Goal: Task Accomplishment & Management: Manage account settings

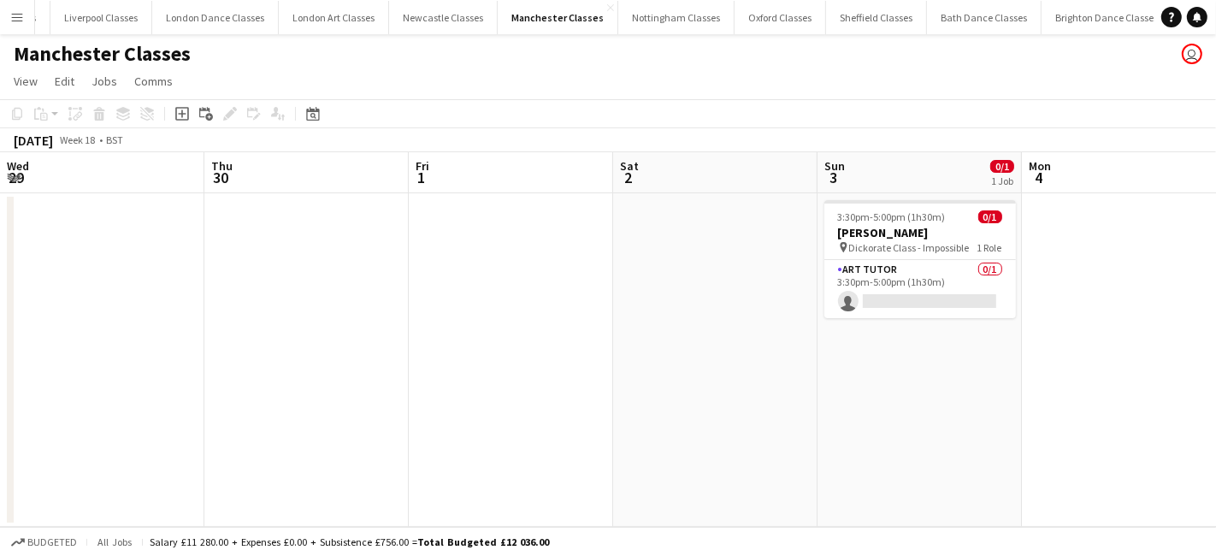
scroll to position [0, 588]
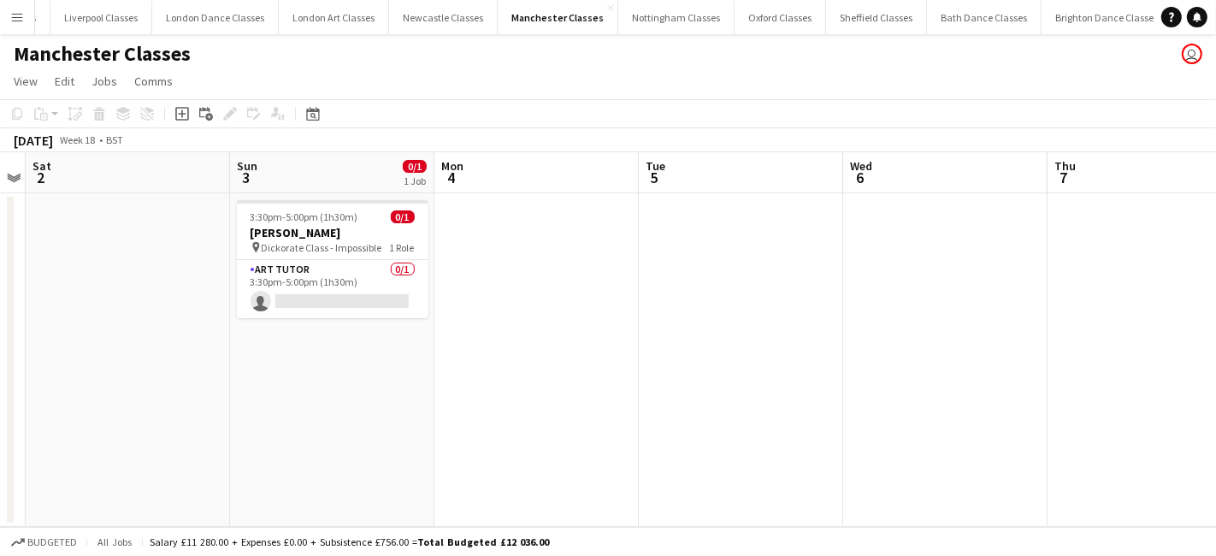
click at [17, 18] on app-icon "Menu" at bounding box center [17, 17] width 14 height 14
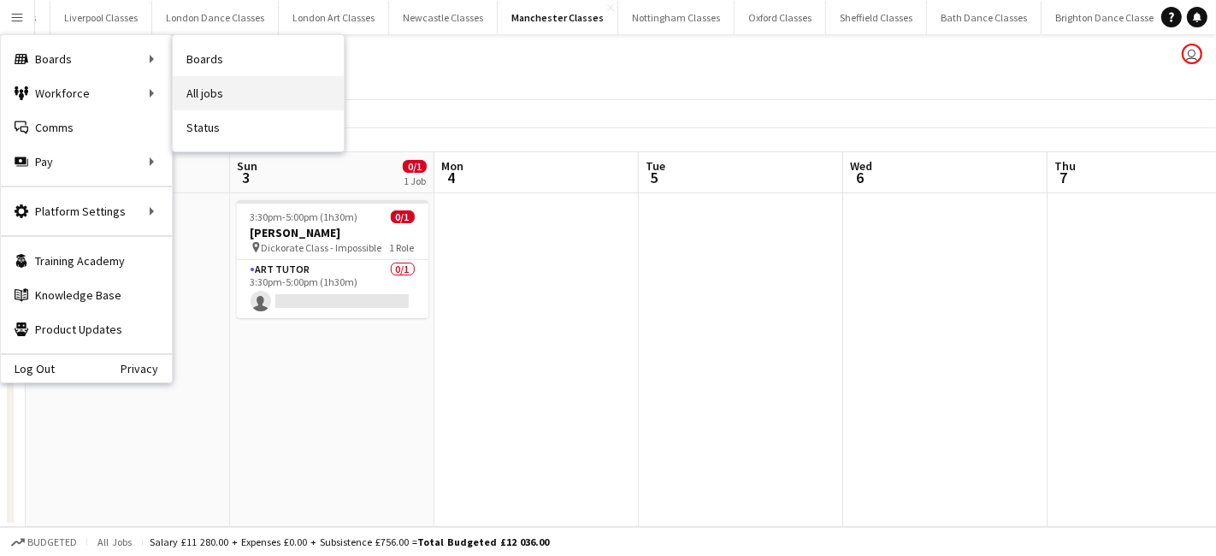
click at [203, 91] on link "All jobs" at bounding box center [258, 93] width 171 height 34
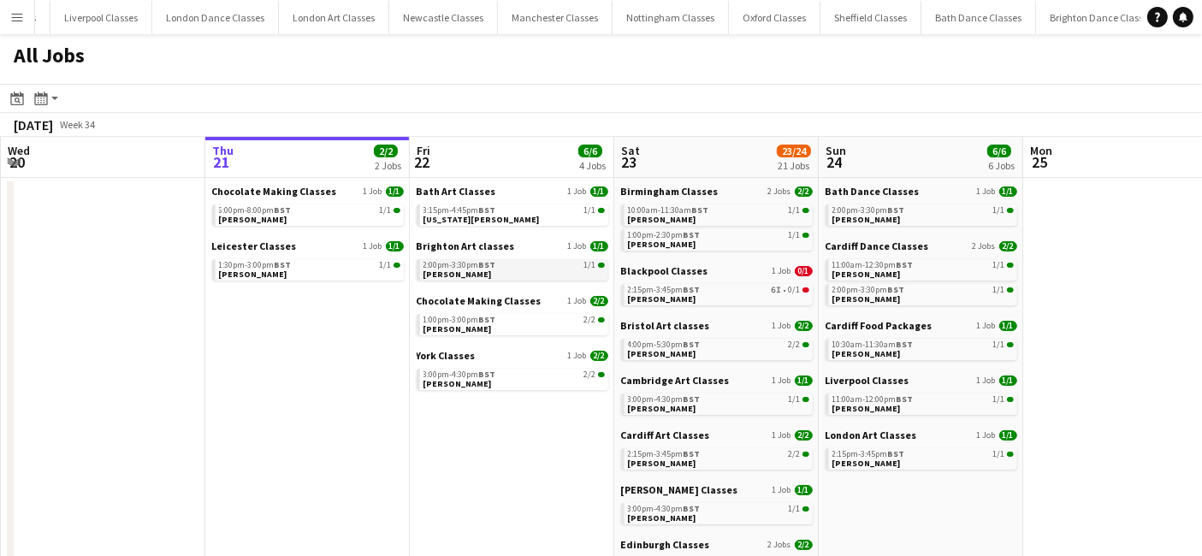
click at [498, 267] on div "2:00pm-3:30pm BST 1/1" at bounding box center [513, 265] width 181 height 9
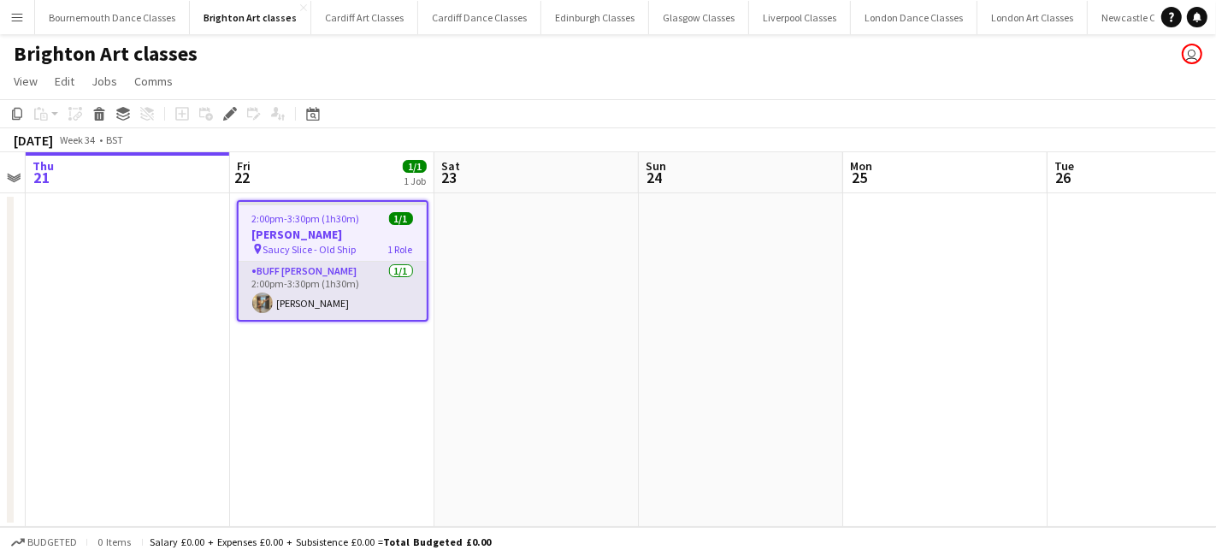
drag, startPoint x: 327, startPoint y: 287, endPoint x: 410, endPoint y: 282, distance: 83.1
click at [325, 287] on app-card-role "Buff Butler 1/1 2:00pm-3:30pm (1h30m) Rex Valentine" at bounding box center [333, 291] width 188 height 58
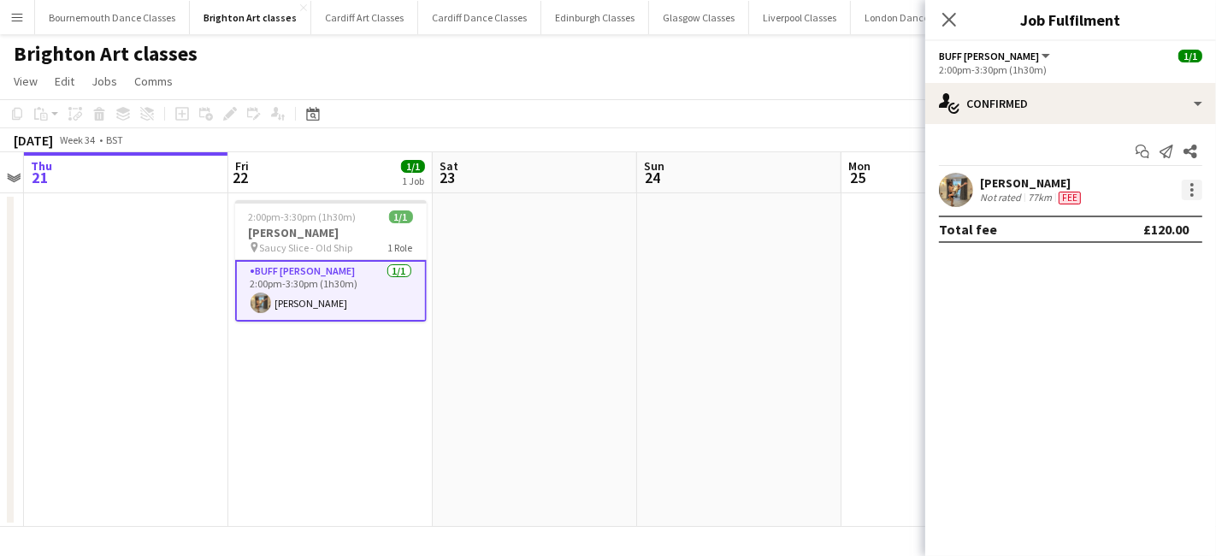
click at [1196, 182] on div at bounding box center [1192, 190] width 21 height 21
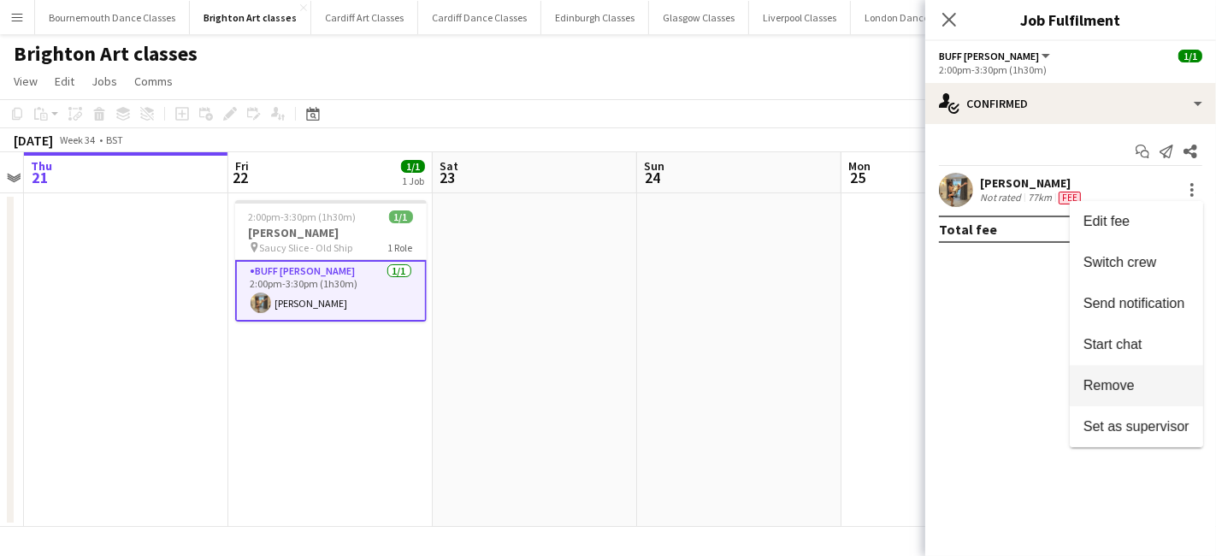
click at [1138, 378] on span "Remove" at bounding box center [1136, 385] width 106 height 15
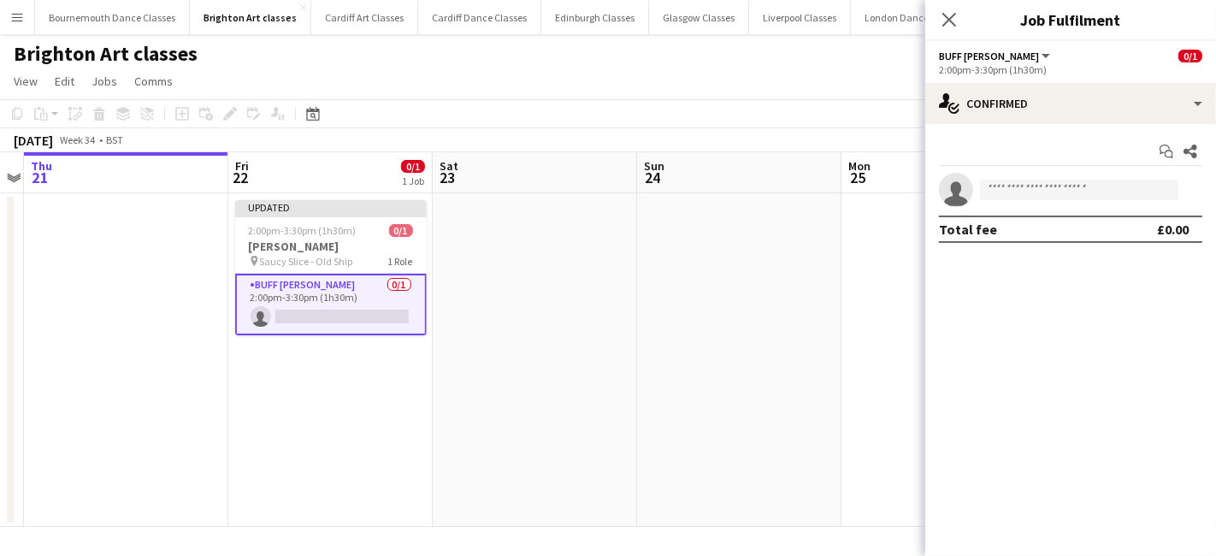
click at [680, 338] on app-date-cell at bounding box center [739, 360] width 204 height 334
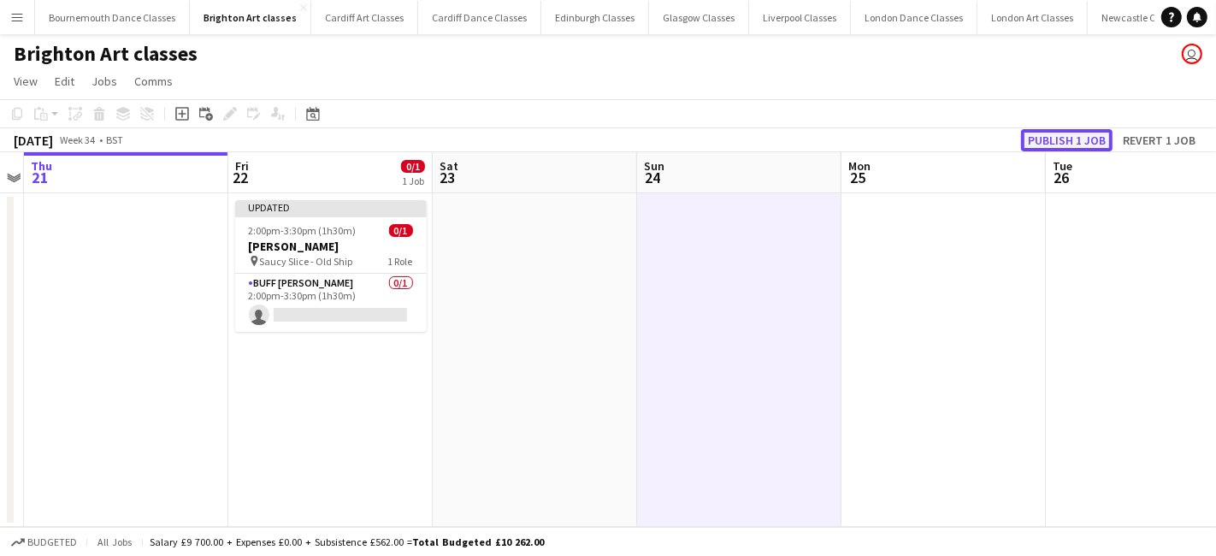
click at [1087, 135] on button "Publish 1 job" at bounding box center [1067, 140] width 92 height 22
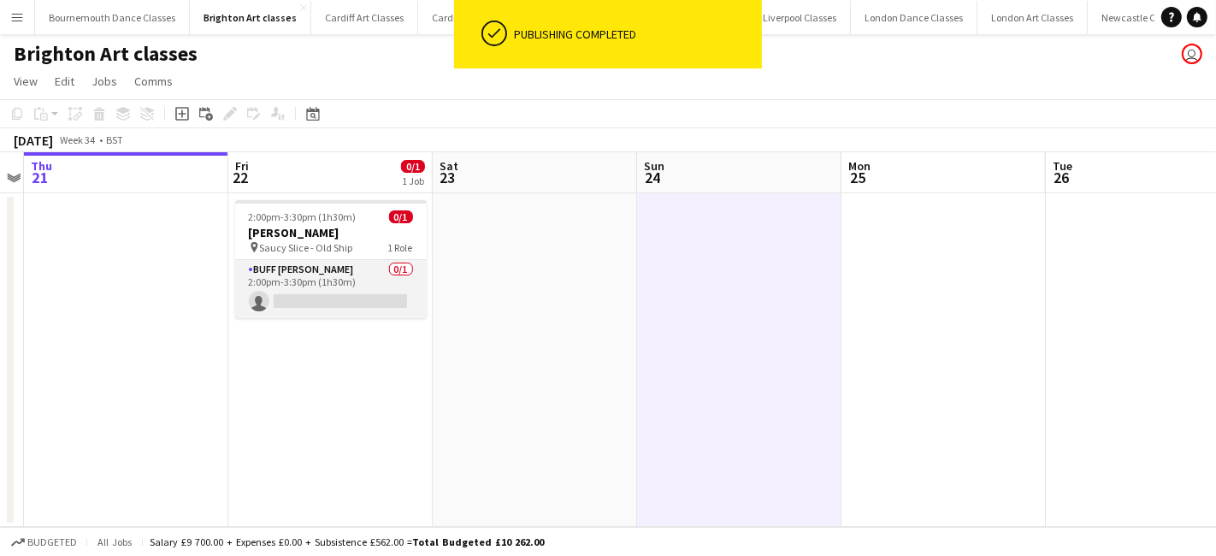
click at [333, 275] on app-card-role "Buff Butler 0/1 2:00pm-3:30pm (1h30m) single-neutral-actions" at bounding box center [331, 289] width 192 height 58
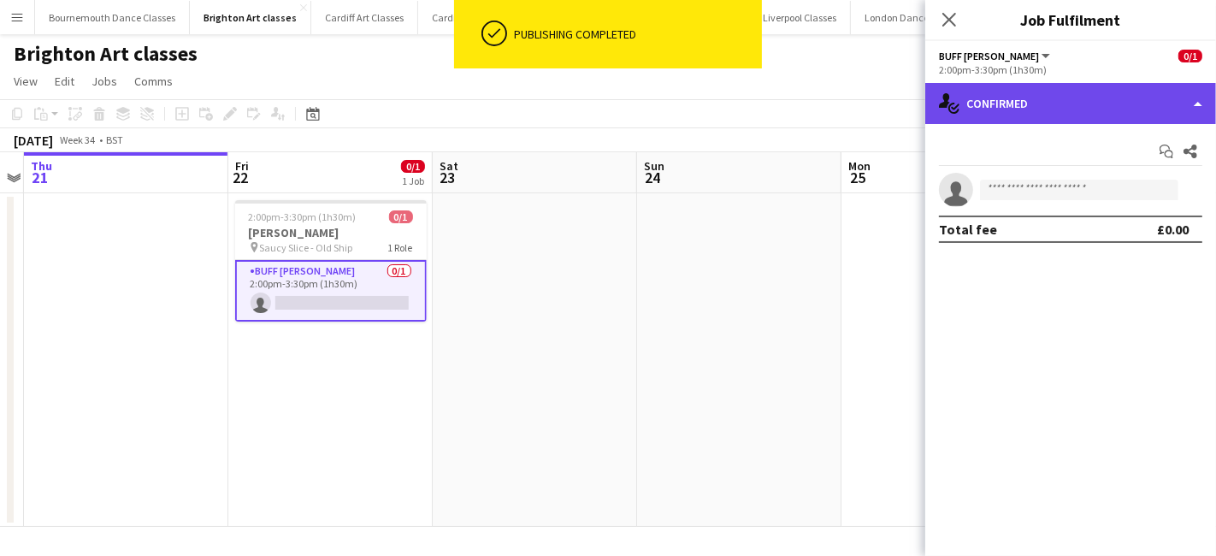
click at [1095, 106] on div "single-neutral-actions-check-2 Confirmed" at bounding box center [1070, 103] width 291 height 41
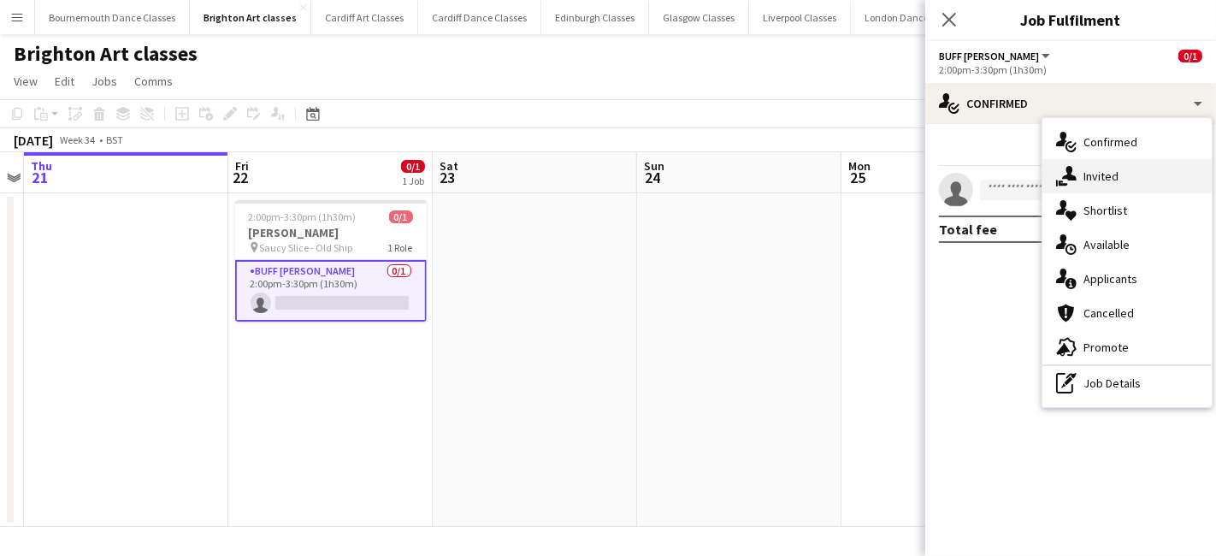
click at [1128, 180] on div "single-neutral-actions-share-1 Invited" at bounding box center [1126, 176] width 169 height 34
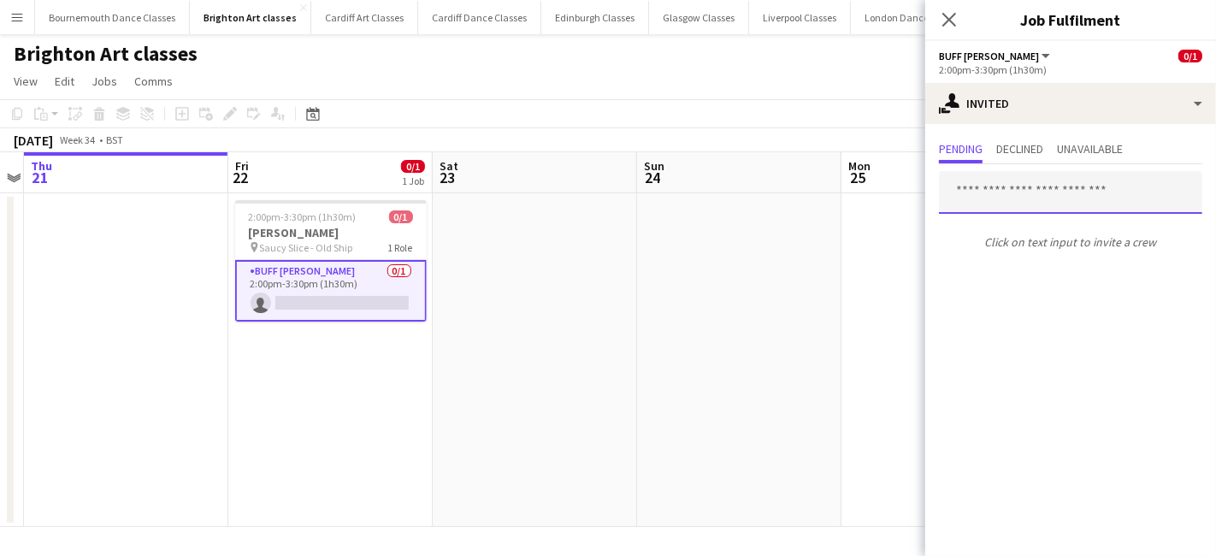
click at [1019, 187] on input "text" at bounding box center [1070, 192] width 263 height 43
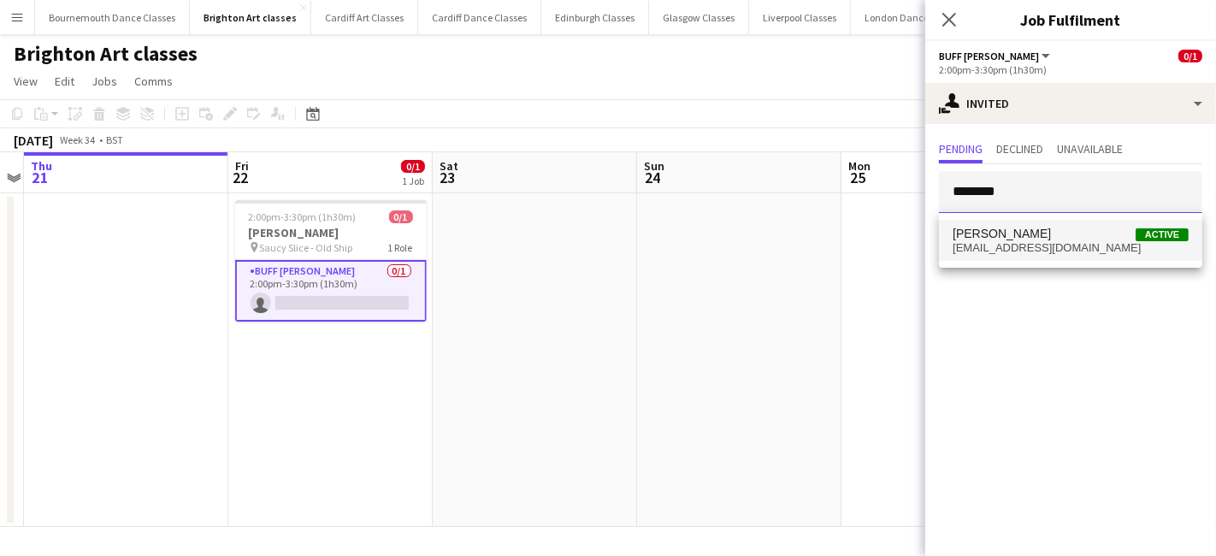
type input "********"
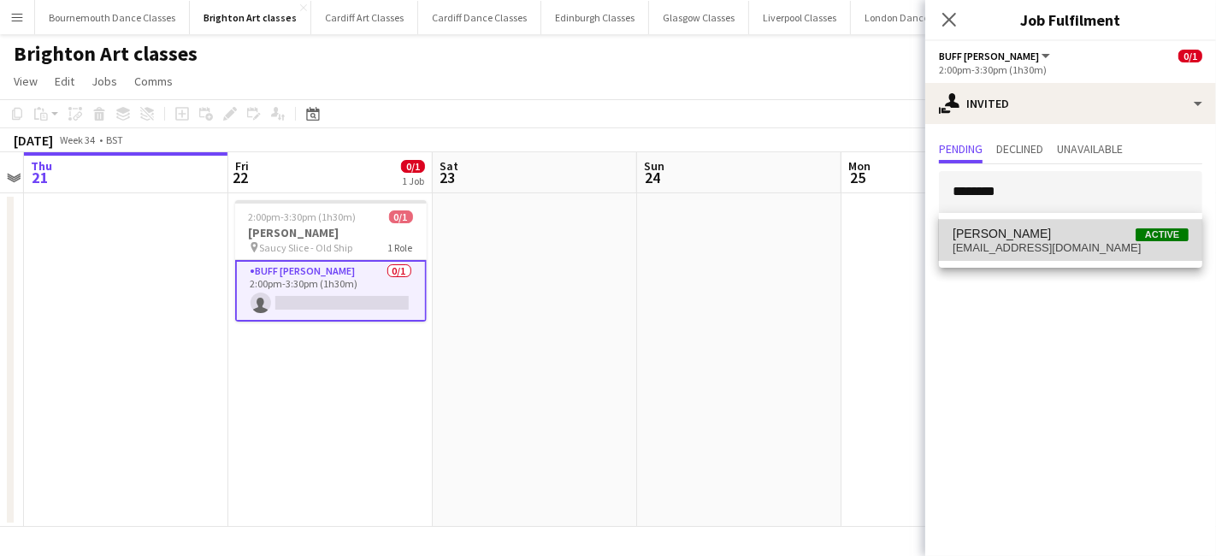
click at [1011, 232] on span "Laurence Maguire" at bounding box center [1002, 234] width 98 height 15
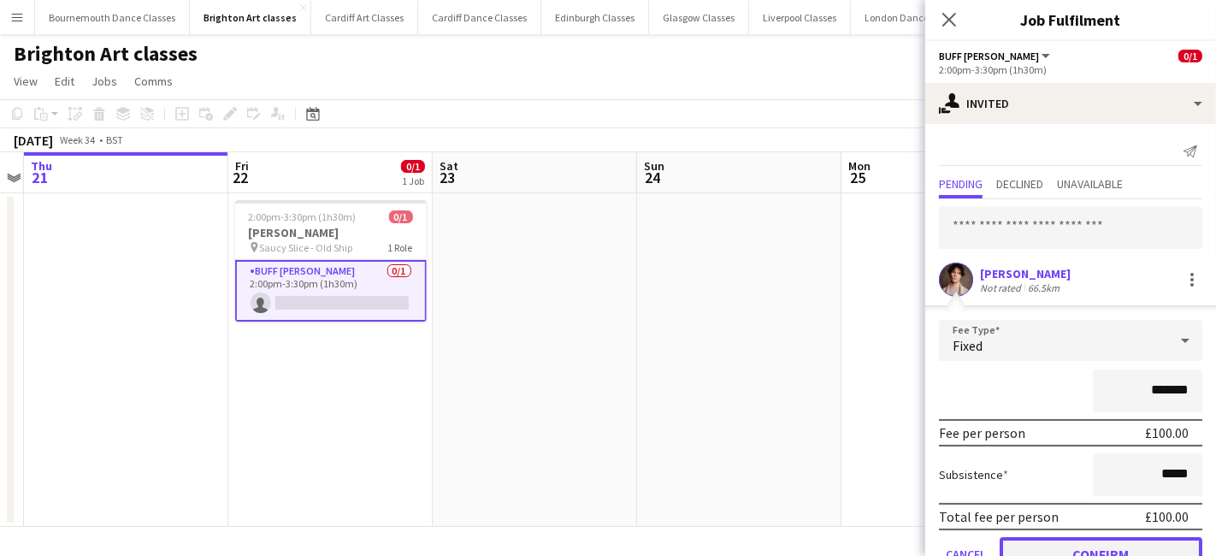
click at [1068, 540] on button "Confirm" at bounding box center [1101, 554] width 203 height 34
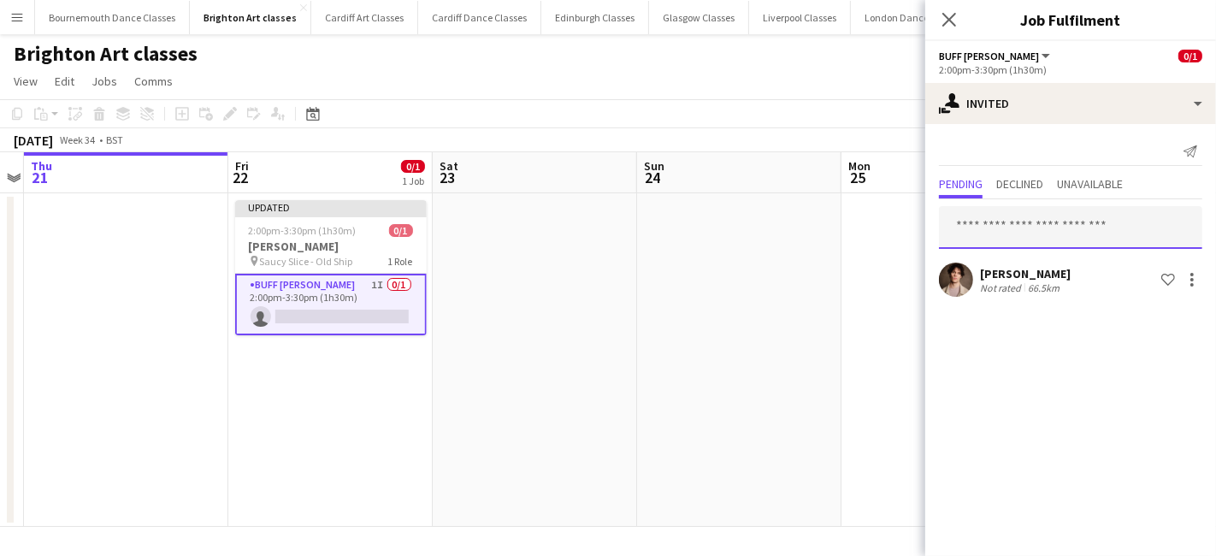
click at [1016, 227] on input "text" at bounding box center [1070, 227] width 263 height 43
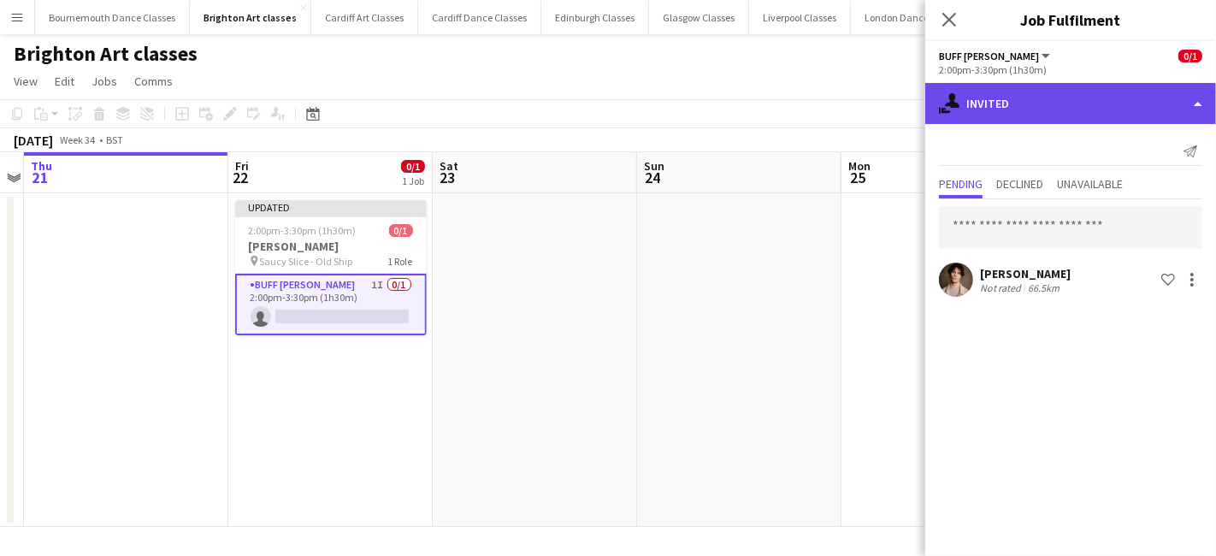
click at [1199, 107] on div "single-neutral-actions-share-1 Invited" at bounding box center [1070, 103] width 291 height 41
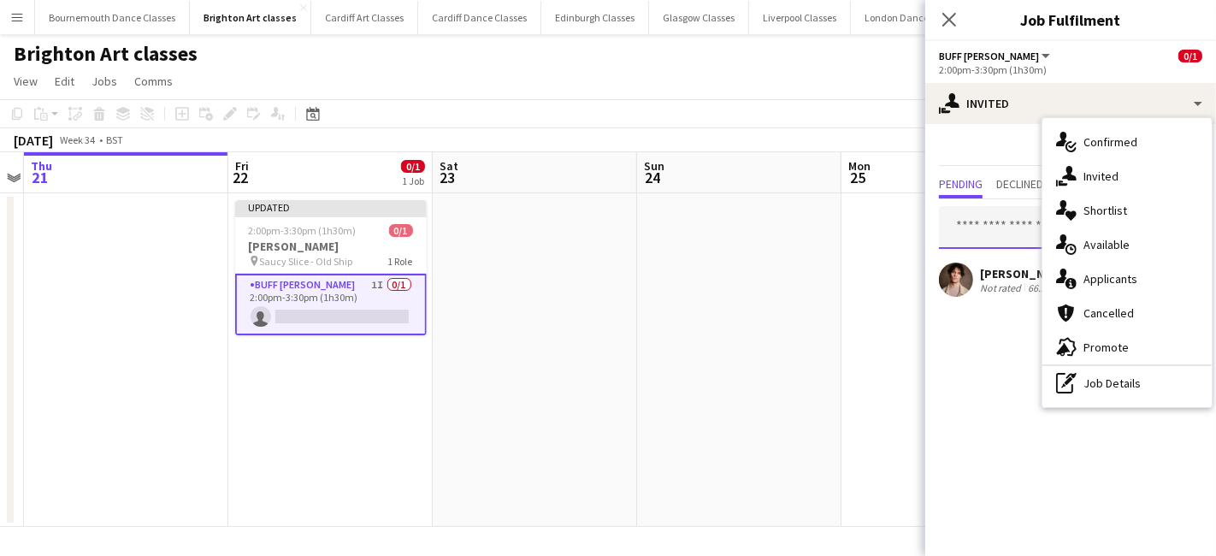
click at [1037, 214] on input "text" at bounding box center [1070, 227] width 263 height 43
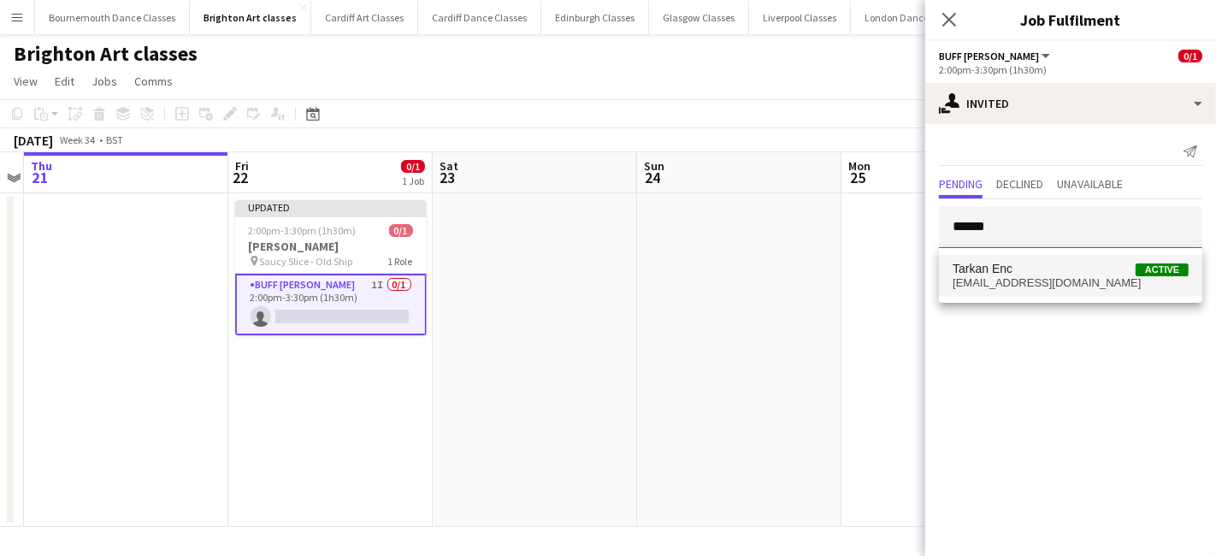
type input "******"
click at [1021, 274] on span "Tarkan Enc Active" at bounding box center [1071, 269] width 236 height 15
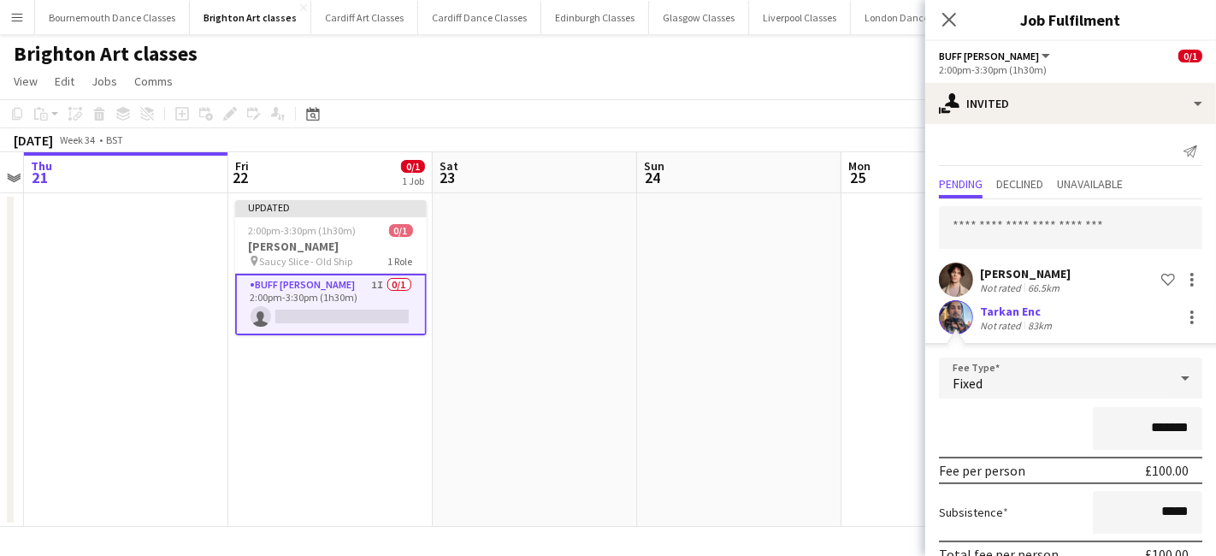
click at [840, 440] on app-date-cell at bounding box center [739, 360] width 204 height 334
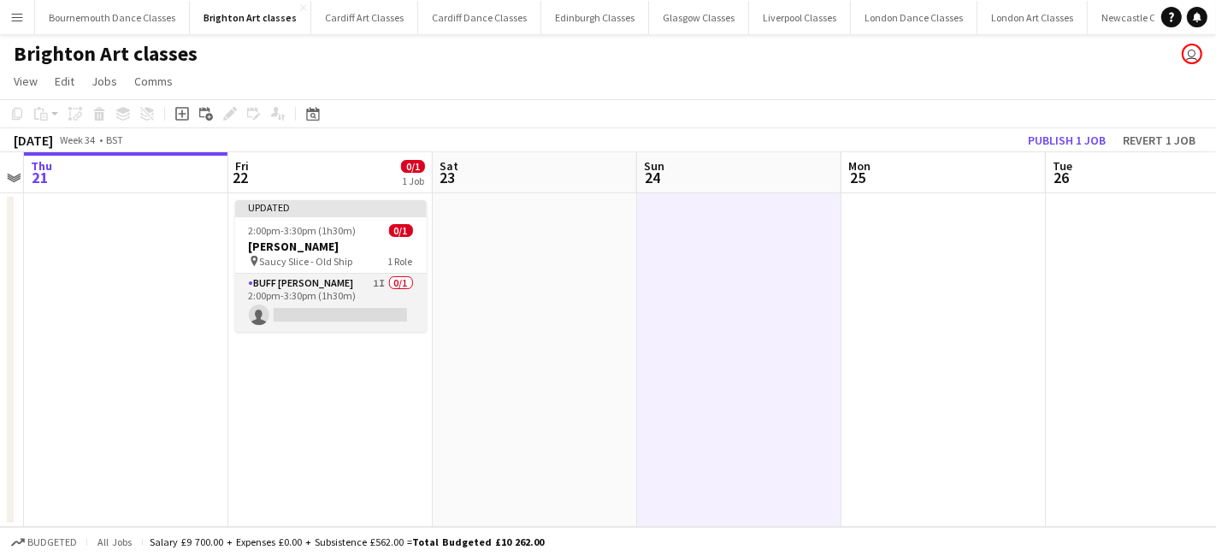
click at [354, 302] on app-card-role "Buff Butler 1I 0/1 2:00pm-3:30pm (1h30m) single-neutral-actions" at bounding box center [331, 303] width 192 height 58
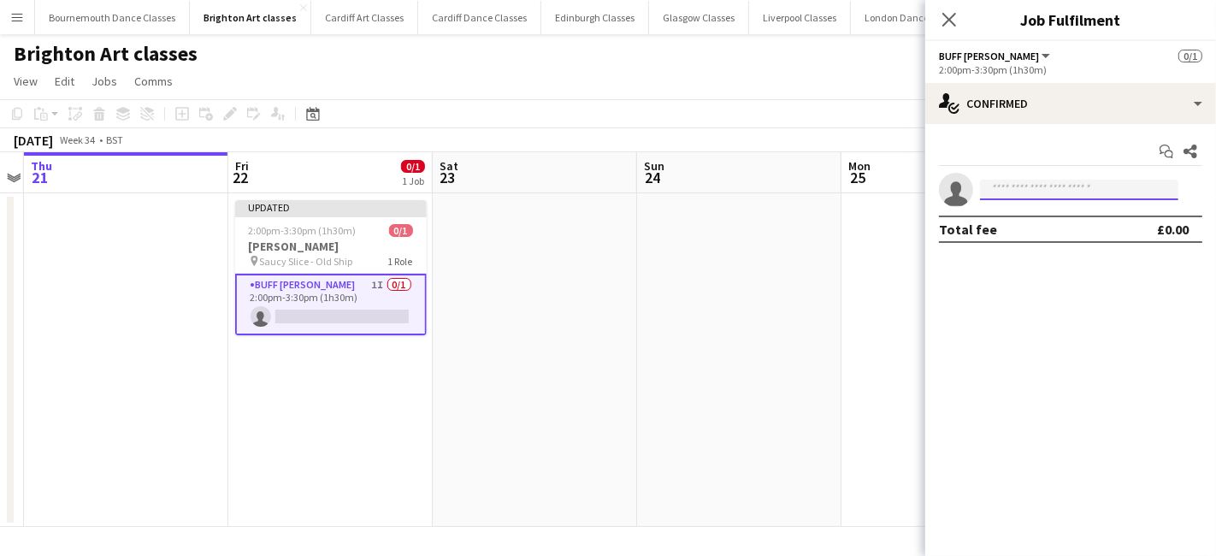
click at [1095, 192] on input at bounding box center [1079, 190] width 198 height 21
click at [1028, 68] on div "2:00pm-3:30pm (1h30m)" at bounding box center [1070, 69] width 263 height 13
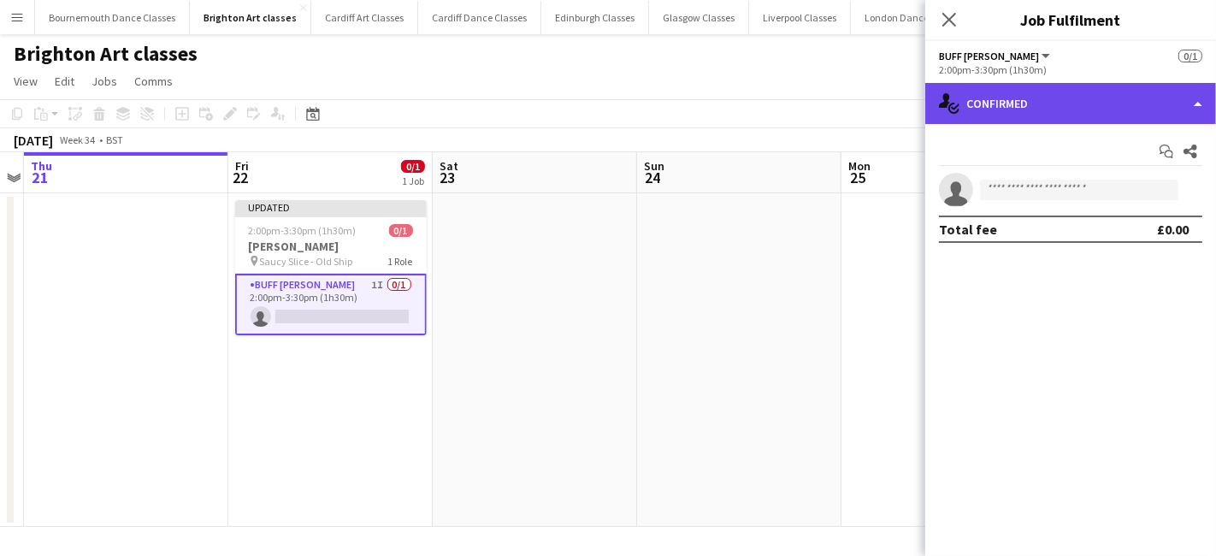
click at [1031, 103] on div "single-neutral-actions-check-2 Confirmed" at bounding box center [1070, 103] width 291 height 41
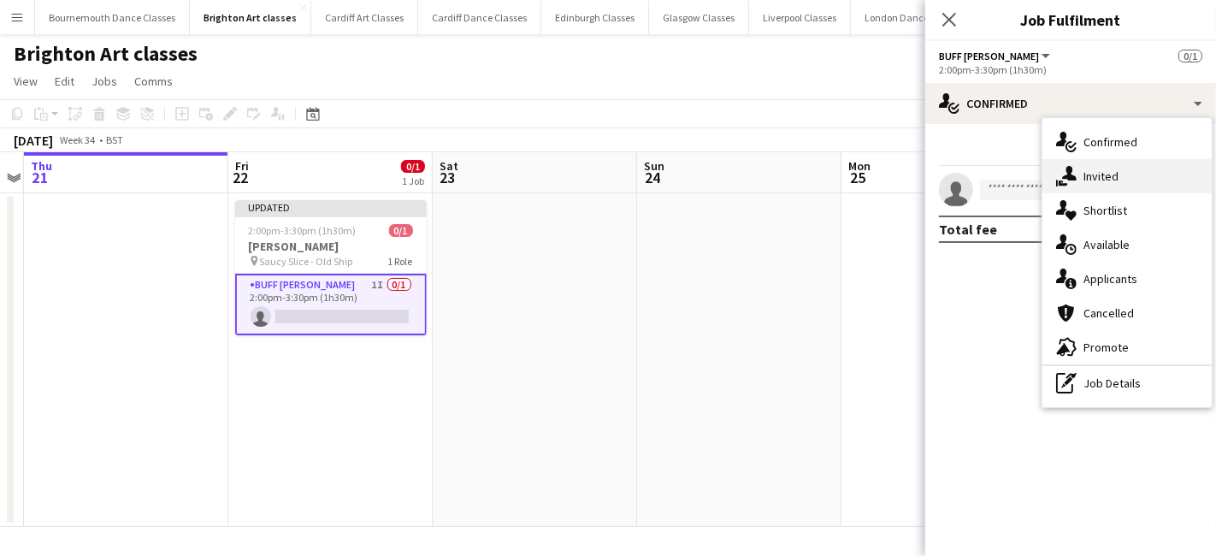
click at [1122, 182] on div "single-neutral-actions-share-1 Invited" at bounding box center [1126, 176] width 169 height 34
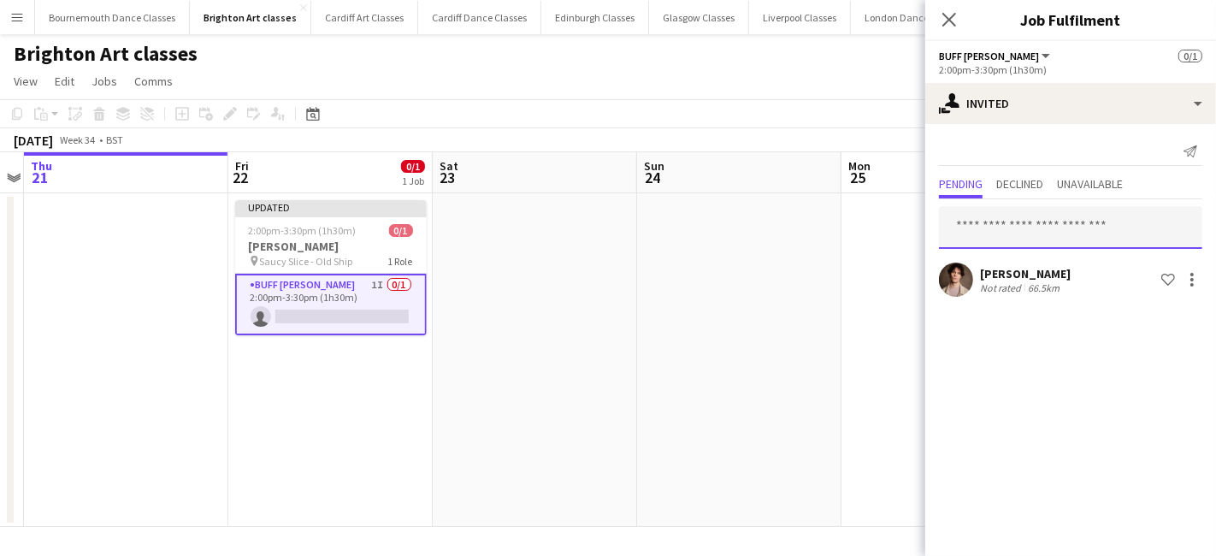
click at [1001, 240] on input "text" at bounding box center [1070, 227] width 263 height 43
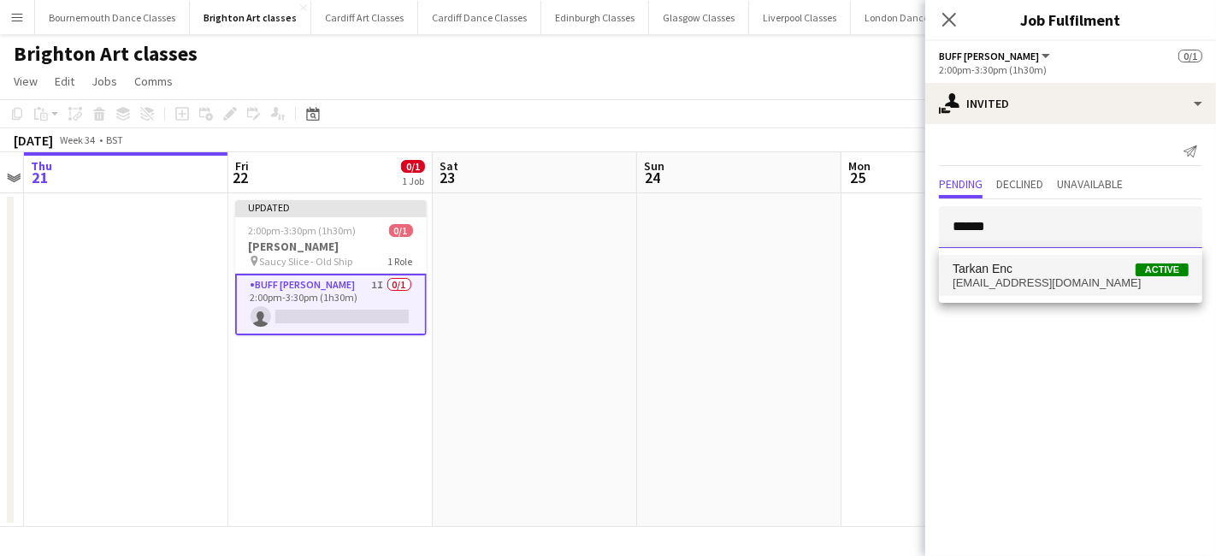
type input "******"
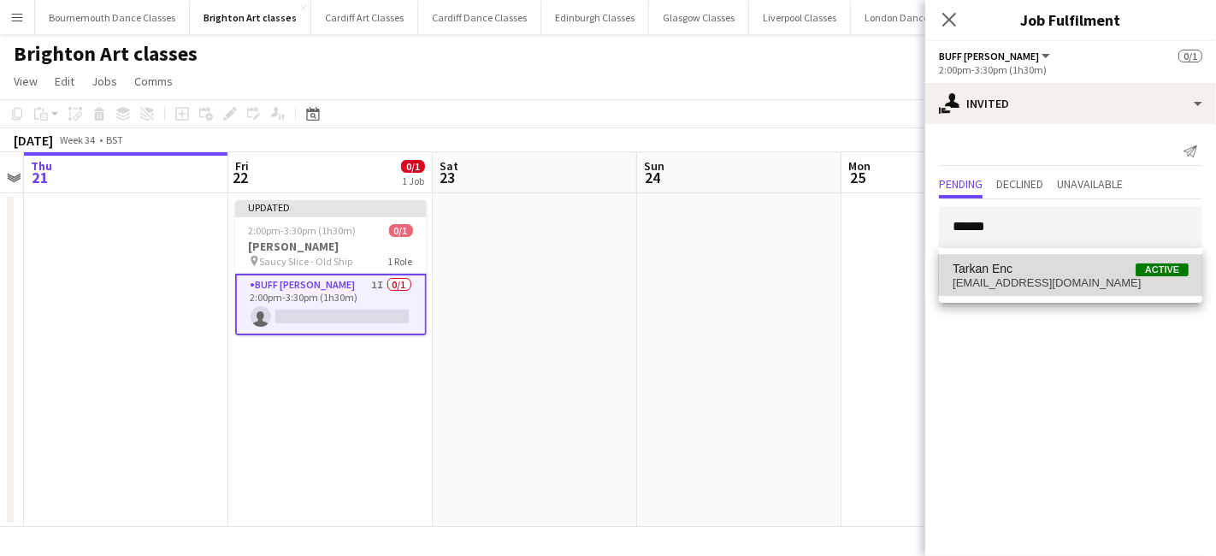
click at [1001, 269] on span "Tarkan Enc" at bounding box center [983, 269] width 60 height 15
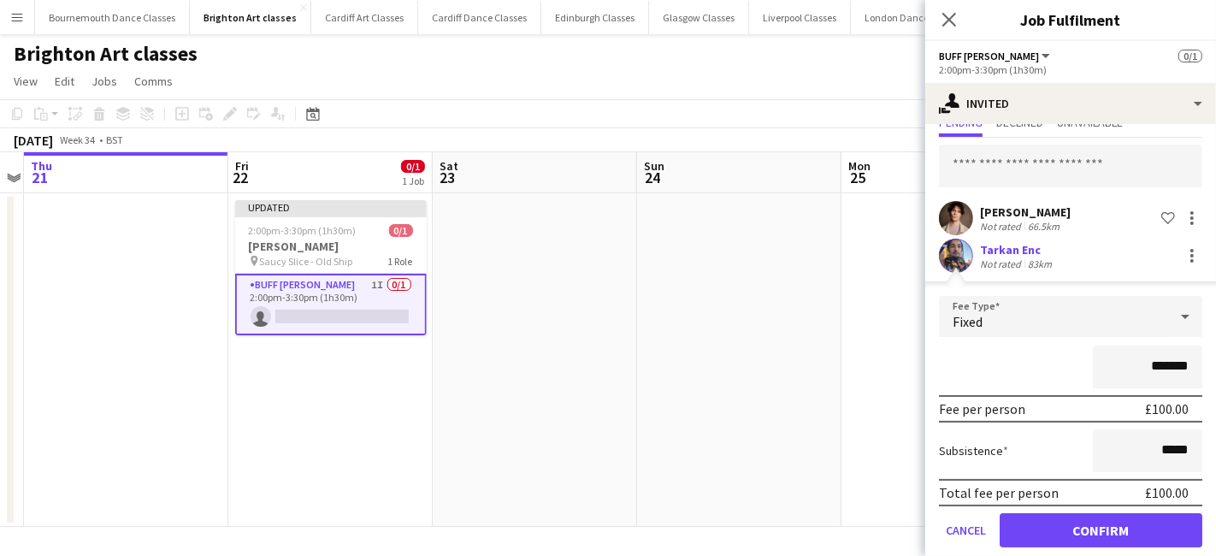
scroll to position [80, 0]
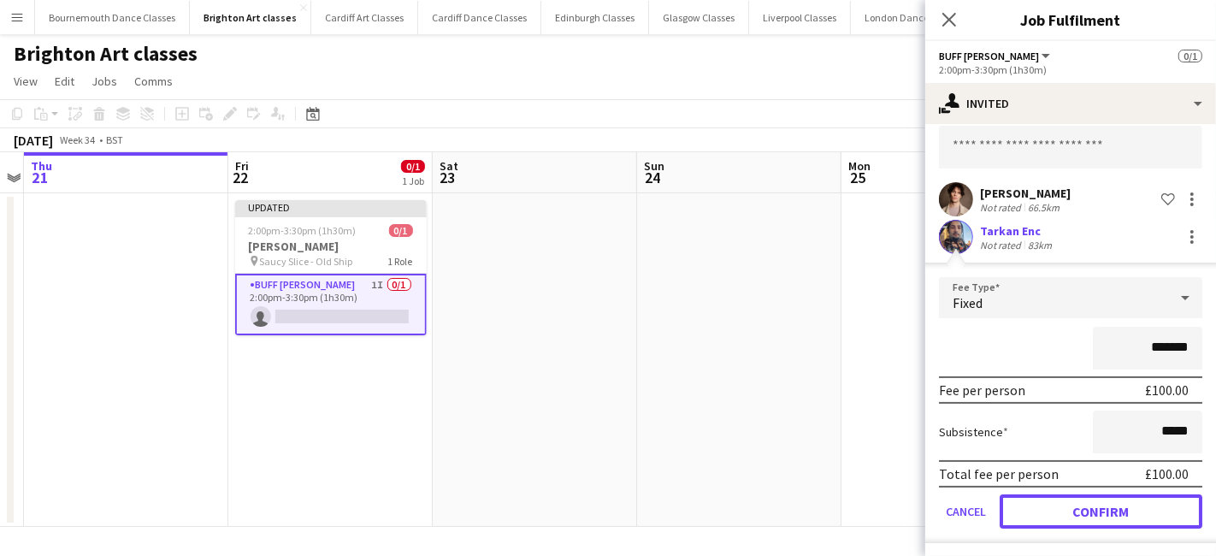
click at [1106, 500] on button "Confirm" at bounding box center [1101, 511] width 203 height 34
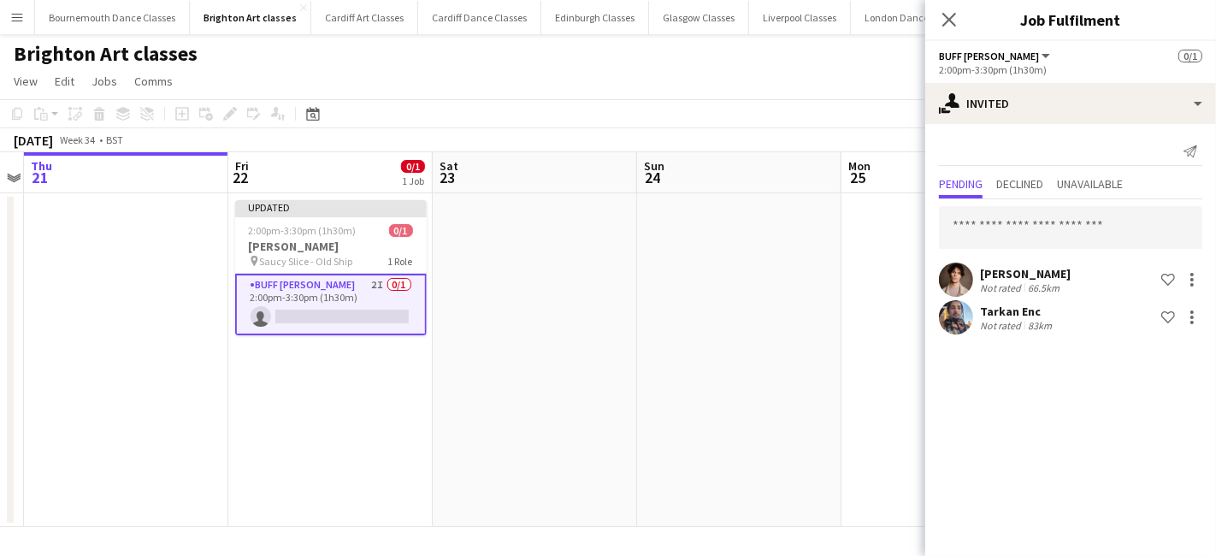
scroll to position [0, 0]
click at [771, 409] on app-date-cell at bounding box center [739, 360] width 204 height 334
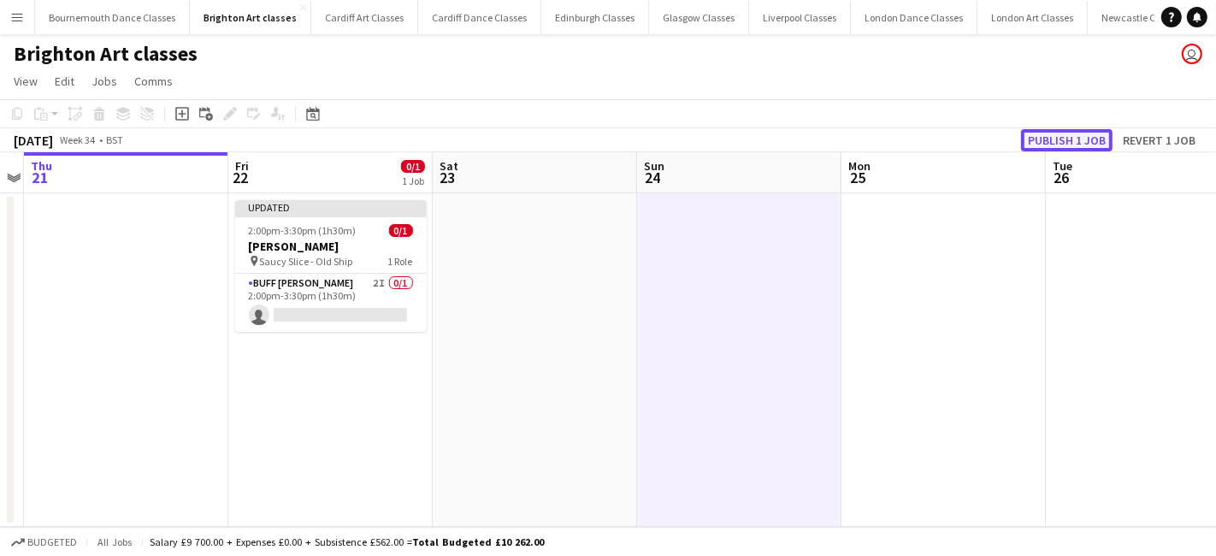
click at [1096, 146] on button "Publish 1 job" at bounding box center [1067, 140] width 92 height 22
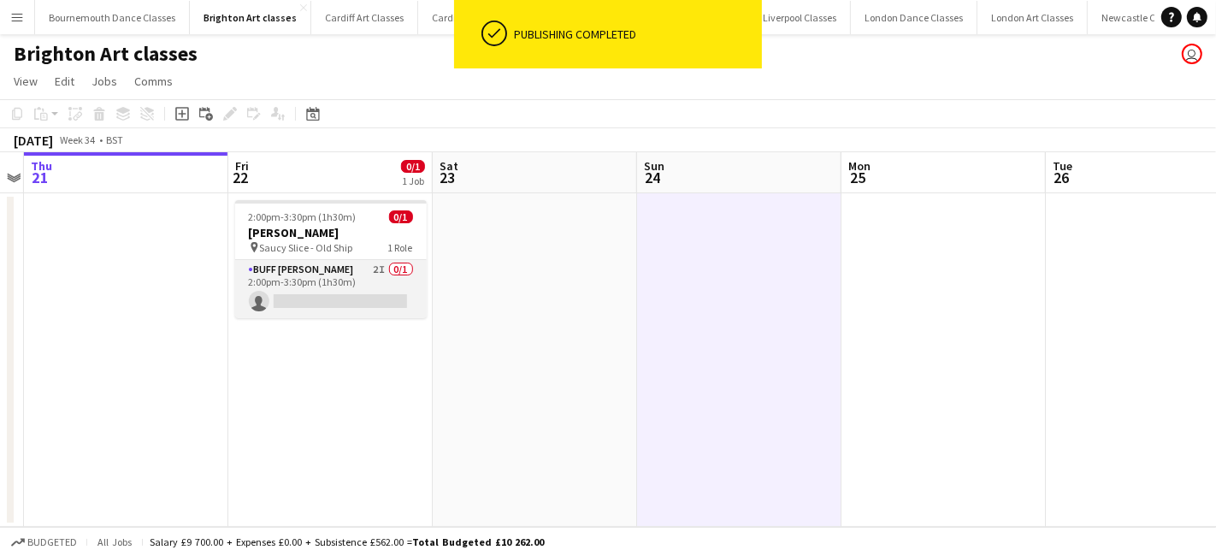
click at [352, 294] on app-card-role "Buff Butler 2I 0/1 2:00pm-3:30pm (1h30m) single-neutral-actions" at bounding box center [331, 289] width 192 height 58
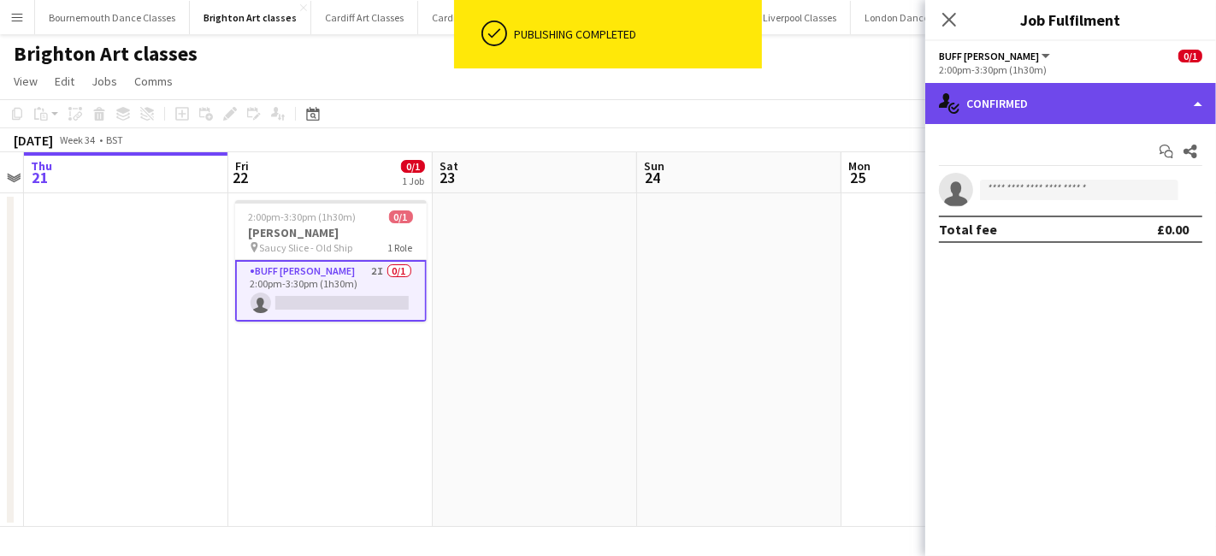
click at [1067, 114] on div "single-neutral-actions-check-2 Confirmed" at bounding box center [1070, 103] width 291 height 41
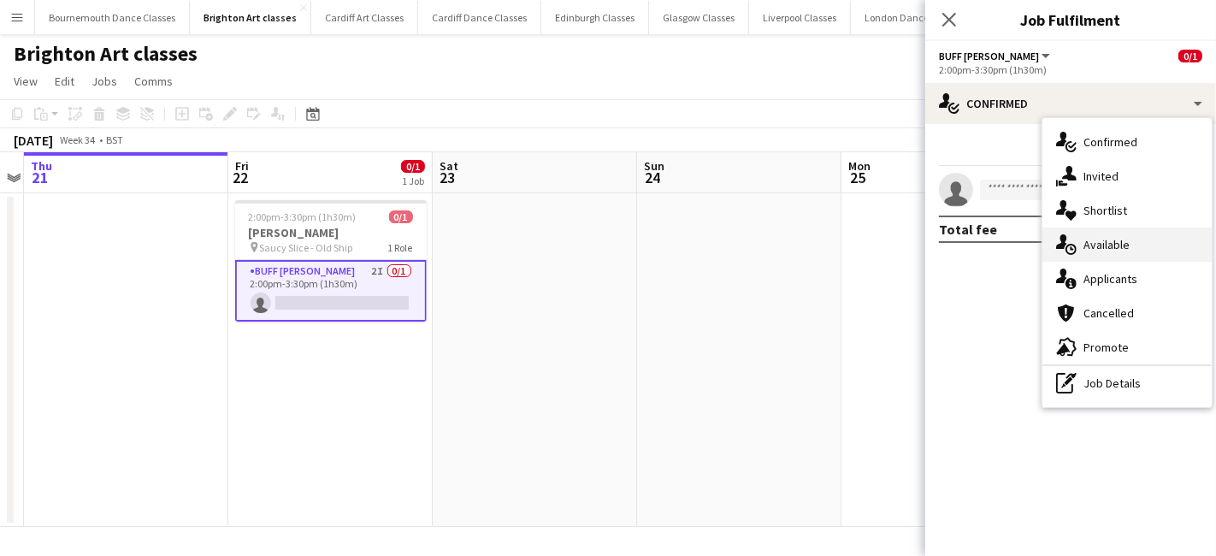
click at [1126, 257] on div "single-neutral-actions-upload Available" at bounding box center [1126, 244] width 169 height 34
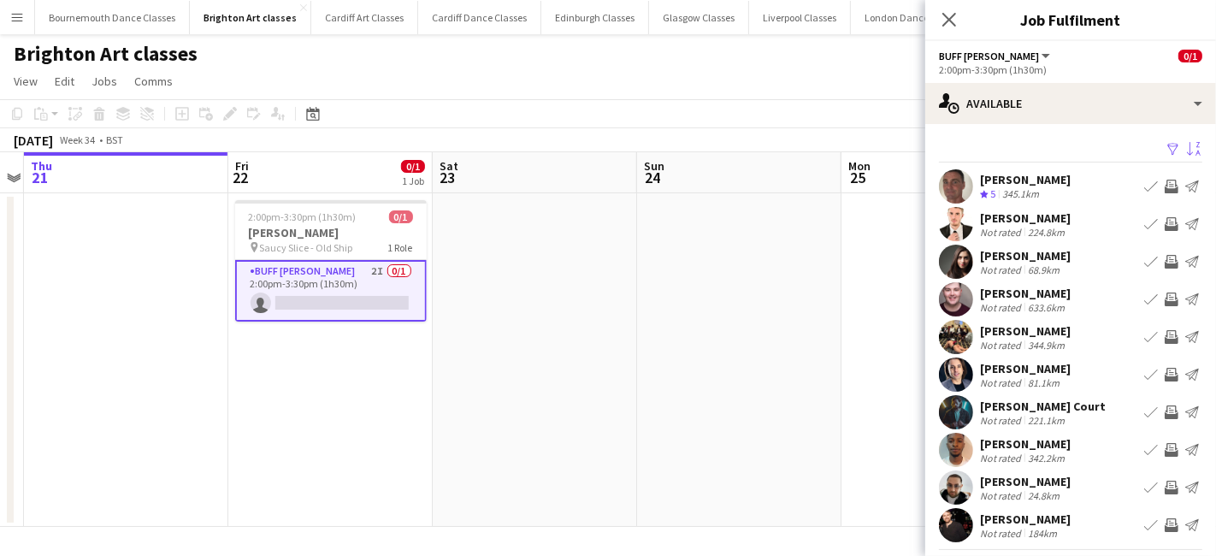
click at [1182, 139] on button "Sort asc" at bounding box center [1192, 149] width 21 height 21
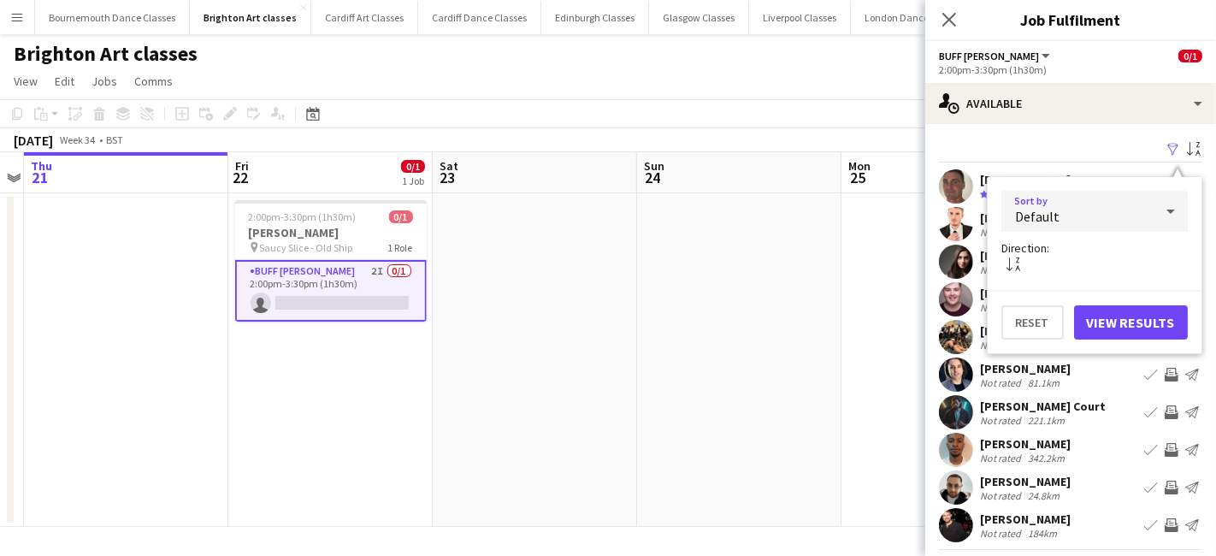
click at [1058, 210] on div "Default" at bounding box center [1077, 211] width 152 height 41
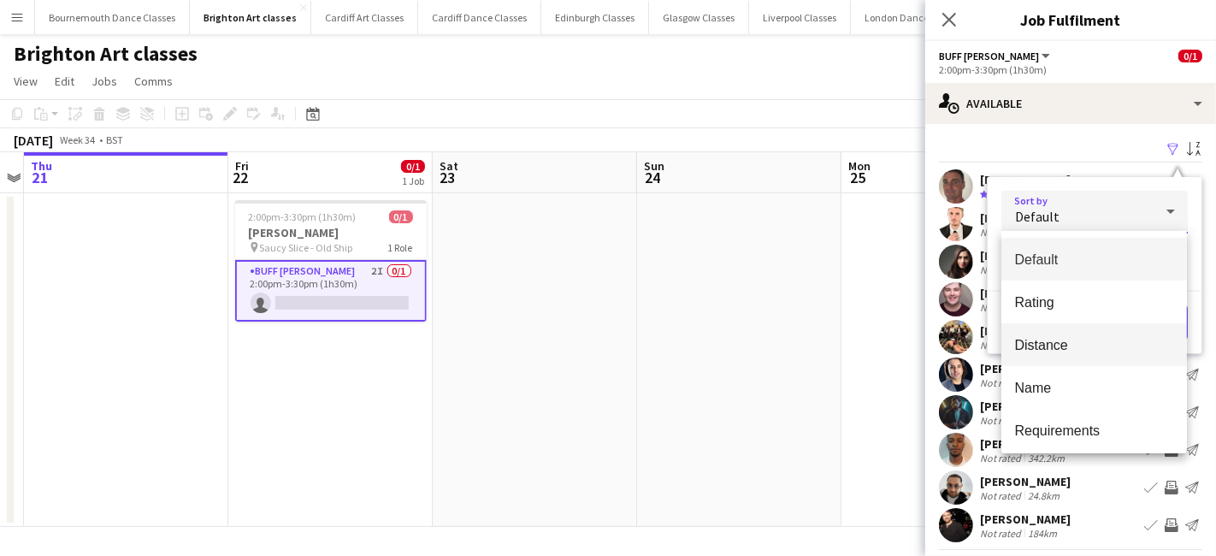
click at [1066, 354] on mat-option "Distance" at bounding box center [1094, 344] width 186 height 43
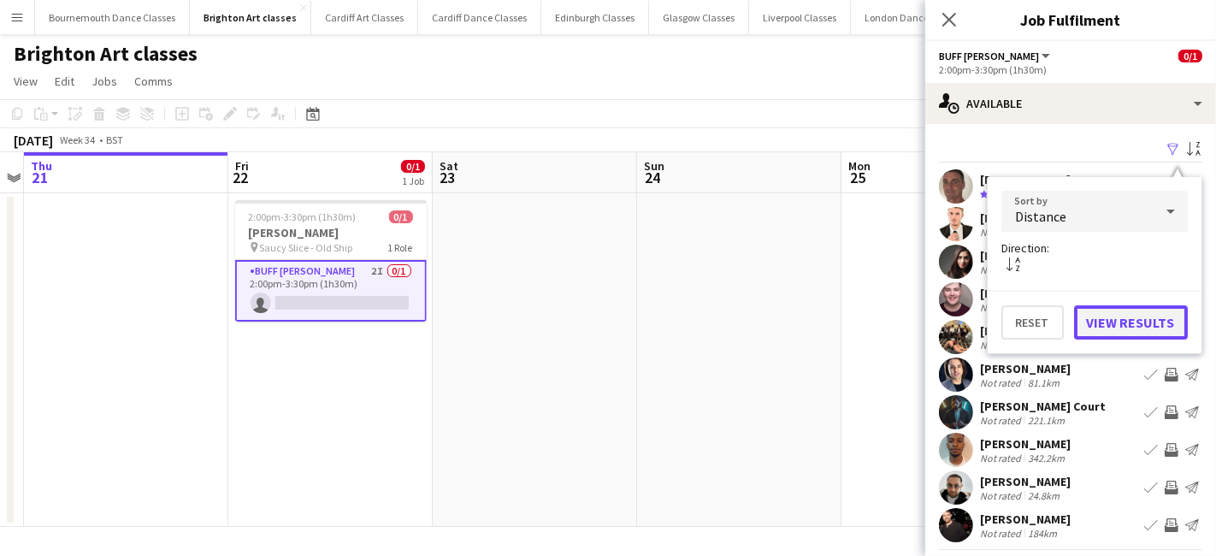
click at [1136, 323] on button "View Results" at bounding box center [1131, 322] width 114 height 34
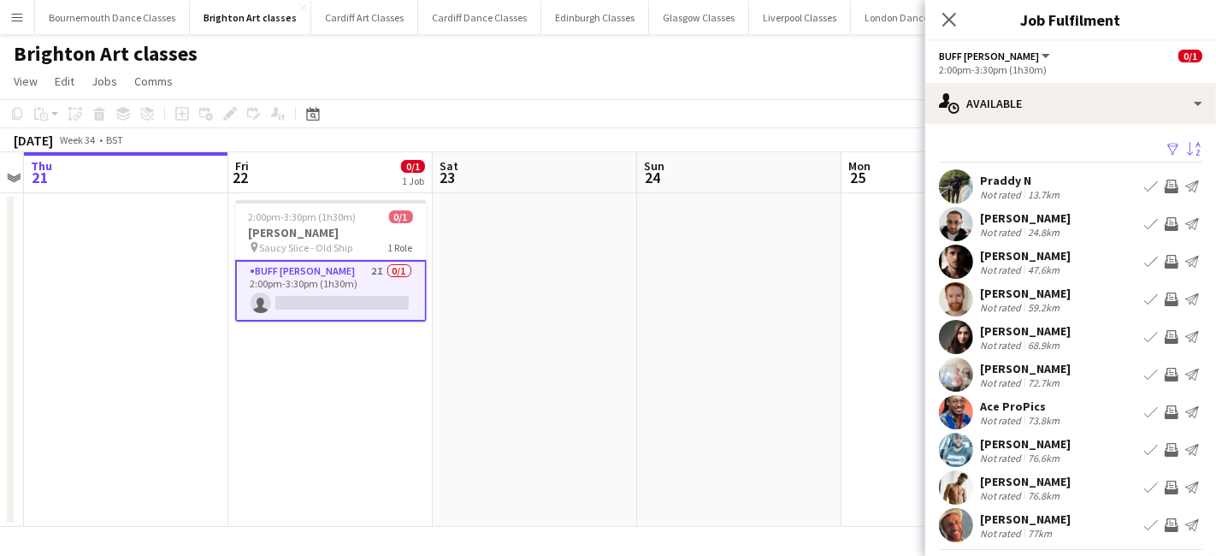
click at [959, 298] on app-user-avatar at bounding box center [956, 299] width 34 height 34
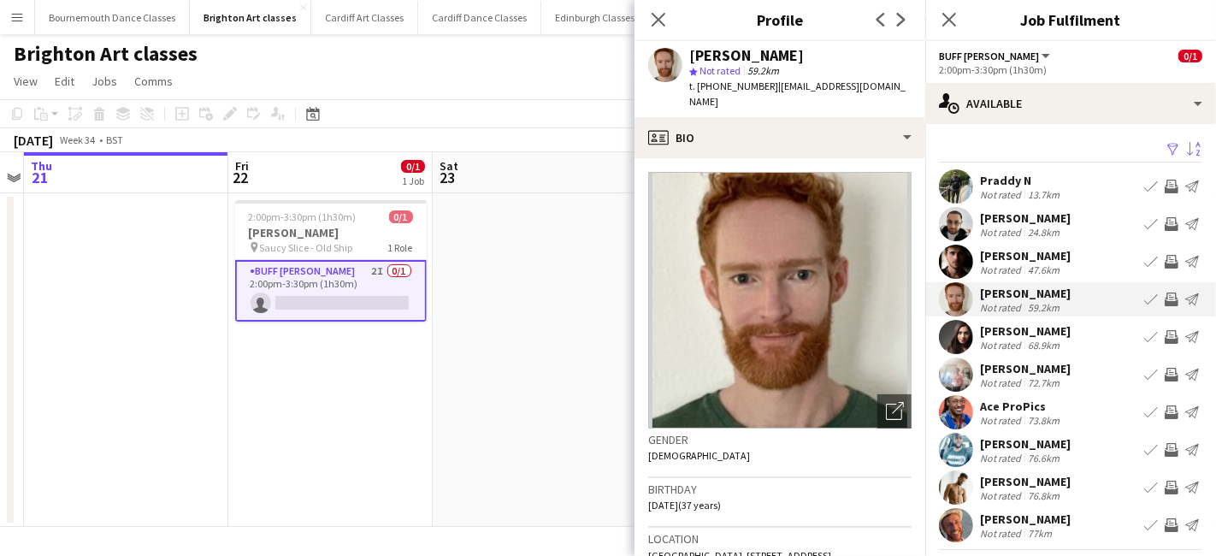
click at [954, 442] on app-user-avatar at bounding box center [956, 450] width 34 height 34
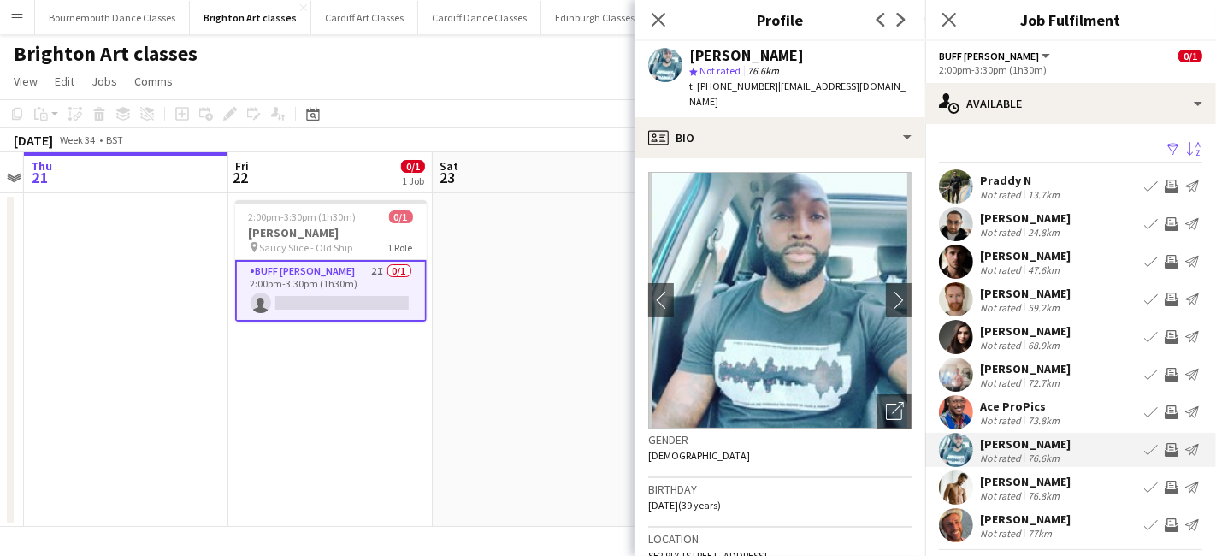
click at [1165, 415] on app-icon "Invite crew" at bounding box center [1172, 412] width 14 height 14
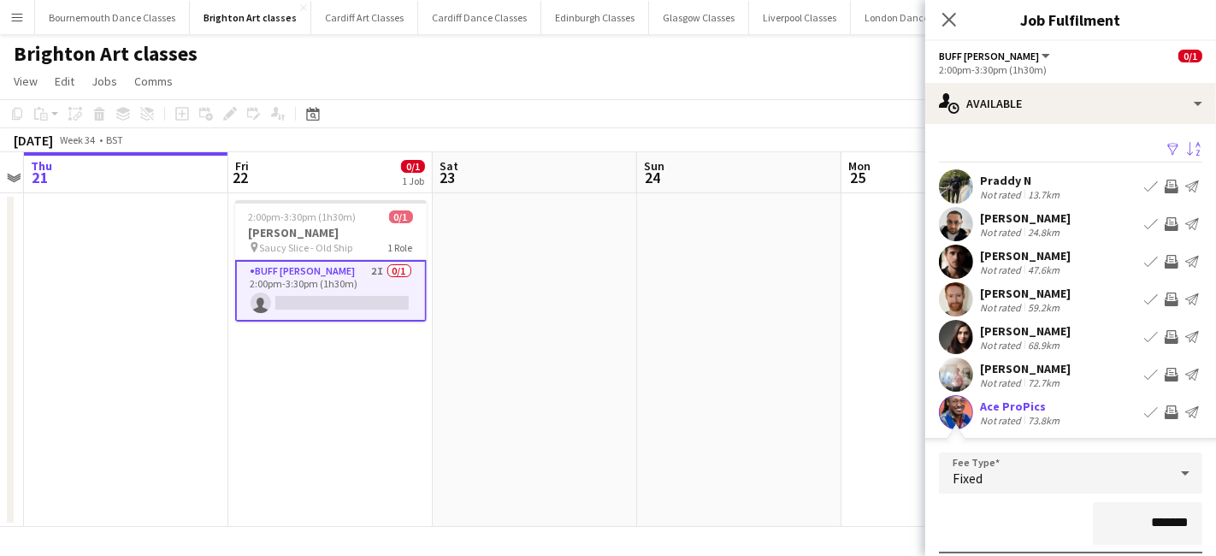
scroll to position [328, 0]
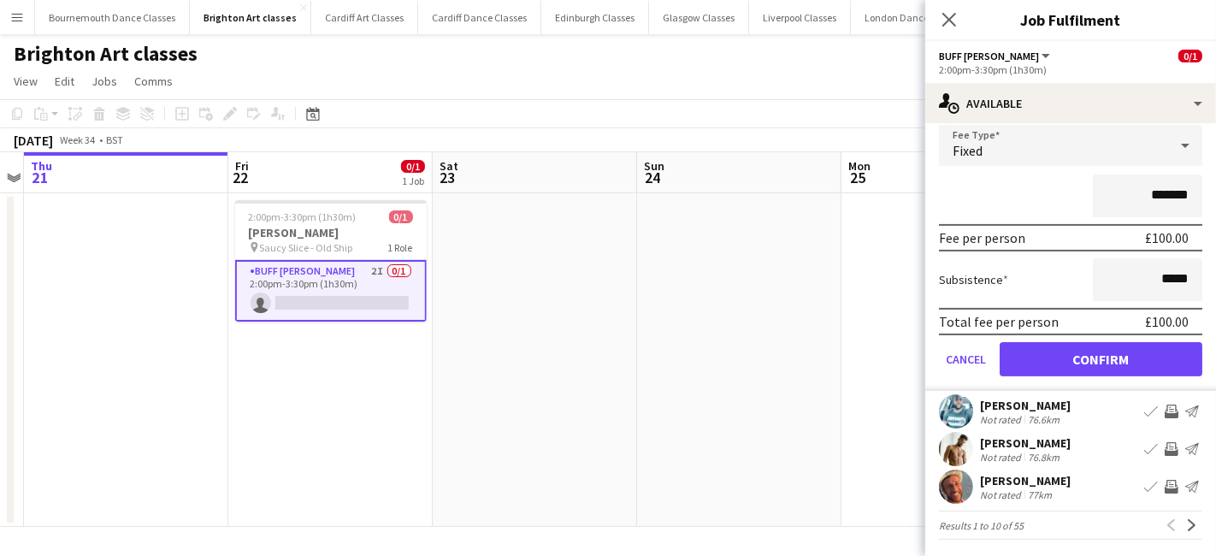
drag, startPoint x: 1096, startPoint y: 336, endPoint x: 1106, endPoint y: 368, distance: 33.0
click at [1095, 340] on form "Fee Type Fixed ******* Fee per person £100.00 Subsistence ***** Total fee per p…" at bounding box center [1070, 258] width 291 height 266
click at [1106, 368] on button "Confirm" at bounding box center [1101, 359] width 203 height 34
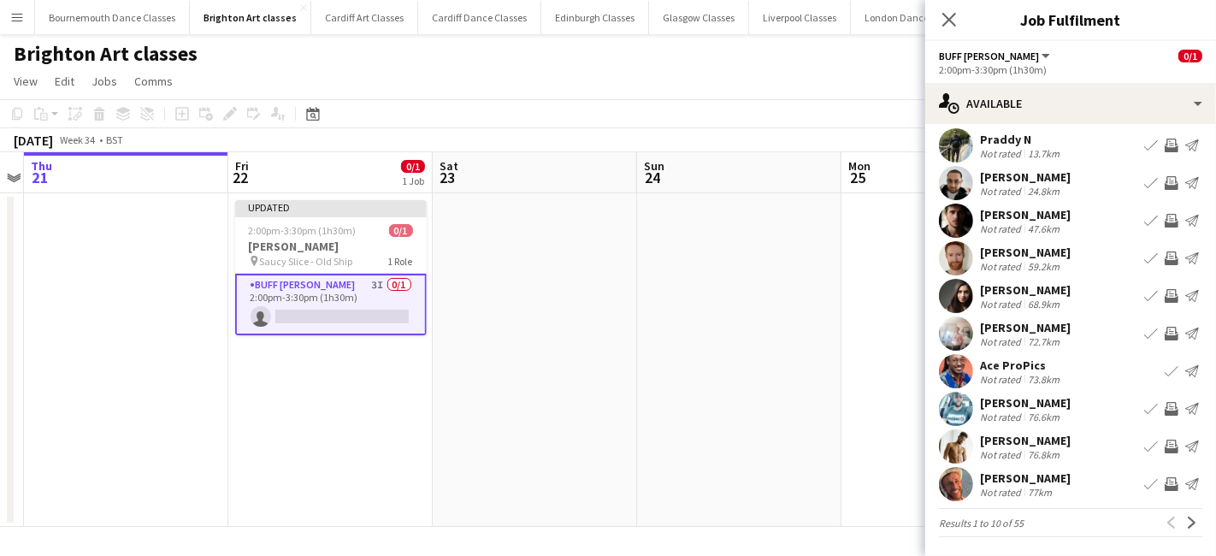
click at [833, 408] on app-date-cell at bounding box center [739, 360] width 204 height 334
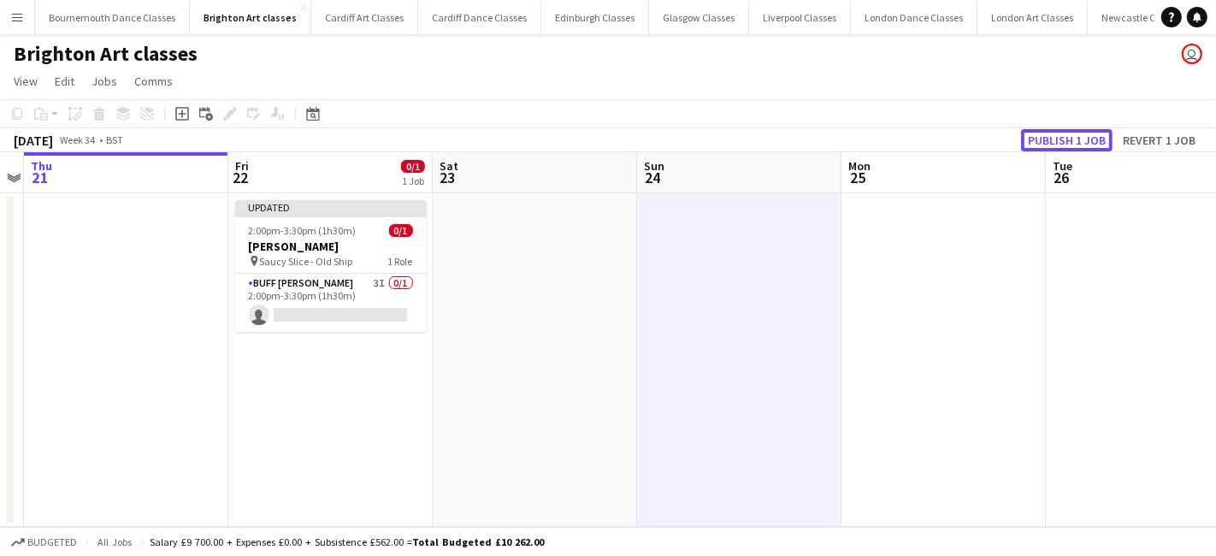
click at [1054, 145] on button "Publish 1 job" at bounding box center [1067, 140] width 92 height 22
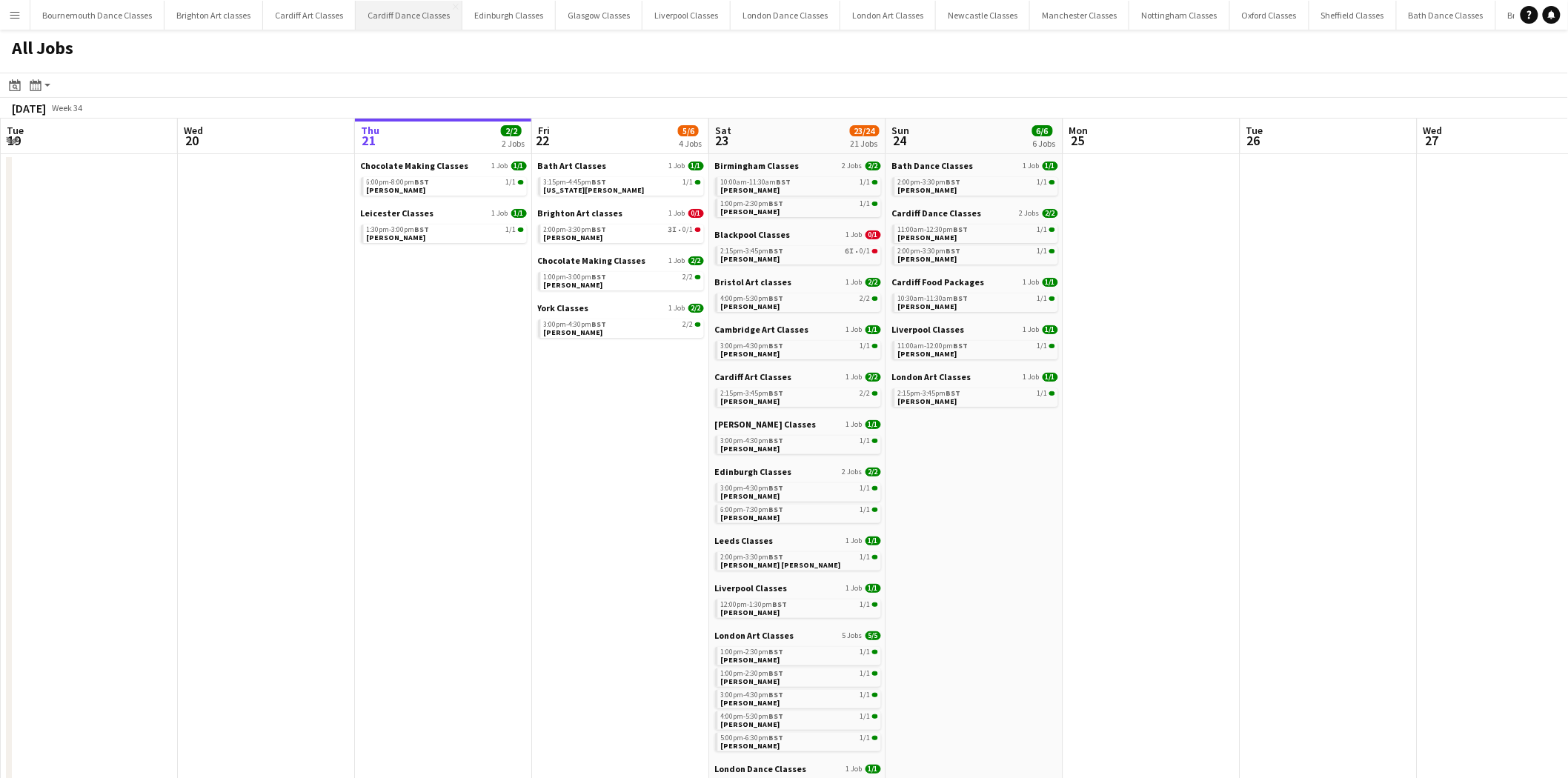
scroll to position [0, 353]
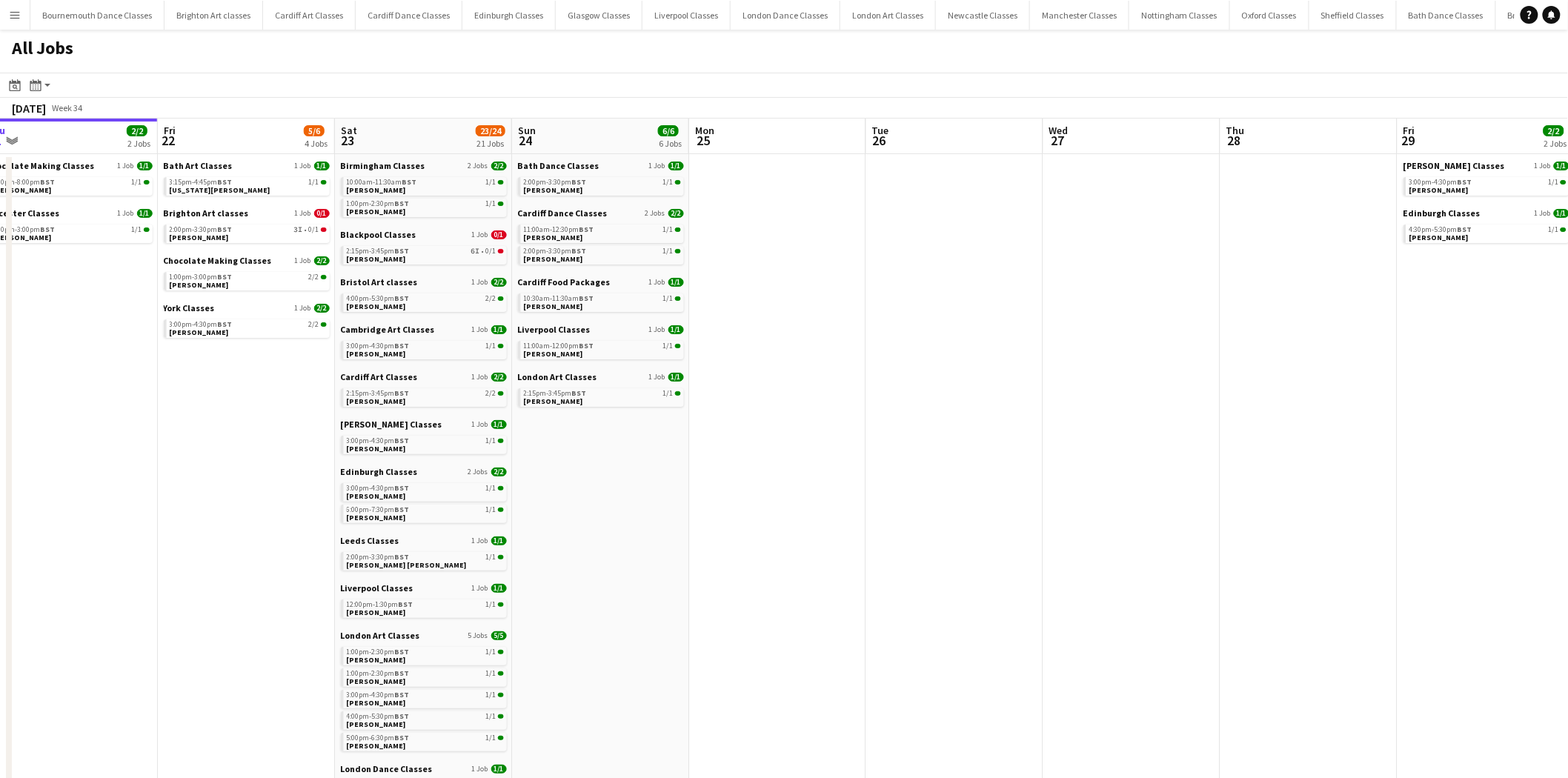
drag, startPoint x: 1272, startPoint y: 502, endPoint x: 898, endPoint y: 509, distance: 374.1
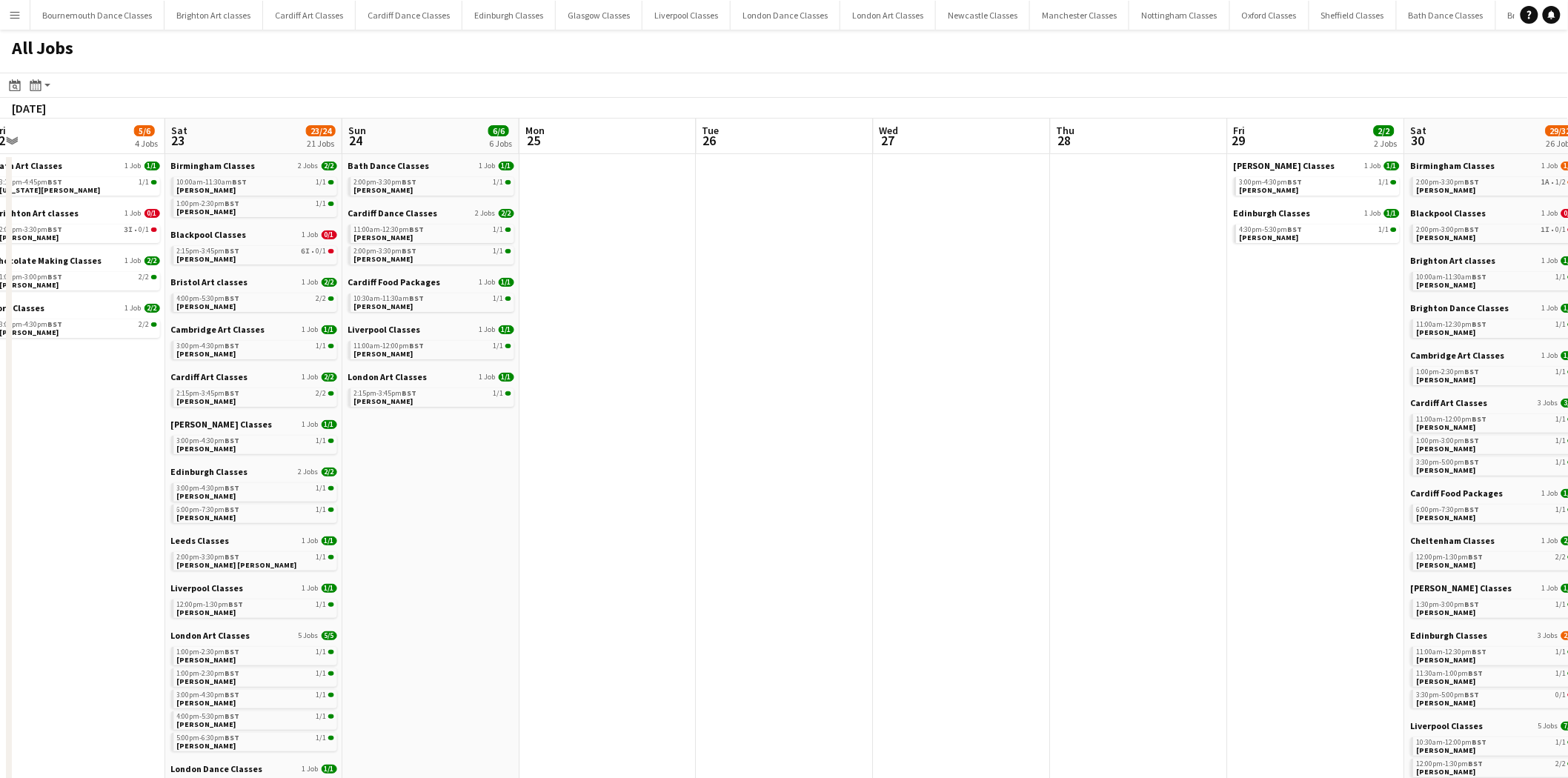
scroll to position [0, 462]
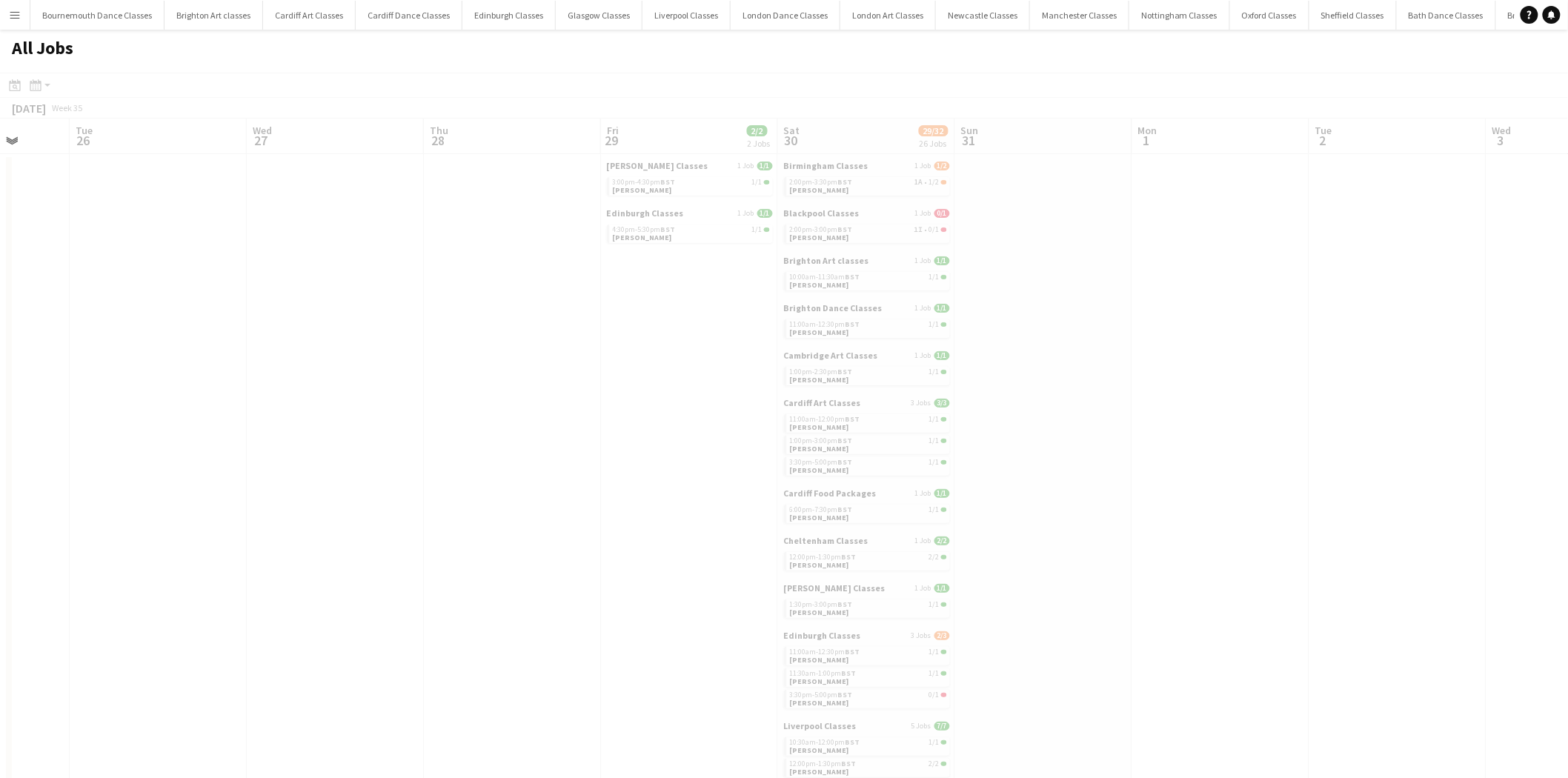
drag, startPoint x: 1202, startPoint y: 499, endPoint x: 405, endPoint y: 494, distance: 797.0
click at [264, 480] on app-all-jobs "All Jobs Date picker AUG 2025 AUG 2025 Monday M Tuesday T Wednesday W Thursday …" at bounding box center [784, 759] width 1568 height 1460
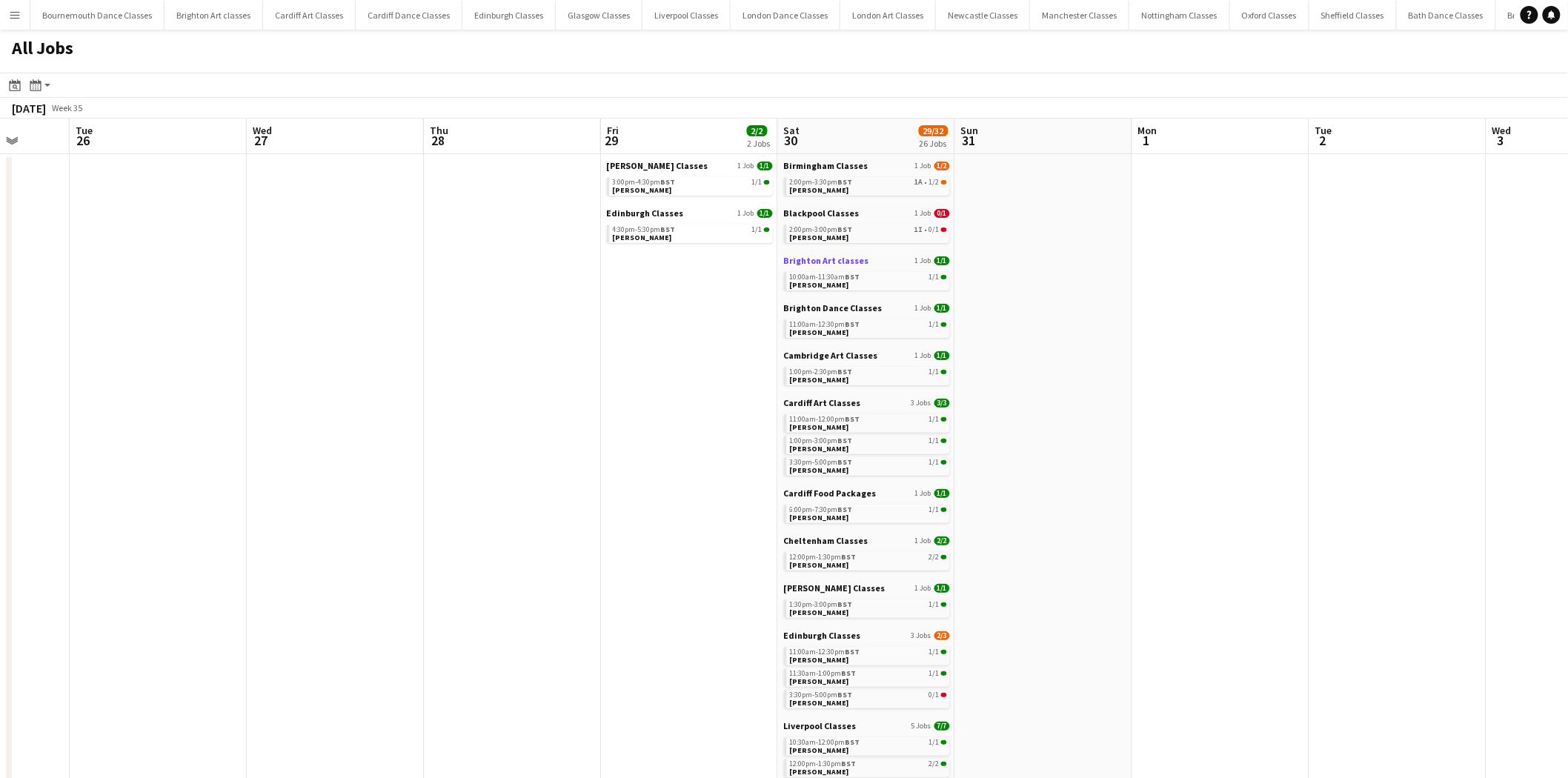
scroll to position [301, 0]
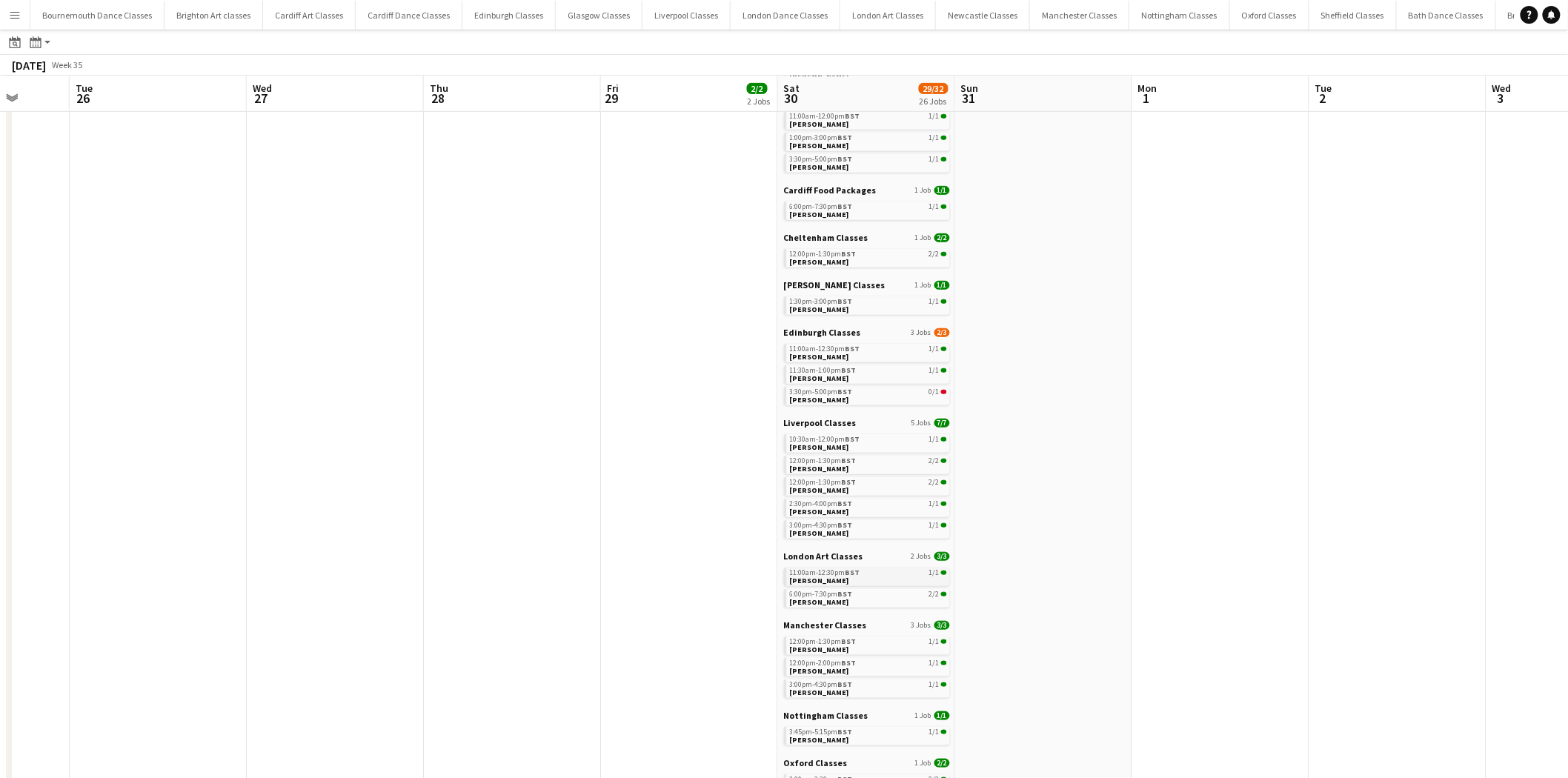
click at [874, 481] on div "11:00am-12:30pm BST 1/1" at bounding box center [868, 573] width 157 height 8
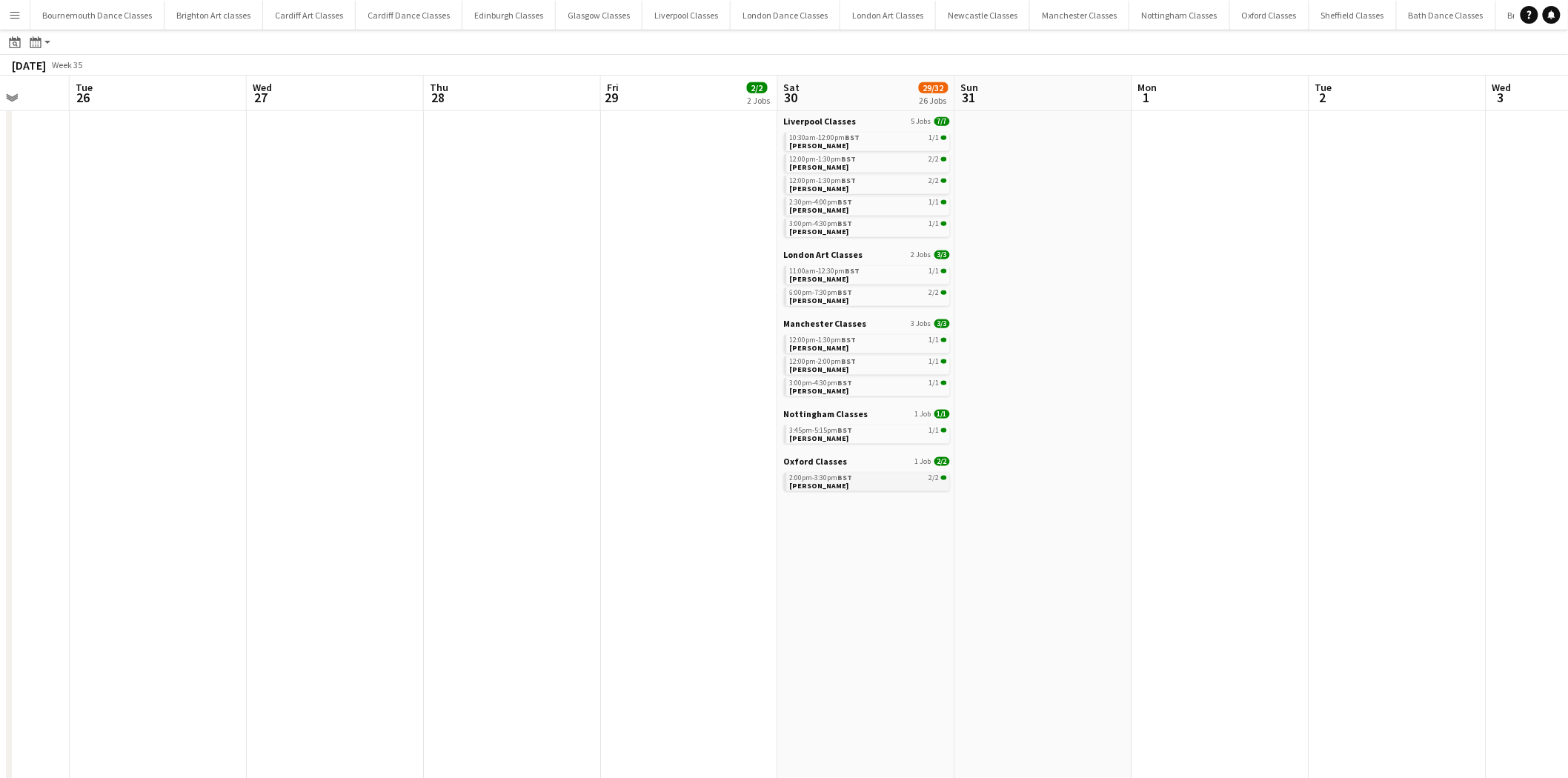
click at [891, 480] on link "2:00pm-3:30pm BST 2/2 George Smith" at bounding box center [868, 482] width 157 height 17
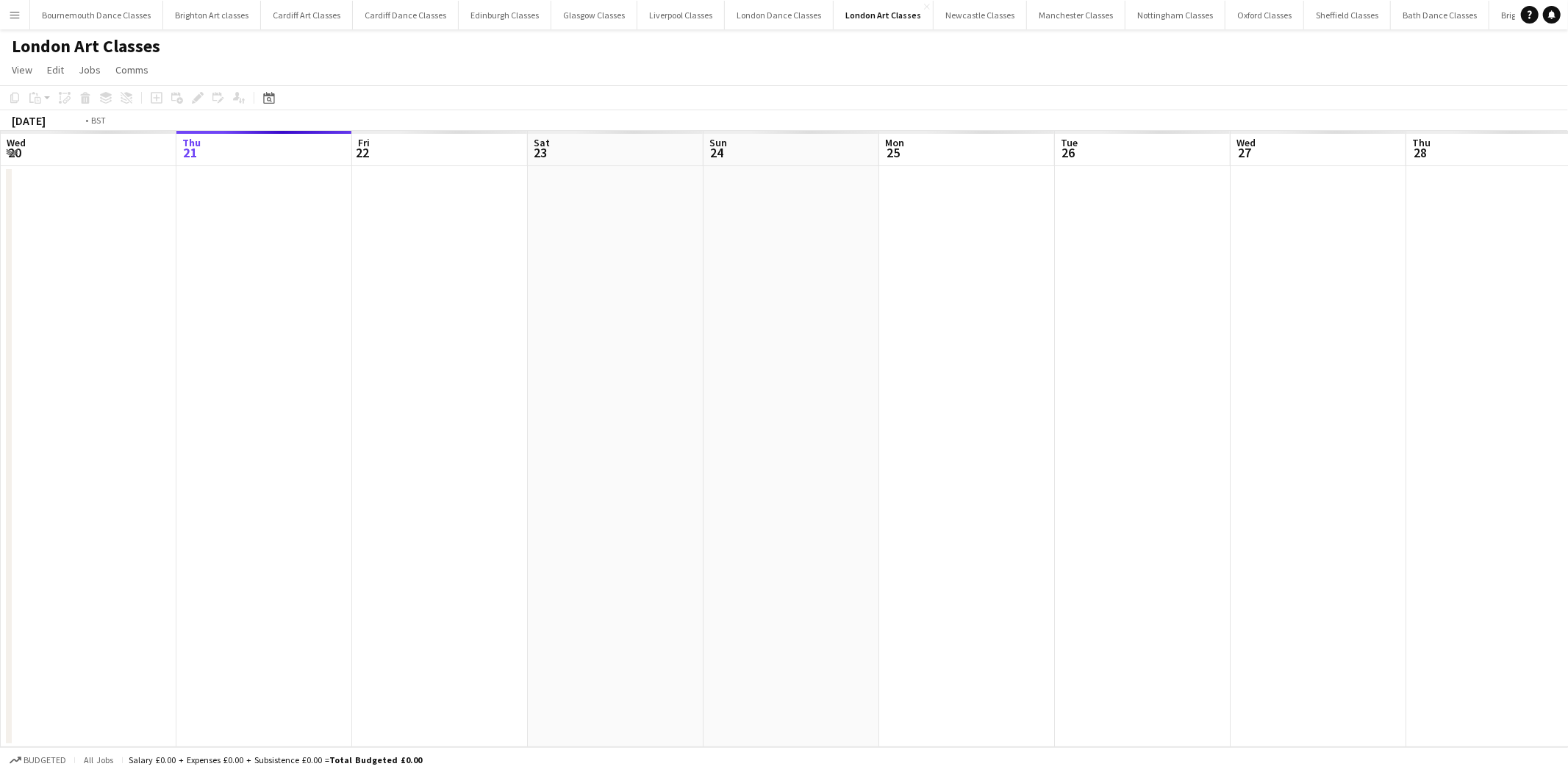
scroll to position [0, 505]
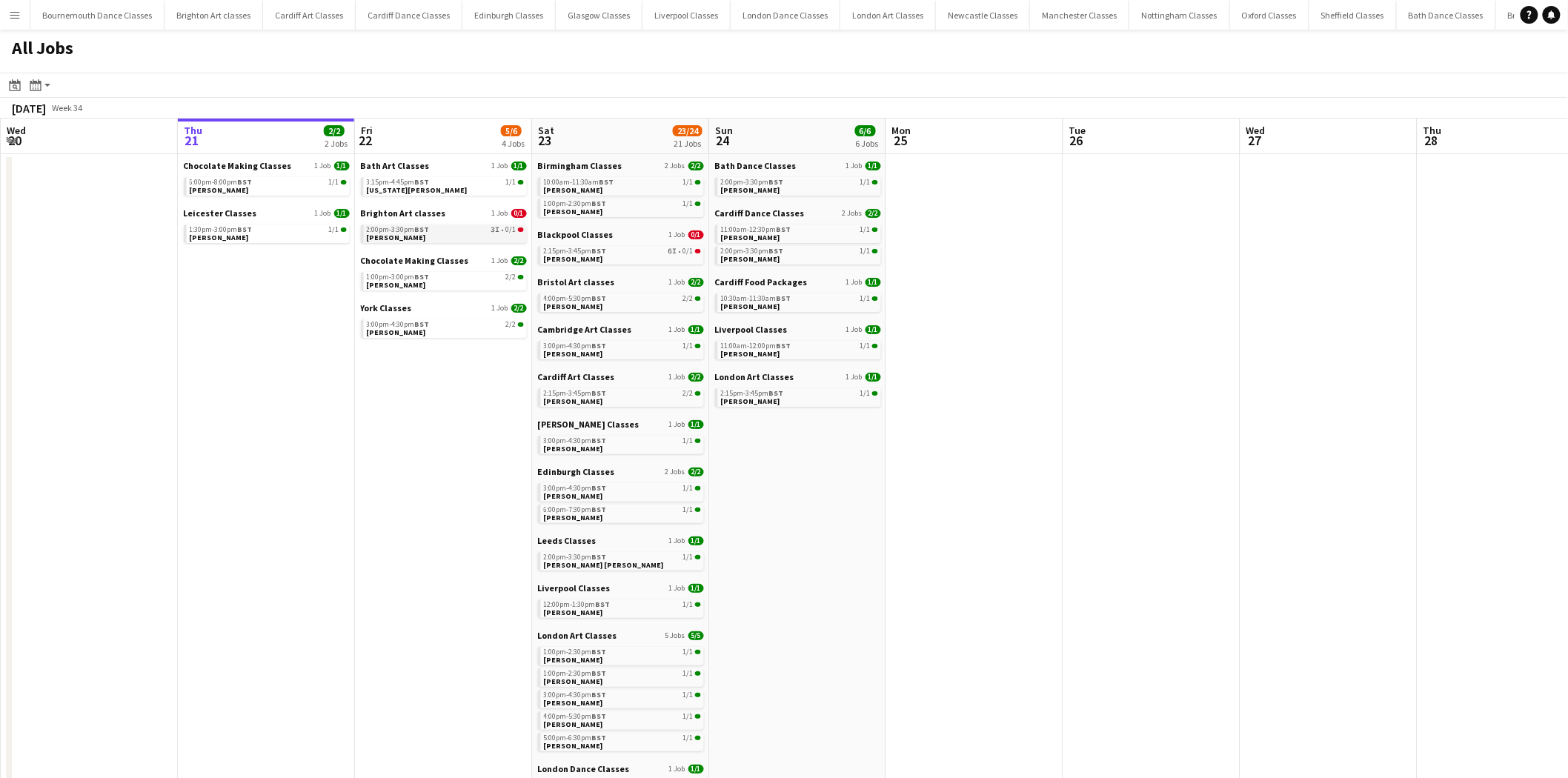
click at [477, 230] on div "2:00pm-3:30pm BST 3I • 0/1" at bounding box center [444, 230] width 157 height 8
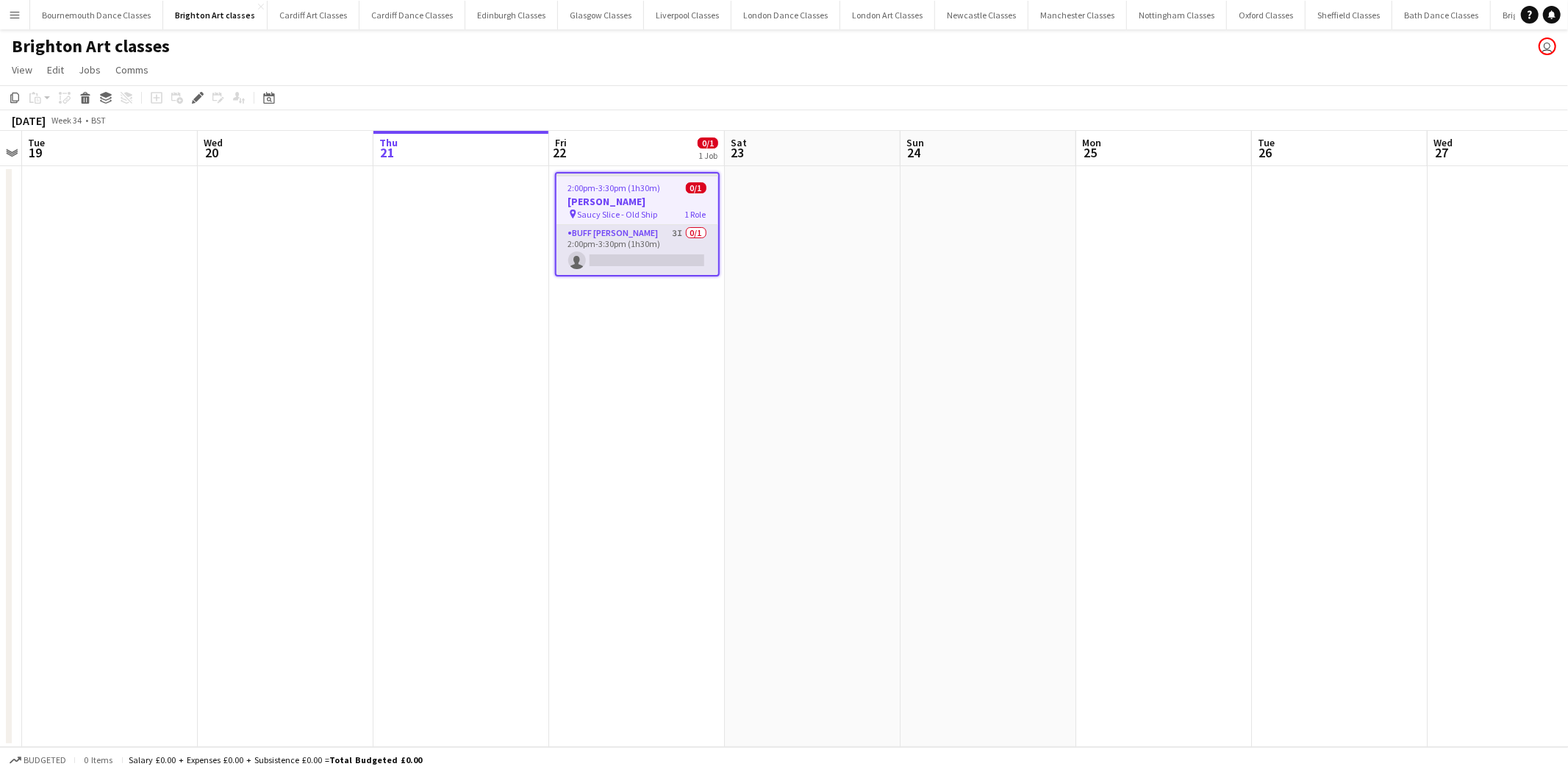
click at [584, 263] on app-card-role "Buff Butler 3I 0/1 2:00pm-3:30pm (1h30m) single-neutral-actions" at bounding box center [637, 250] width 162 height 50
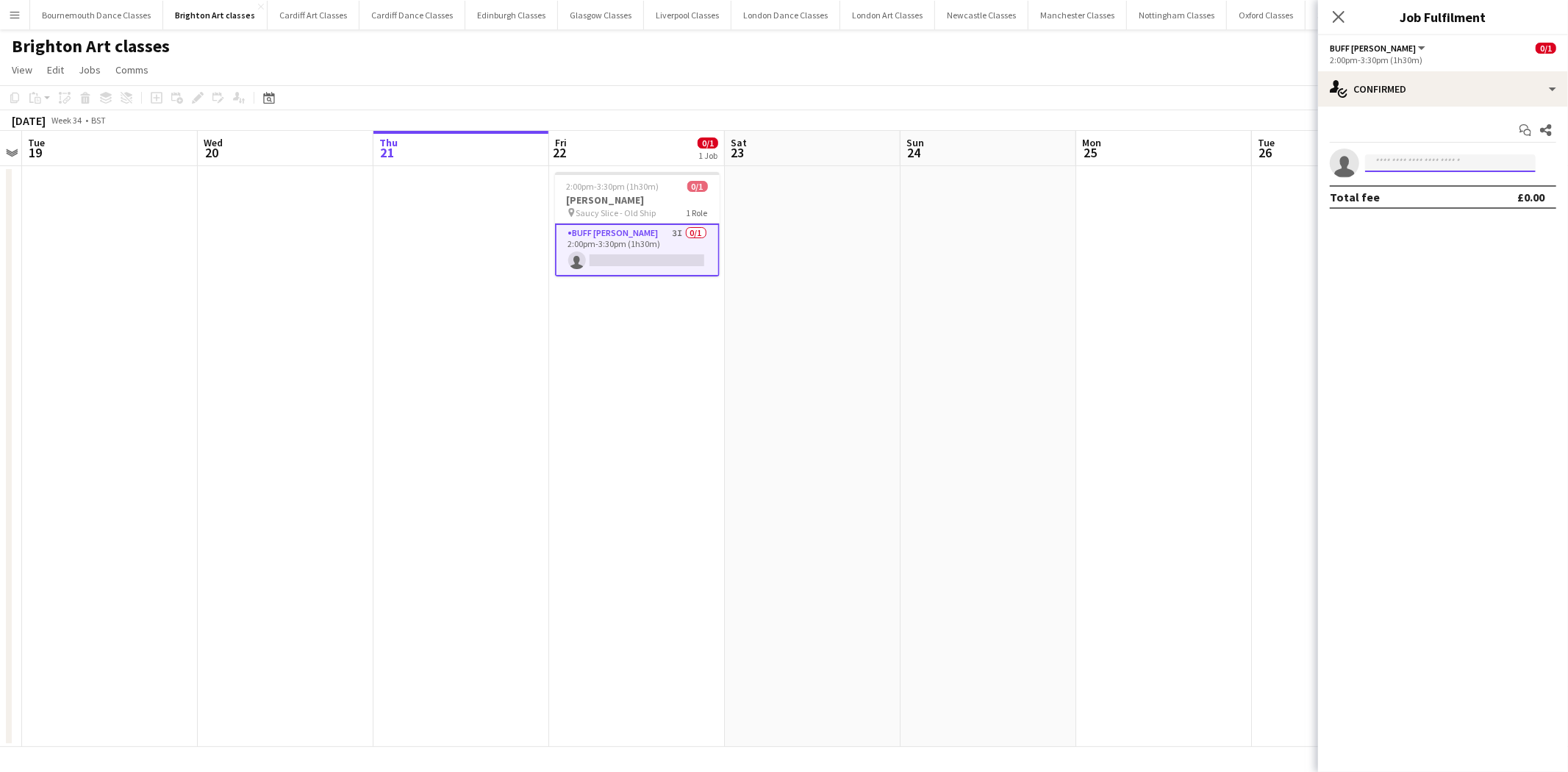
click at [1460, 157] on input at bounding box center [1450, 163] width 170 height 18
click at [1439, 99] on div "single-neutral-actions-check-2 Confirmed" at bounding box center [1442, 89] width 250 height 35
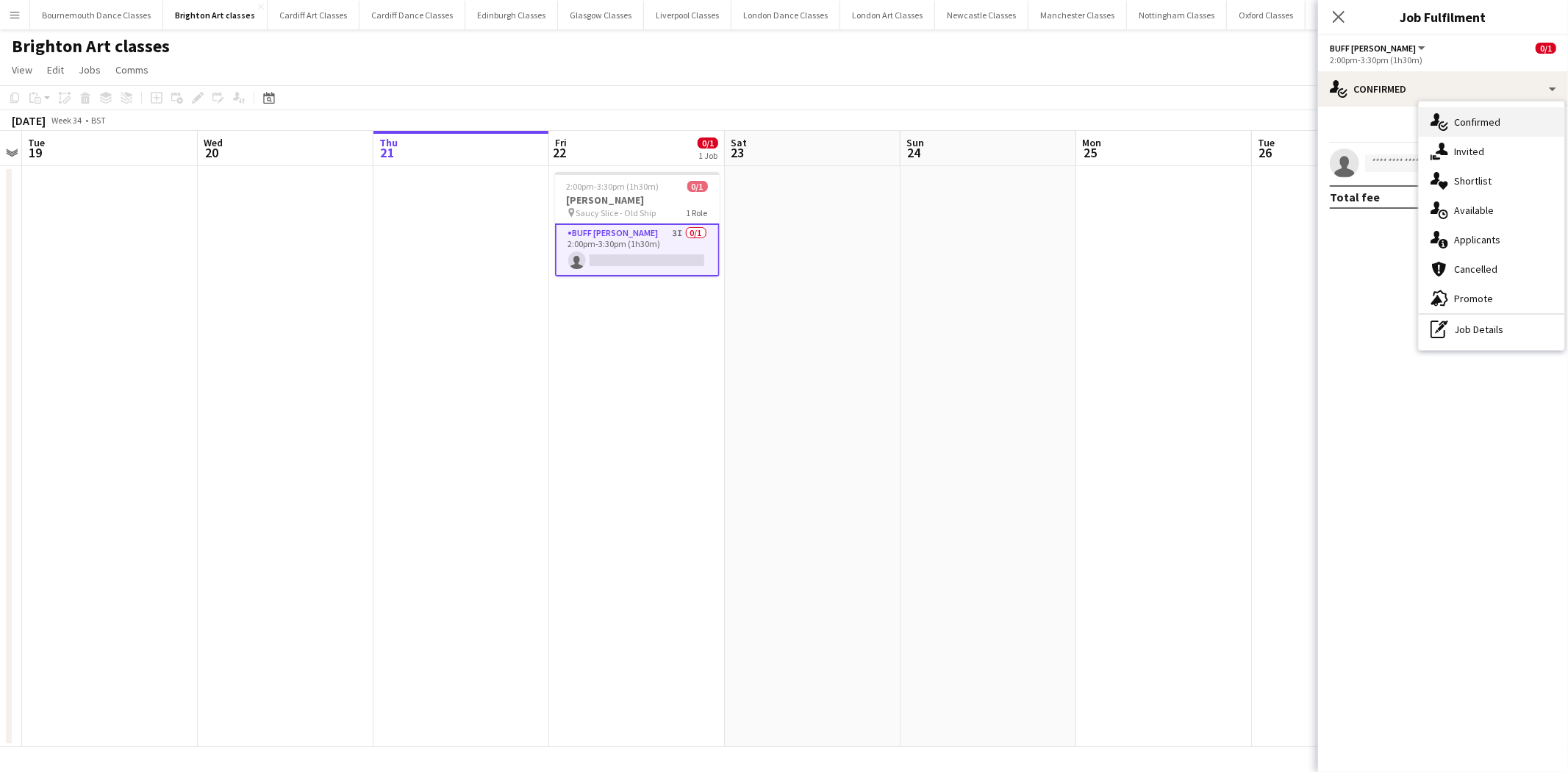
click at [1502, 130] on div "single-neutral-actions-check-2 Confirmed" at bounding box center [1491, 122] width 145 height 29
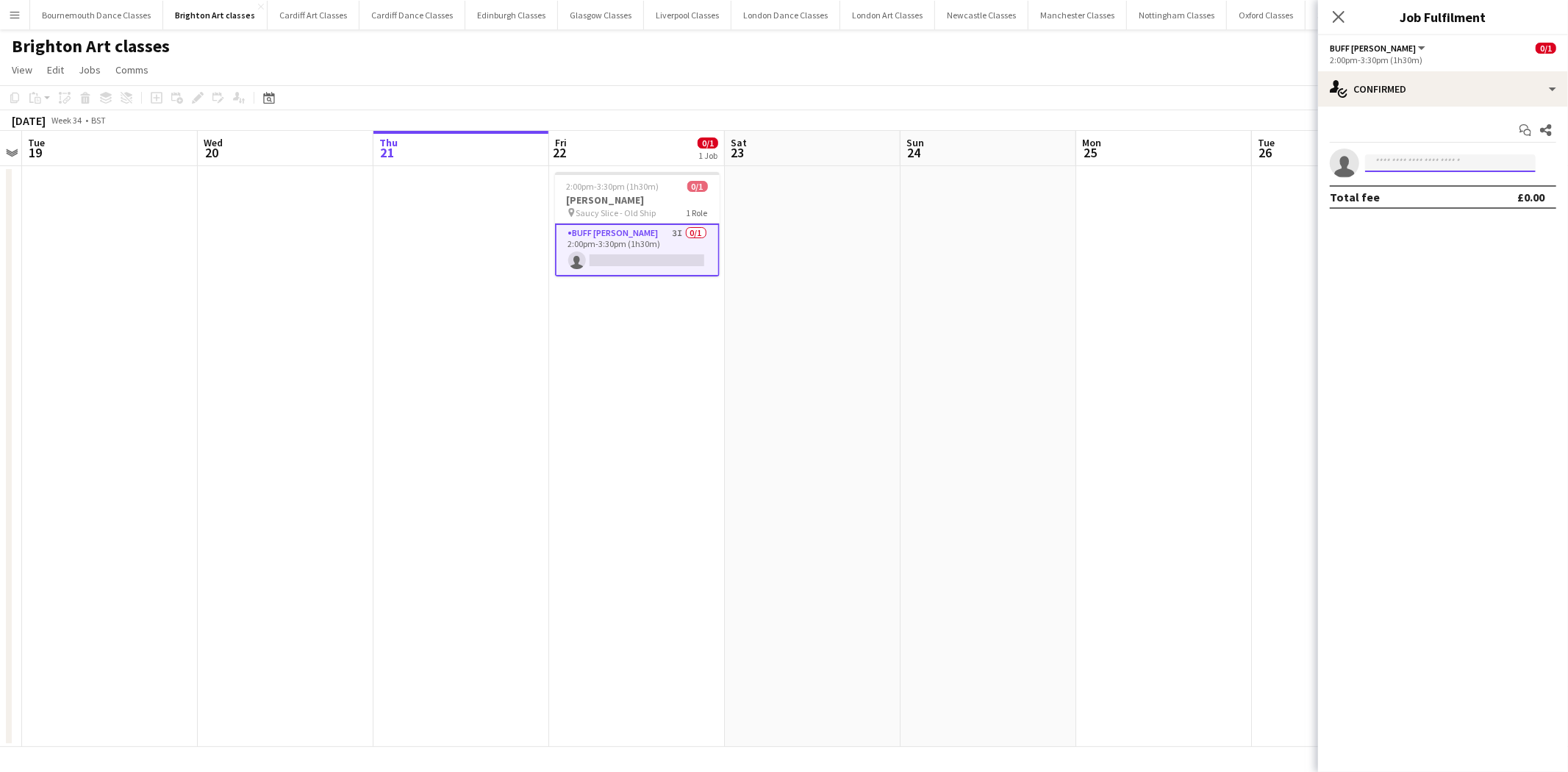
click at [1483, 162] on input at bounding box center [1450, 163] width 170 height 18
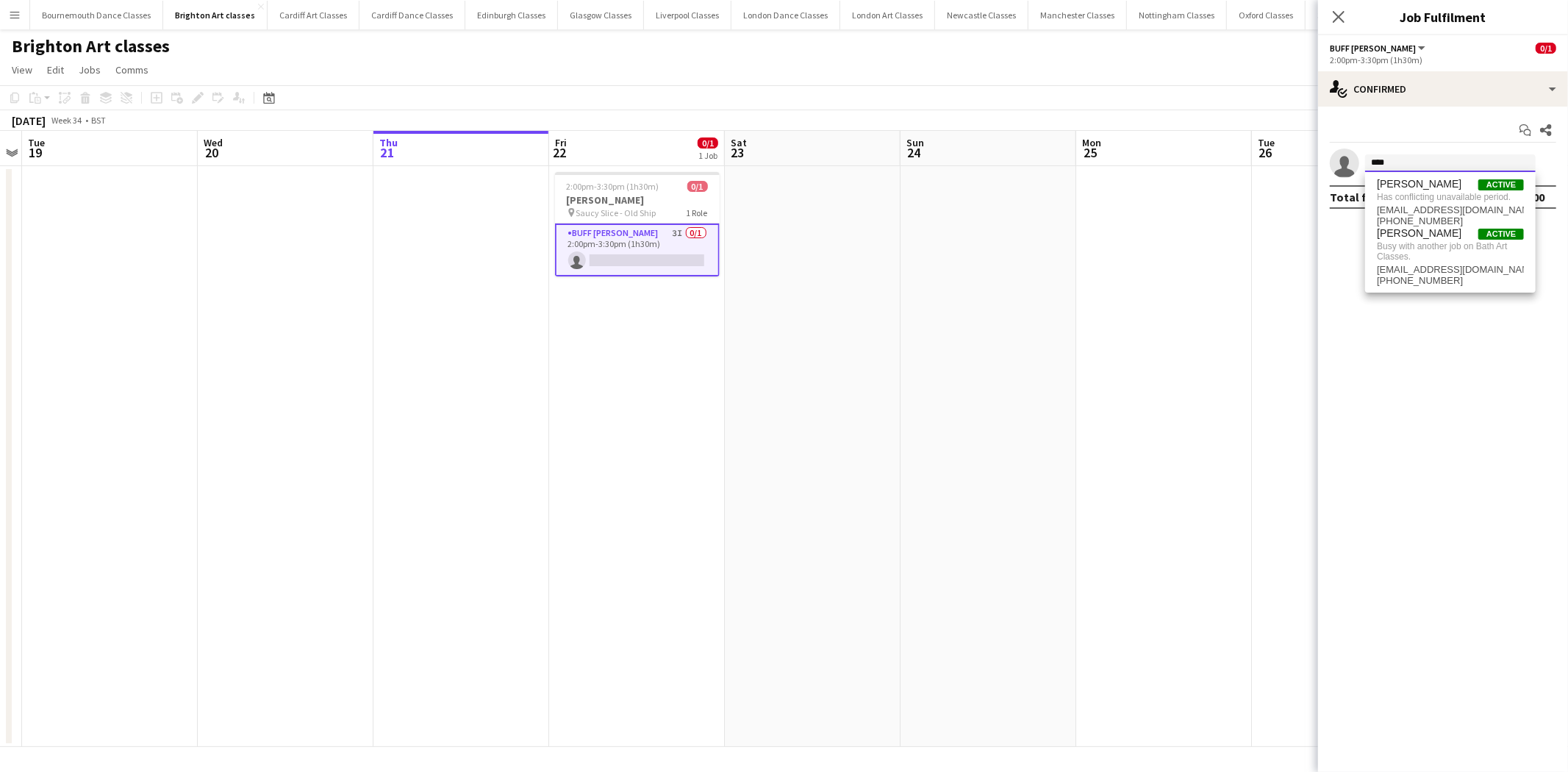
click at [1406, 156] on input "****" at bounding box center [1450, 163] width 170 height 18
type input "****"
click at [996, 268] on app-date-cell at bounding box center [989, 456] width 175 height 581
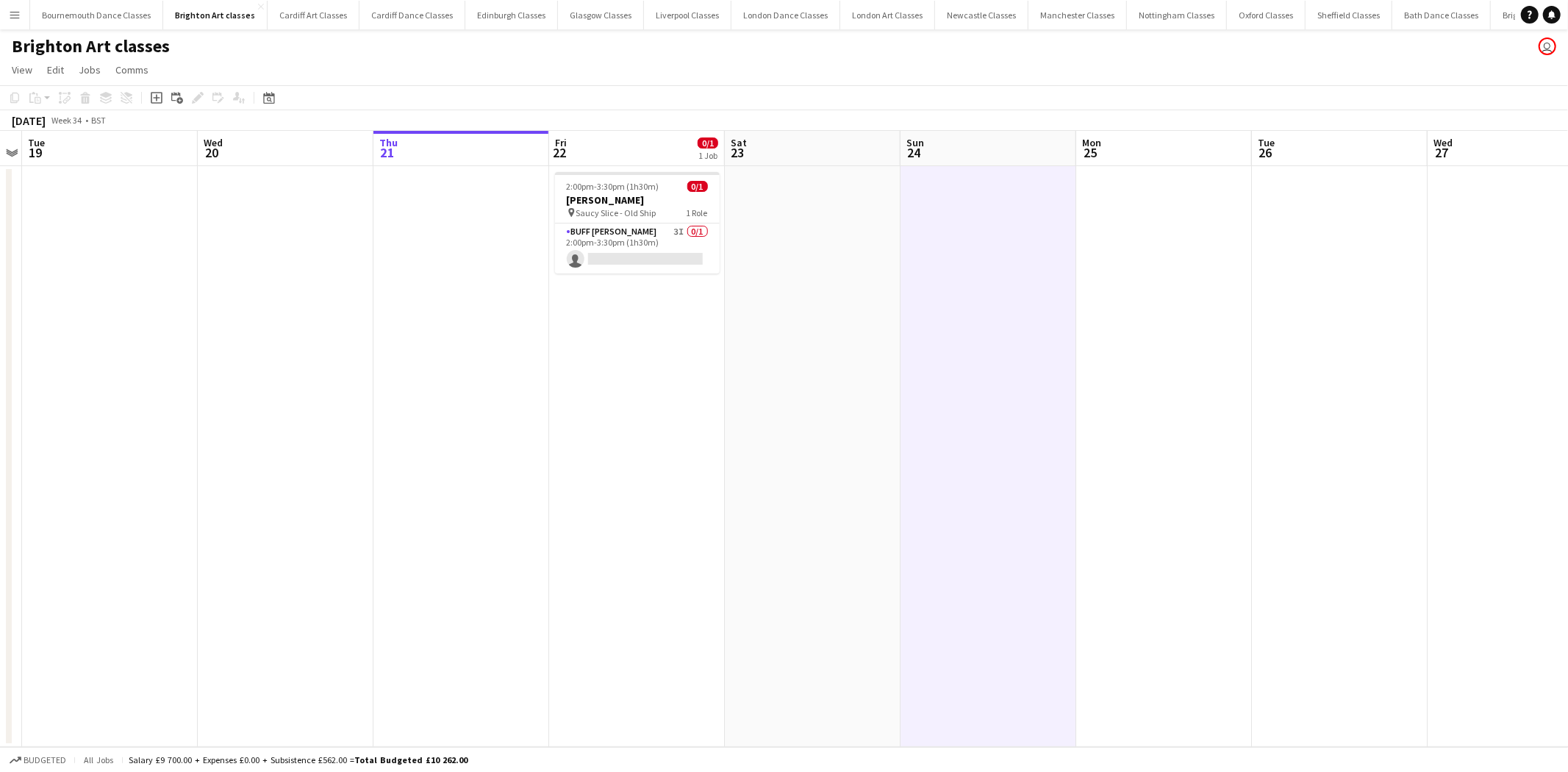
scroll to position [0, 505]
click at [656, 263] on app-card-role "Buff Butler 3I 0/1 2:00pm-3:30pm (1h30m) single-neutral-actions" at bounding box center [637, 248] width 165 height 50
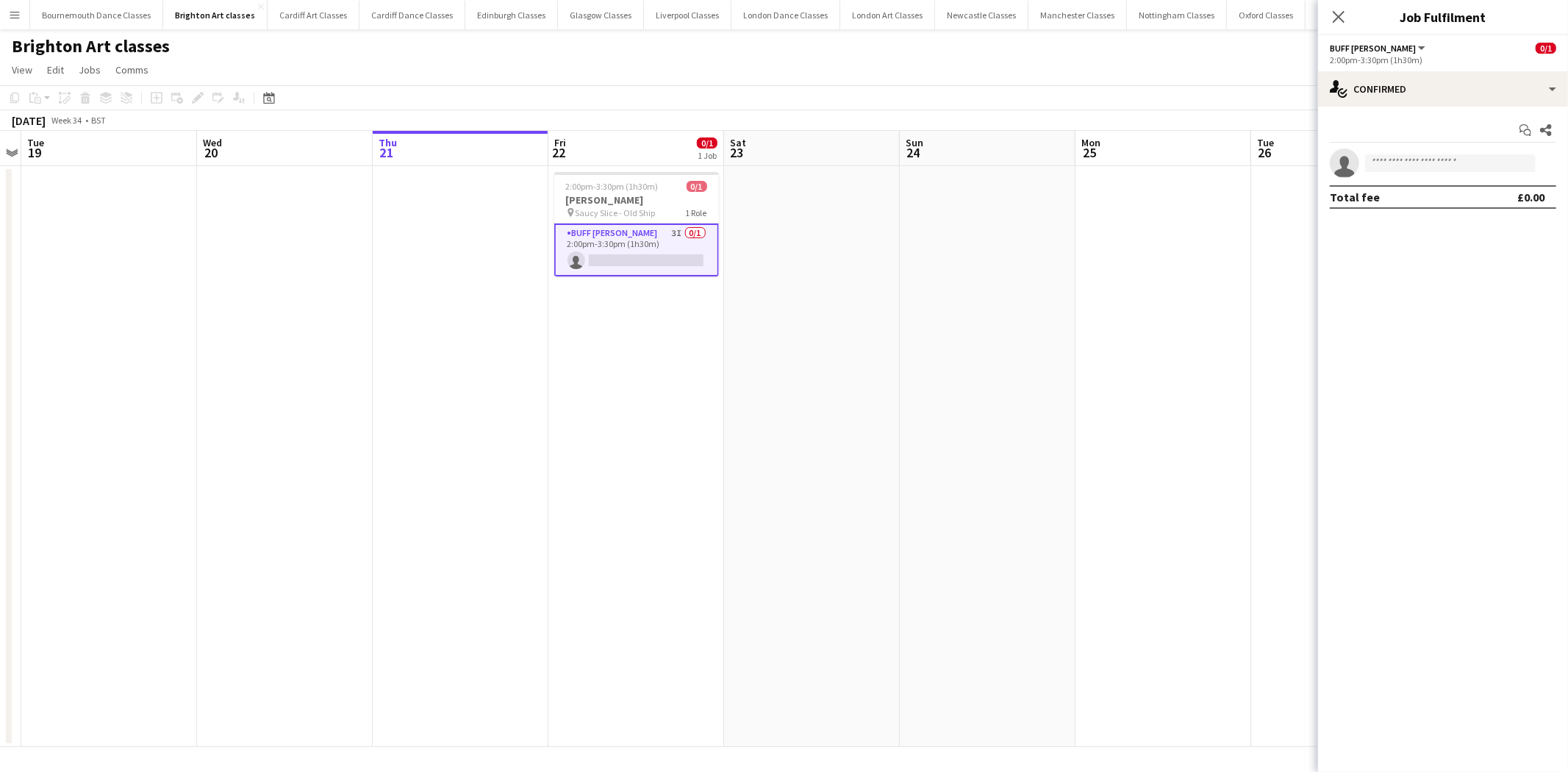
click at [1430, 173] on app-invite-slot "single-neutral-actions" at bounding box center [1442, 163] width 250 height 29
click at [1429, 172] on app-invite-slot "single-neutral-actions" at bounding box center [1442, 163] width 250 height 29
click at [1428, 164] on input at bounding box center [1450, 163] width 170 height 18
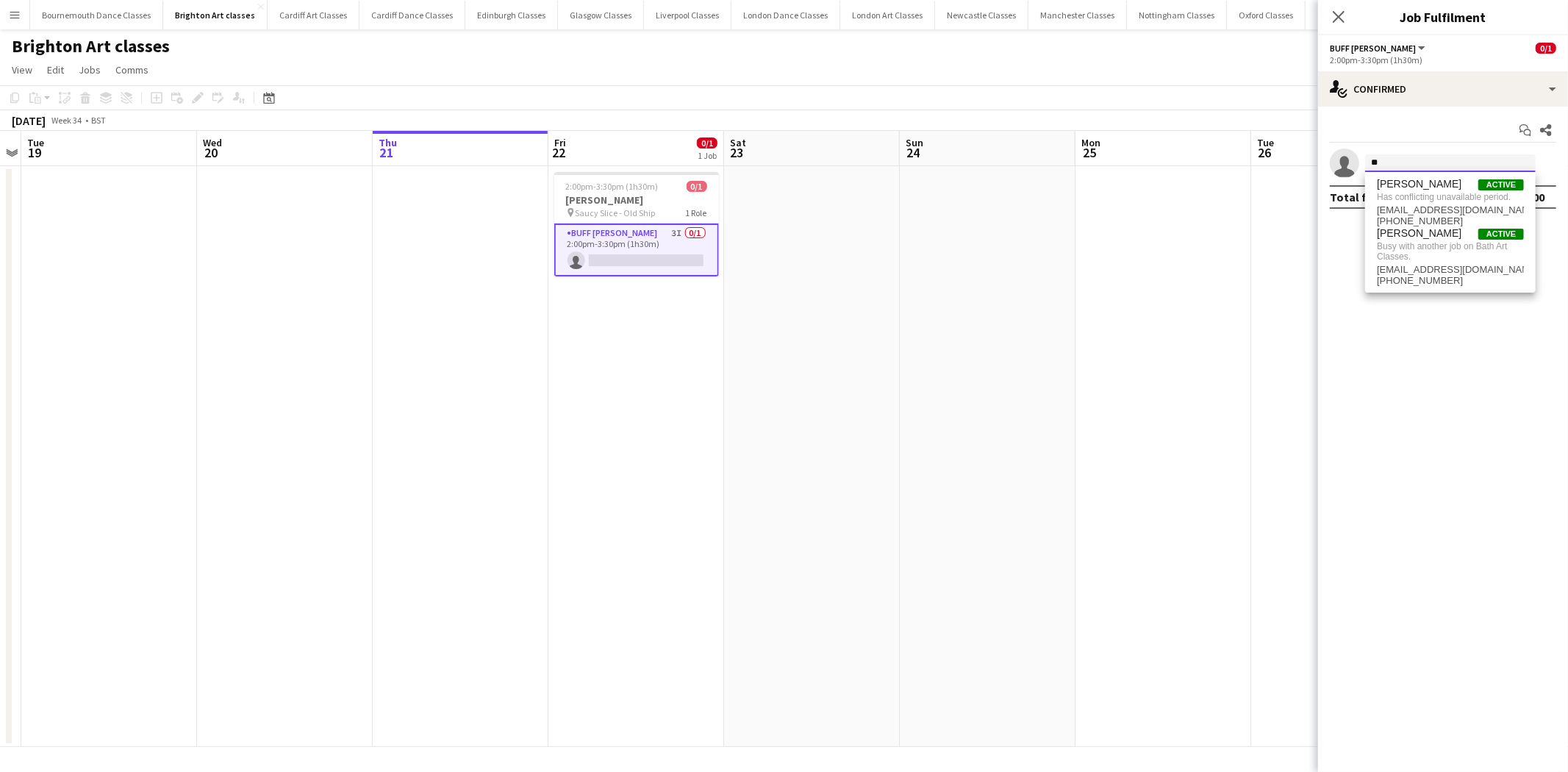
type input "*"
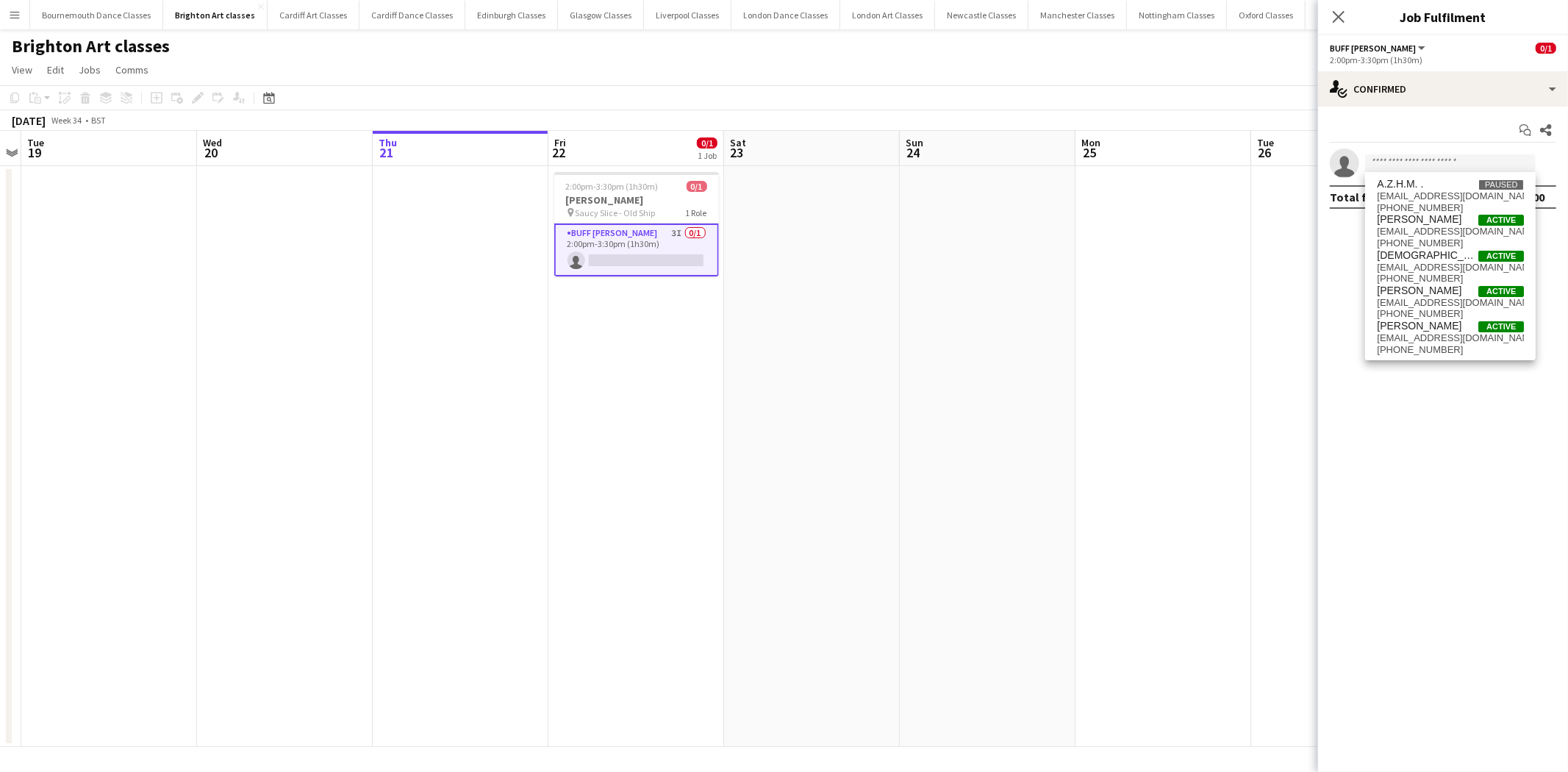
click at [1143, 292] on app-date-cell at bounding box center [1163, 456] width 175 height 581
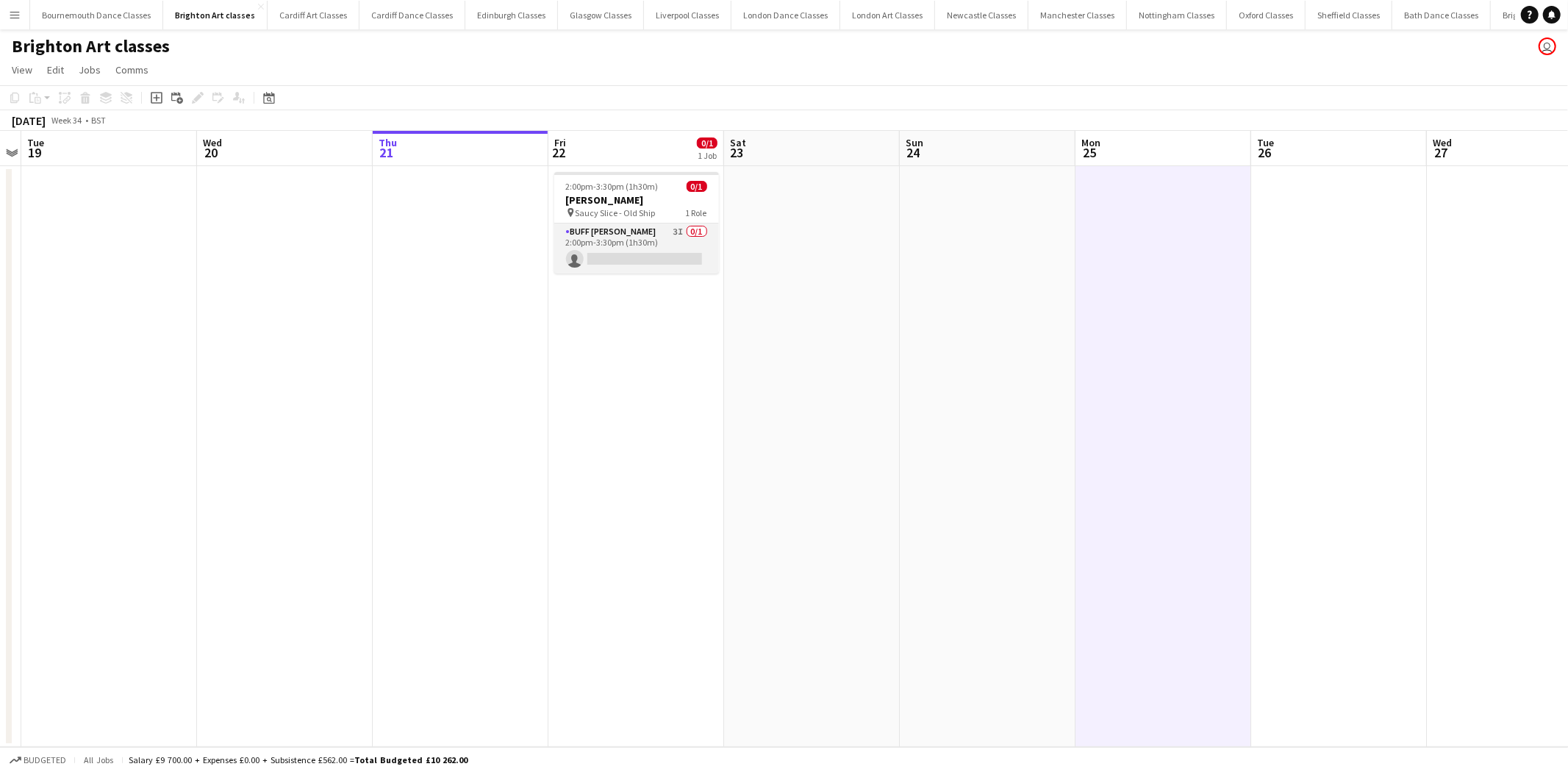
click at [673, 250] on app-card-role "Buff Butler 3I 0/1 2:00pm-3:30pm (1h30m) single-neutral-actions" at bounding box center [637, 248] width 165 height 50
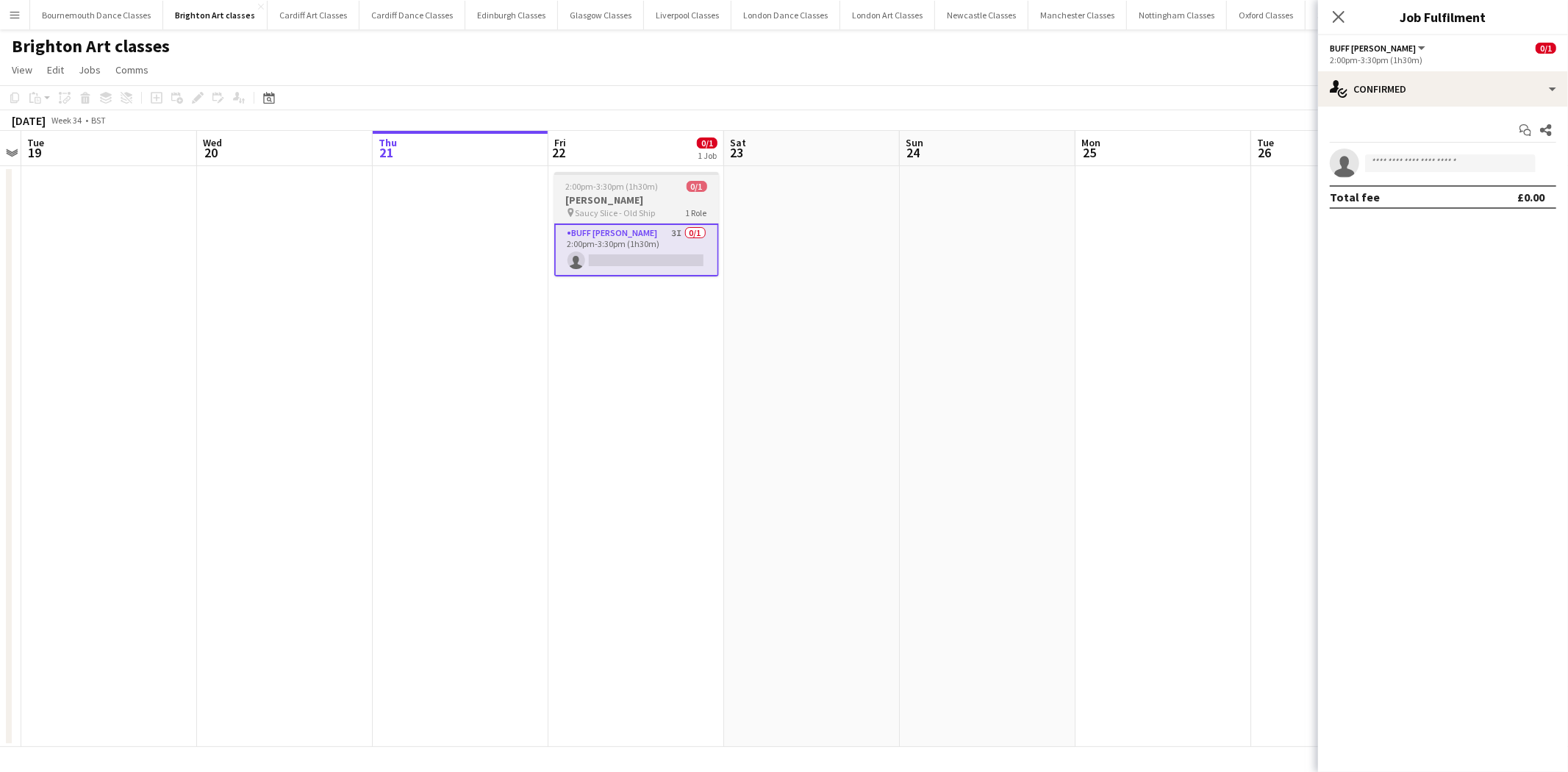
click at [651, 207] on span "Saucy Slice - Old Ship" at bounding box center [616, 212] width 80 height 11
click at [199, 95] on icon at bounding box center [197, 97] width 8 height 8
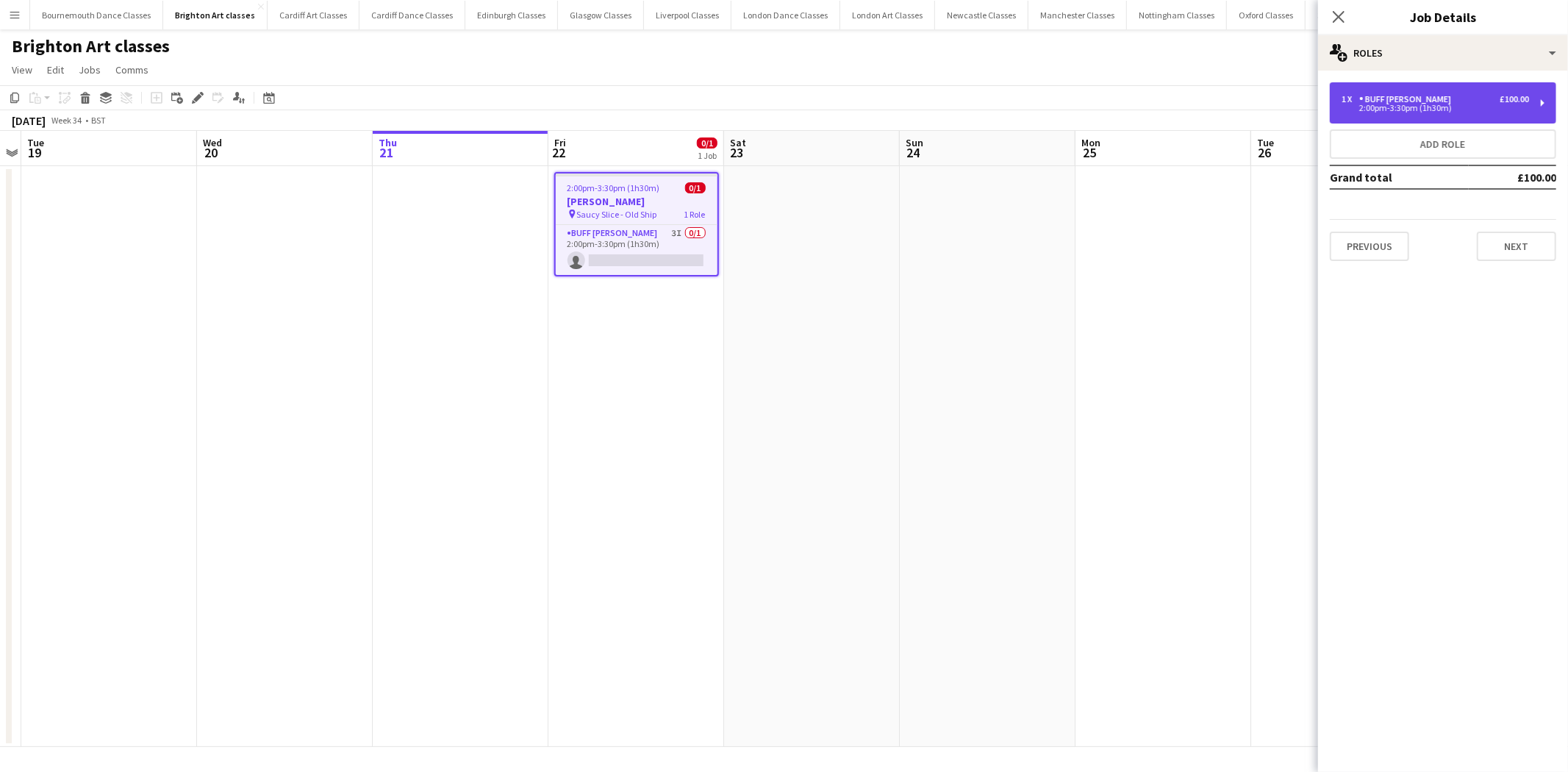
click at [1431, 100] on div "1 x Buff Butler £100.00" at bounding box center [1436, 99] width 187 height 10
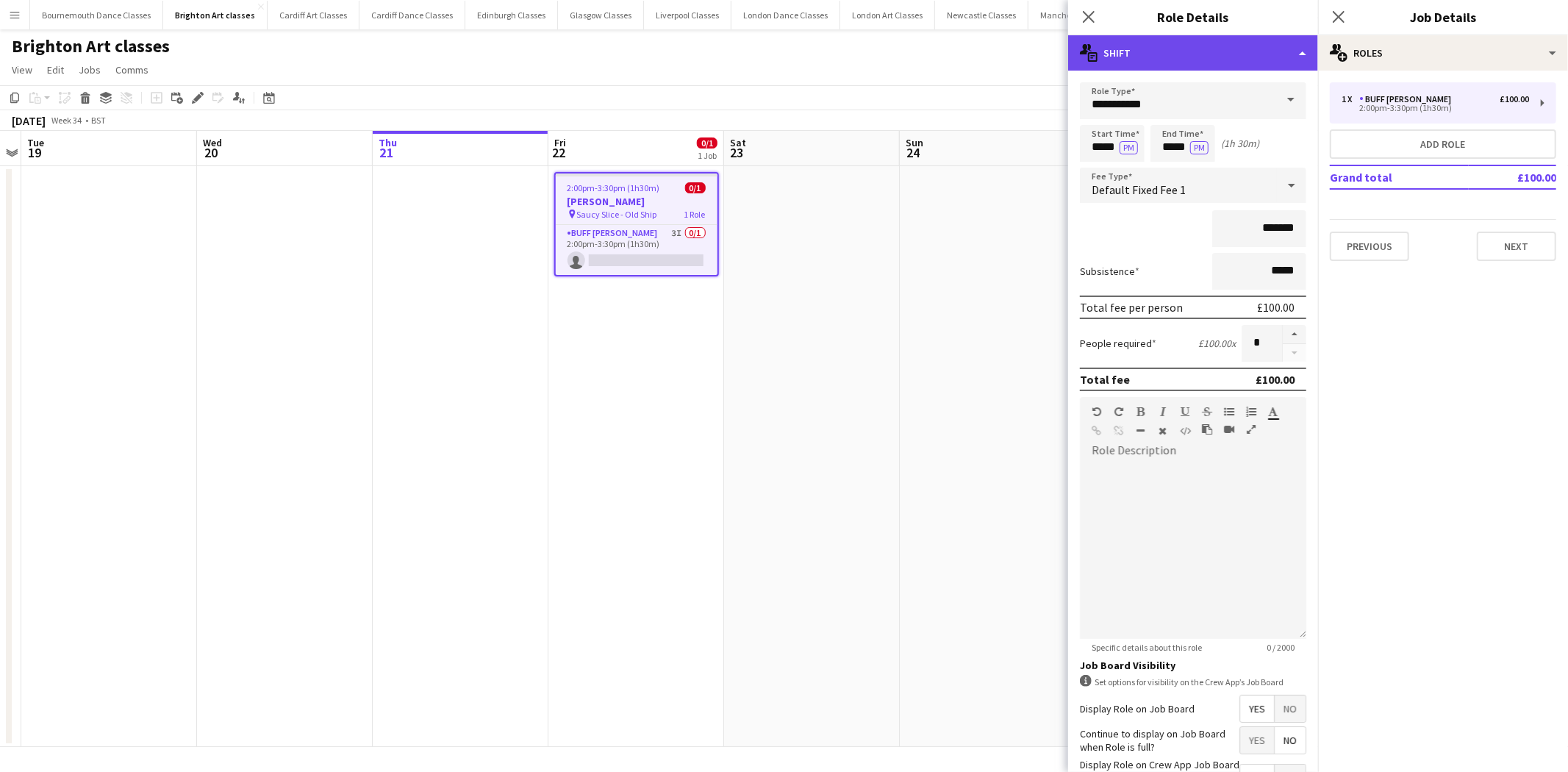
click at [1269, 52] on div "multiple-actions-text Shift" at bounding box center [1193, 52] width 250 height 35
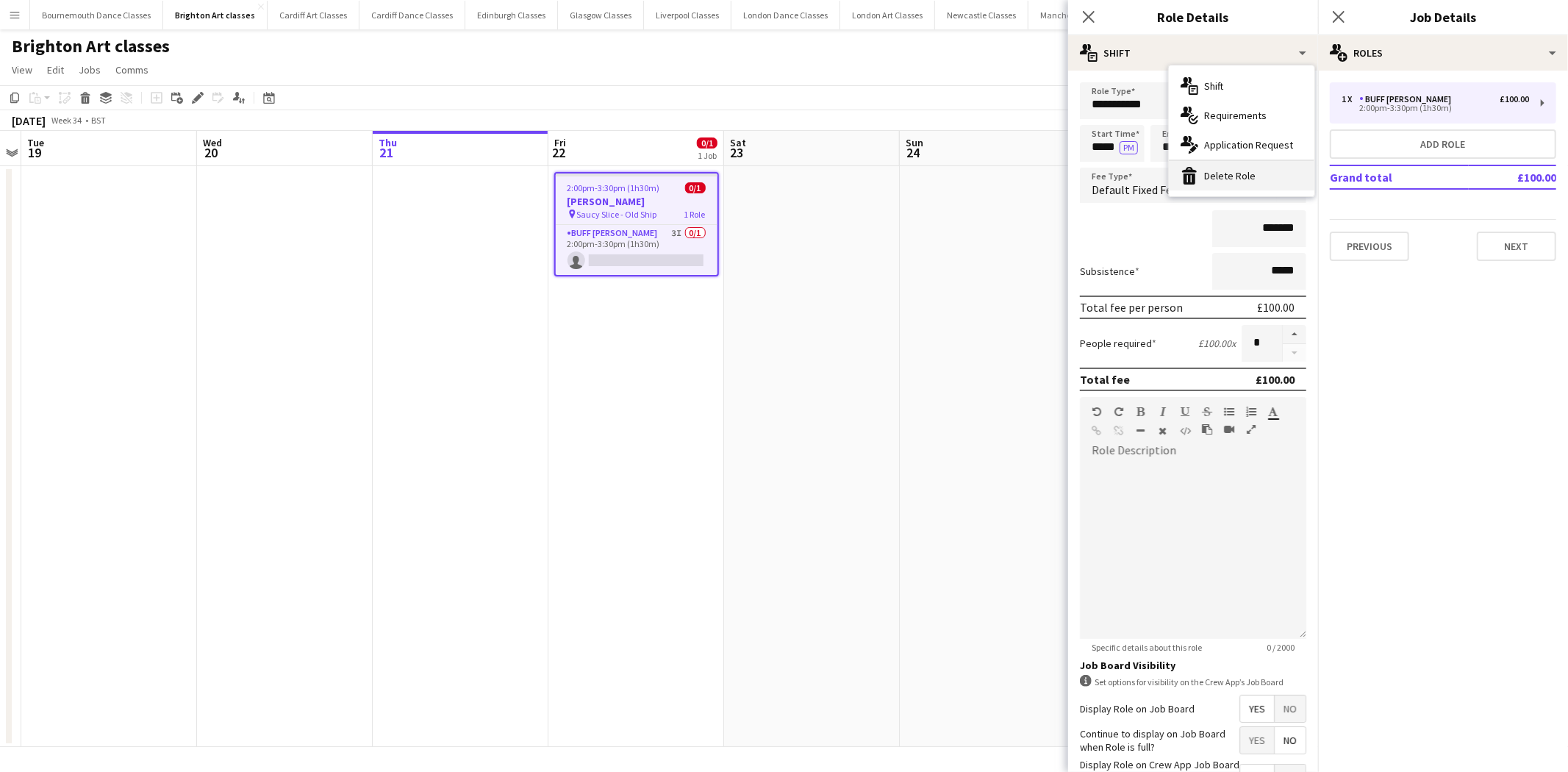
click at [1229, 170] on div "bin-2 Delete Role" at bounding box center [1241, 175] width 145 height 29
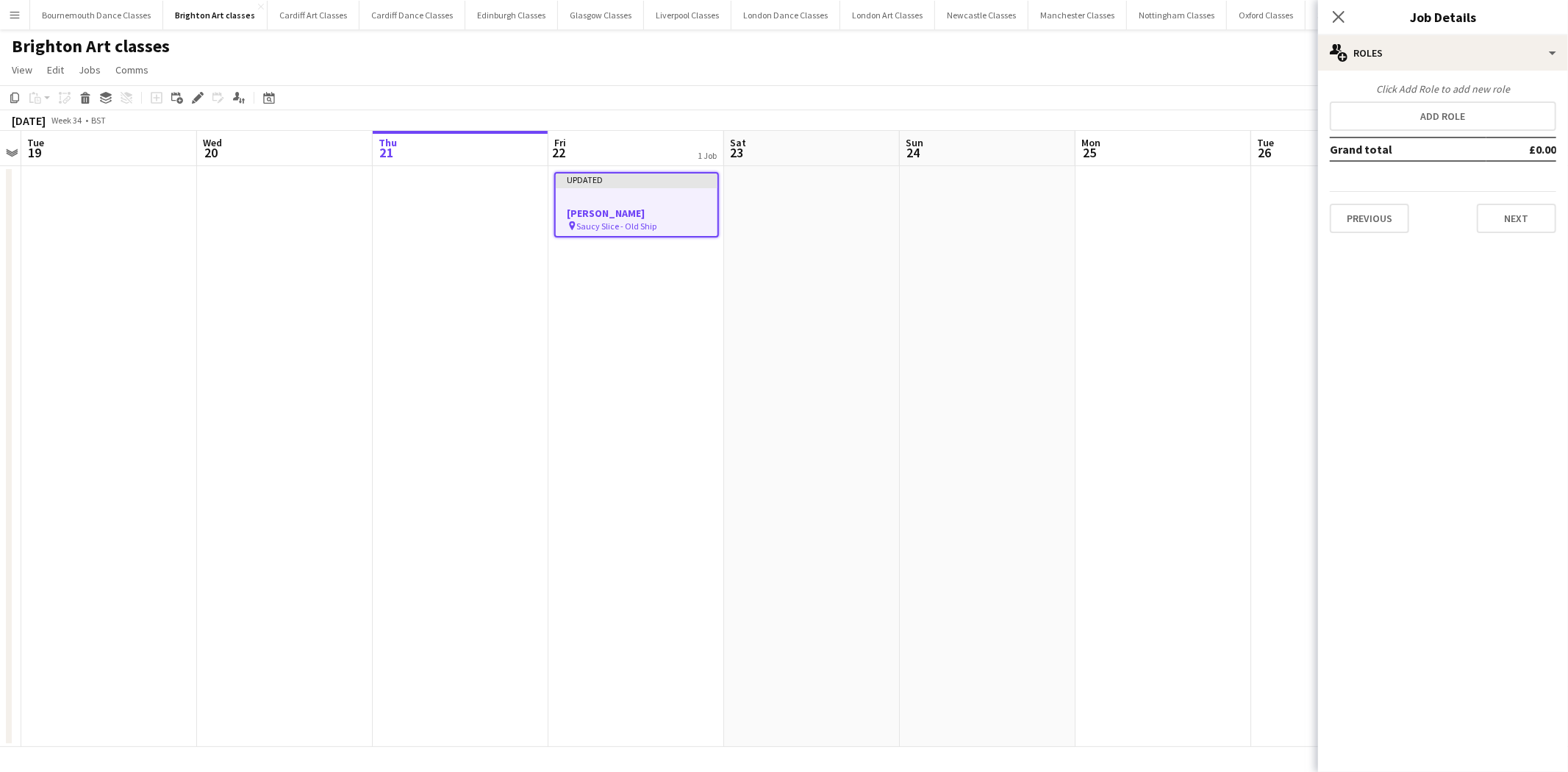
drag, startPoint x: 1069, startPoint y: 246, endPoint x: 1167, endPoint y: 216, distance: 102.5
click at [1068, 247] on app-date-cell at bounding box center [988, 456] width 175 height 581
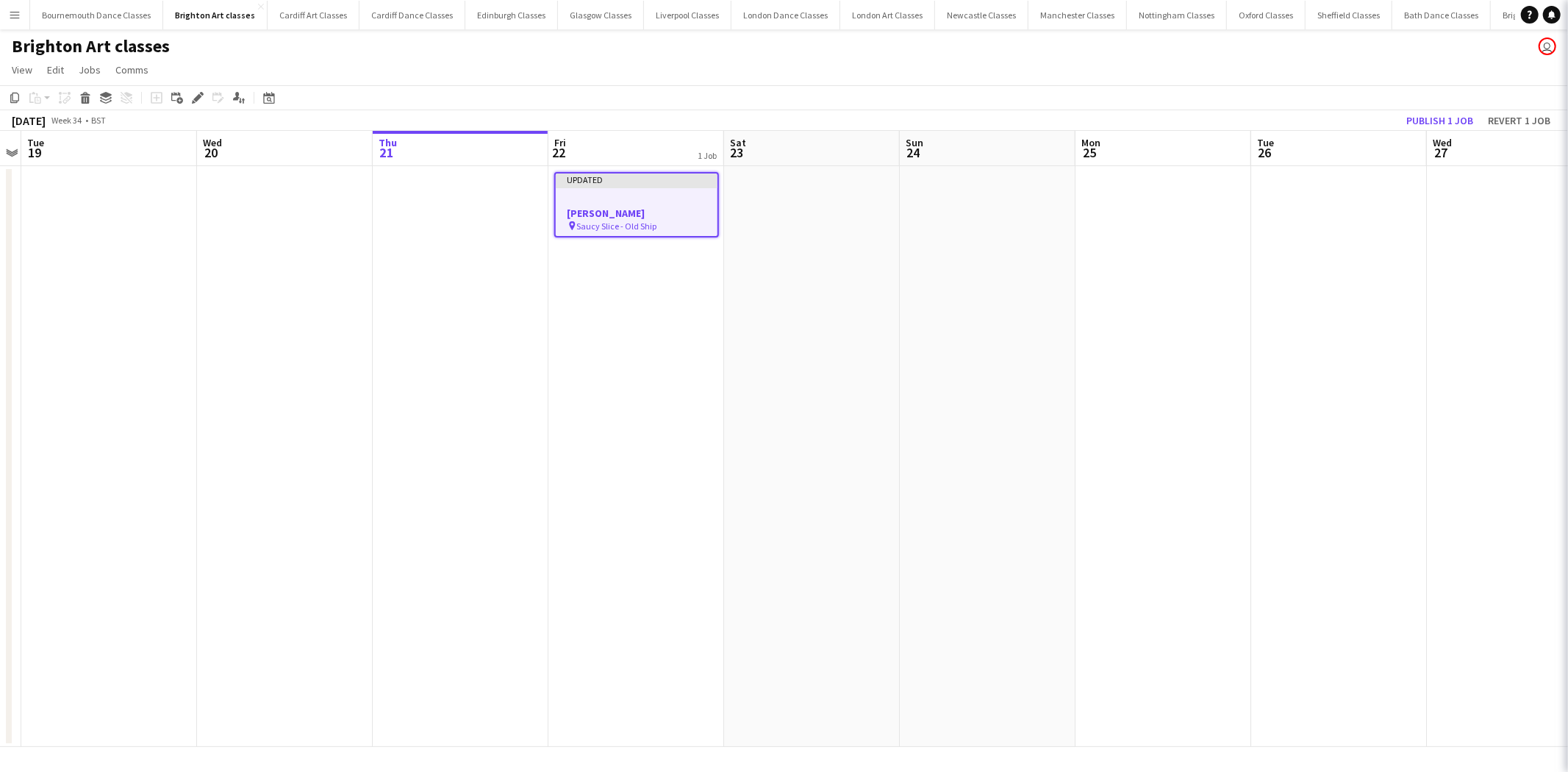
scroll to position [0, 507]
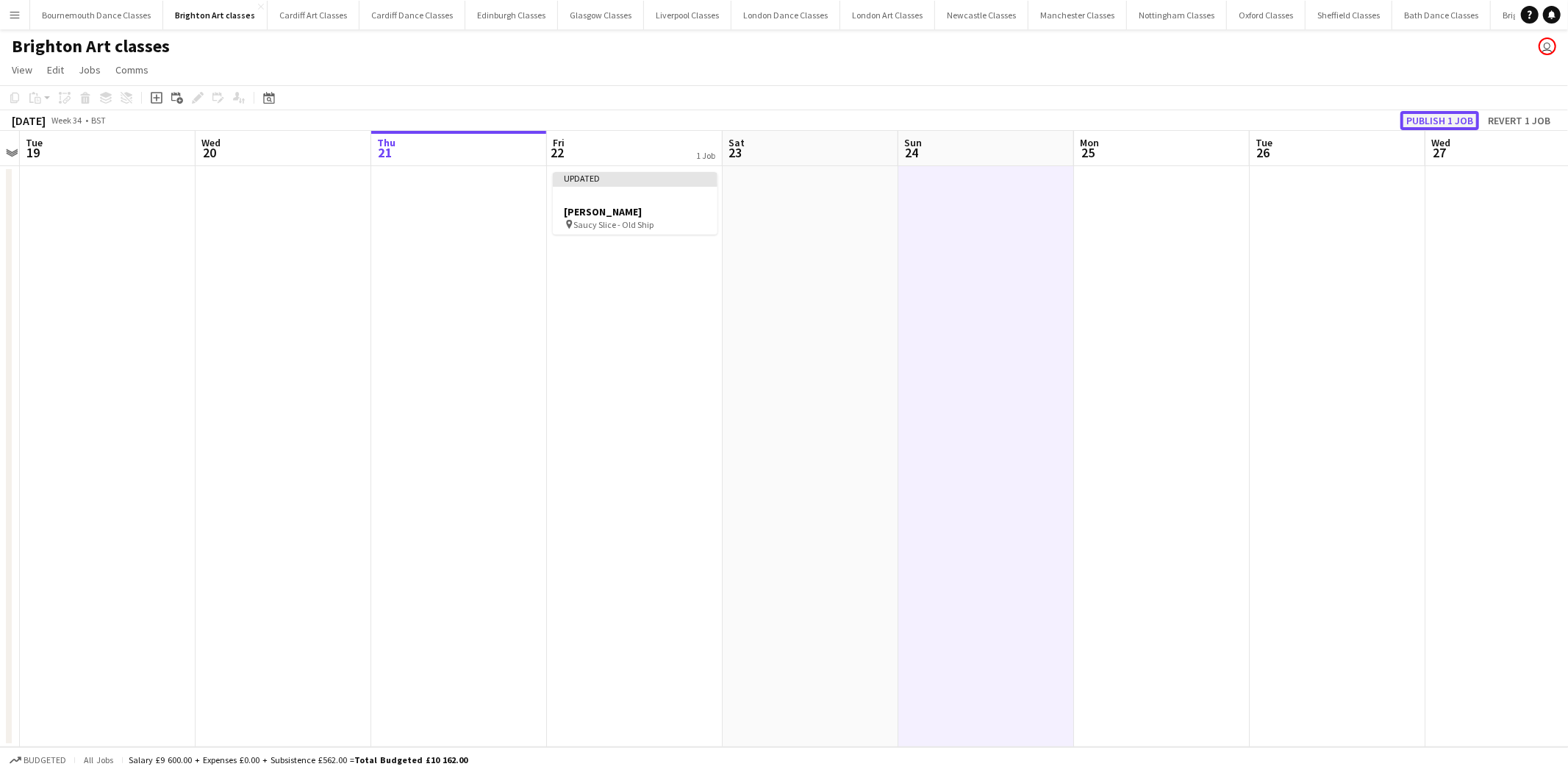
click at [1424, 114] on button "Publish 1 job" at bounding box center [1440, 120] width 79 height 19
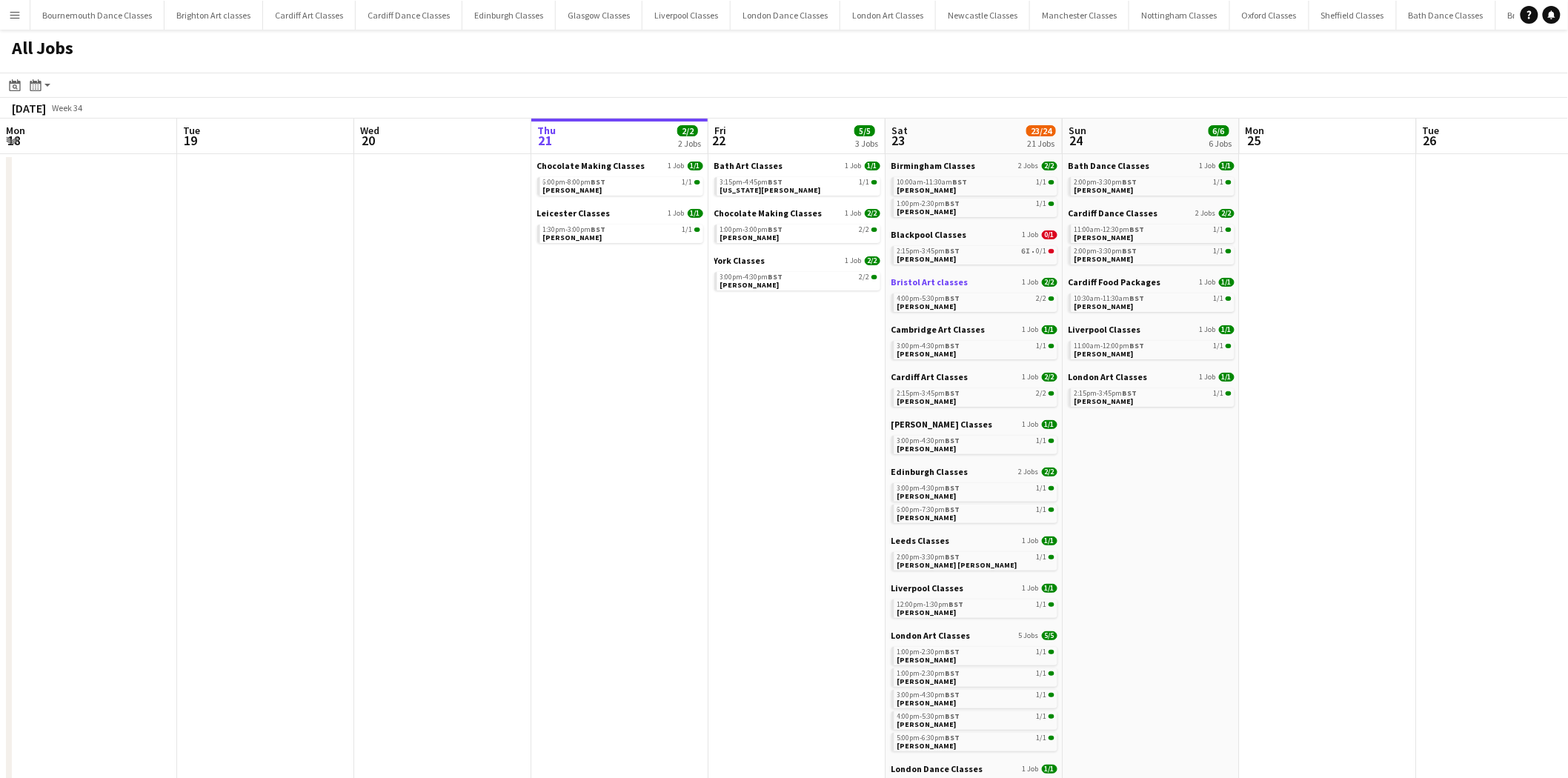
drag, startPoint x: 968, startPoint y: 256, endPoint x: 919, endPoint y: 278, distance: 53.7
click at [968, 256] on link "2:15pm-3:45pm BST 6I • 0/1 [PERSON_NAME]" at bounding box center [975, 255] width 157 height 17
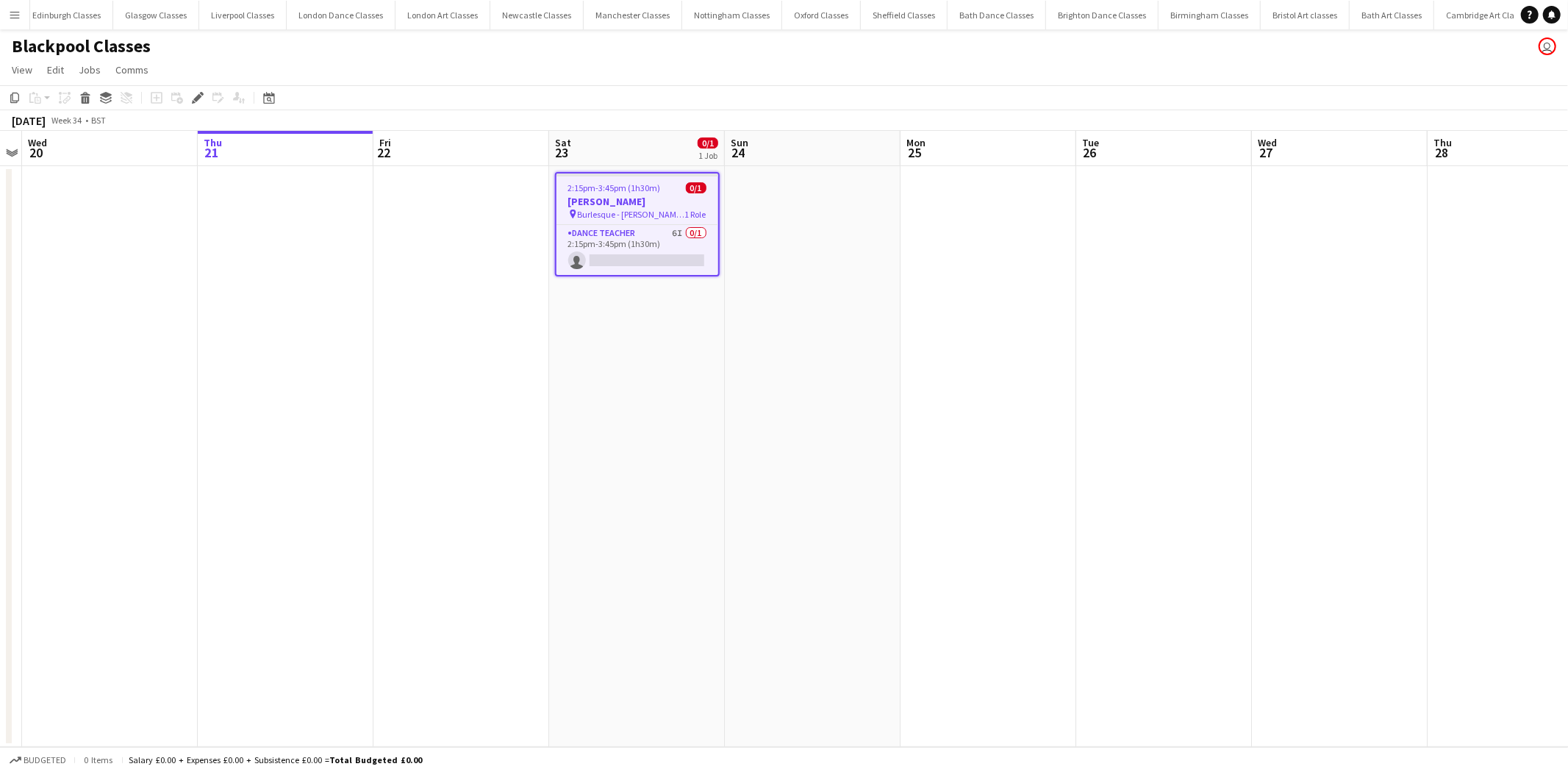
scroll to position [0, 520]
click at [635, 274] on app-job-card "2:15pm-3:45pm (1h30m) 0/1 Kimberley Smithson pin Burlesque - Wainwright Club 1 …" at bounding box center [638, 224] width 165 height 104
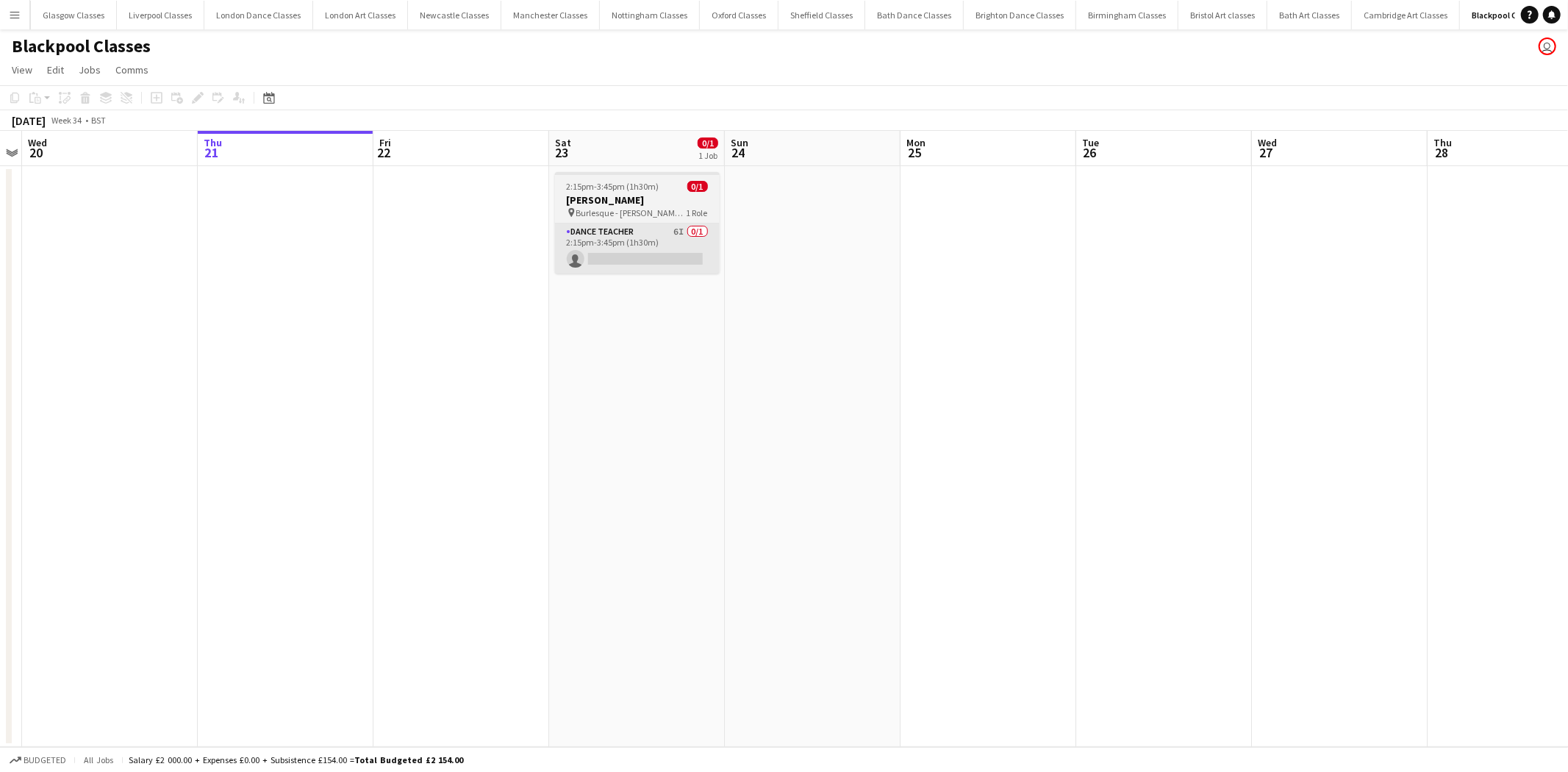
click at [643, 270] on app-card-role "Dance Teacher 6I 0/1 2:15pm-3:45pm (1h30m) single-neutral-actions" at bounding box center [638, 248] width 165 height 50
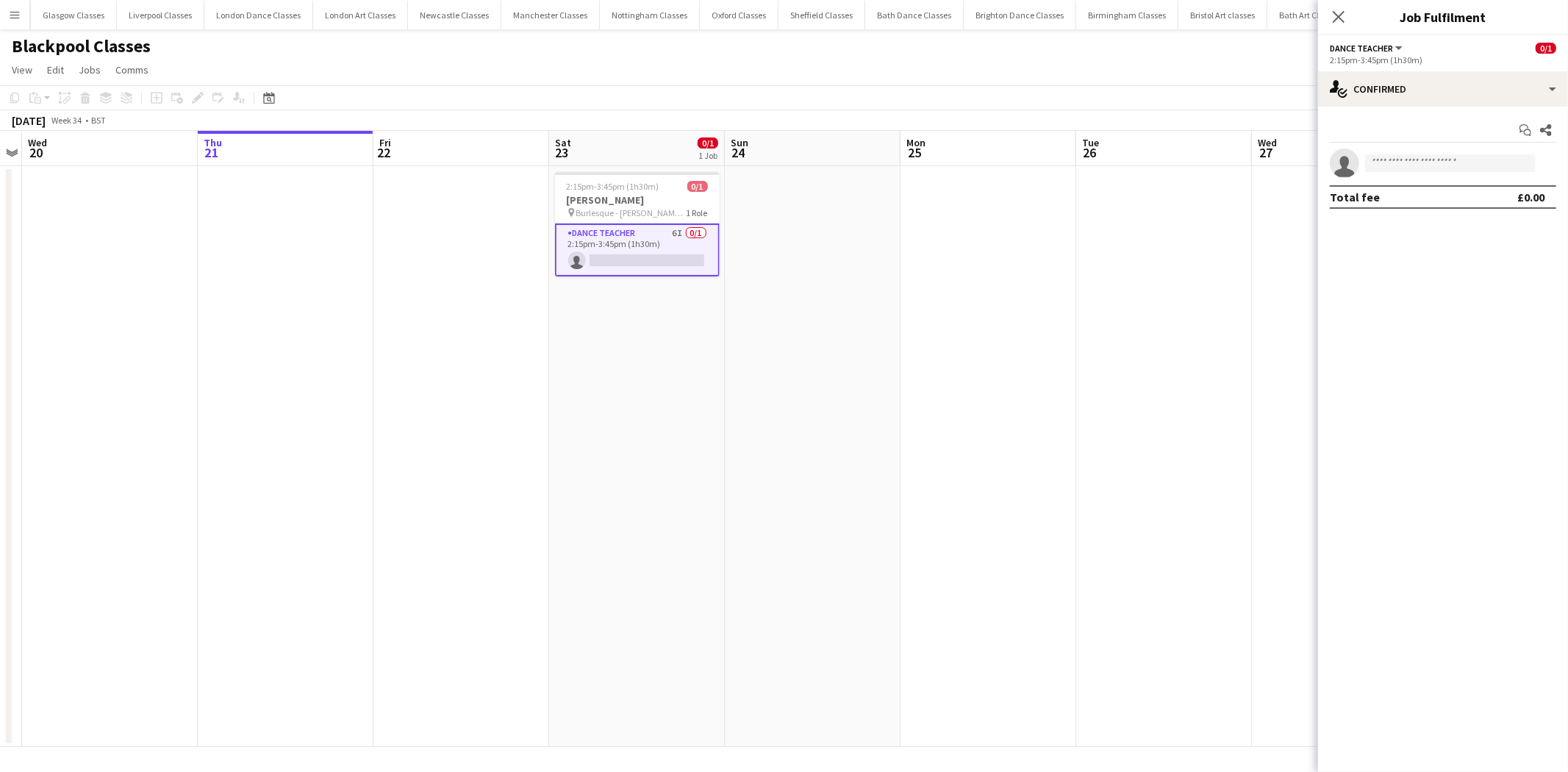
click at [1441, 152] on app-invite-slot "single-neutral-actions" at bounding box center [1442, 163] width 250 height 29
click at [1442, 164] on input at bounding box center [1450, 163] width 170 height 18
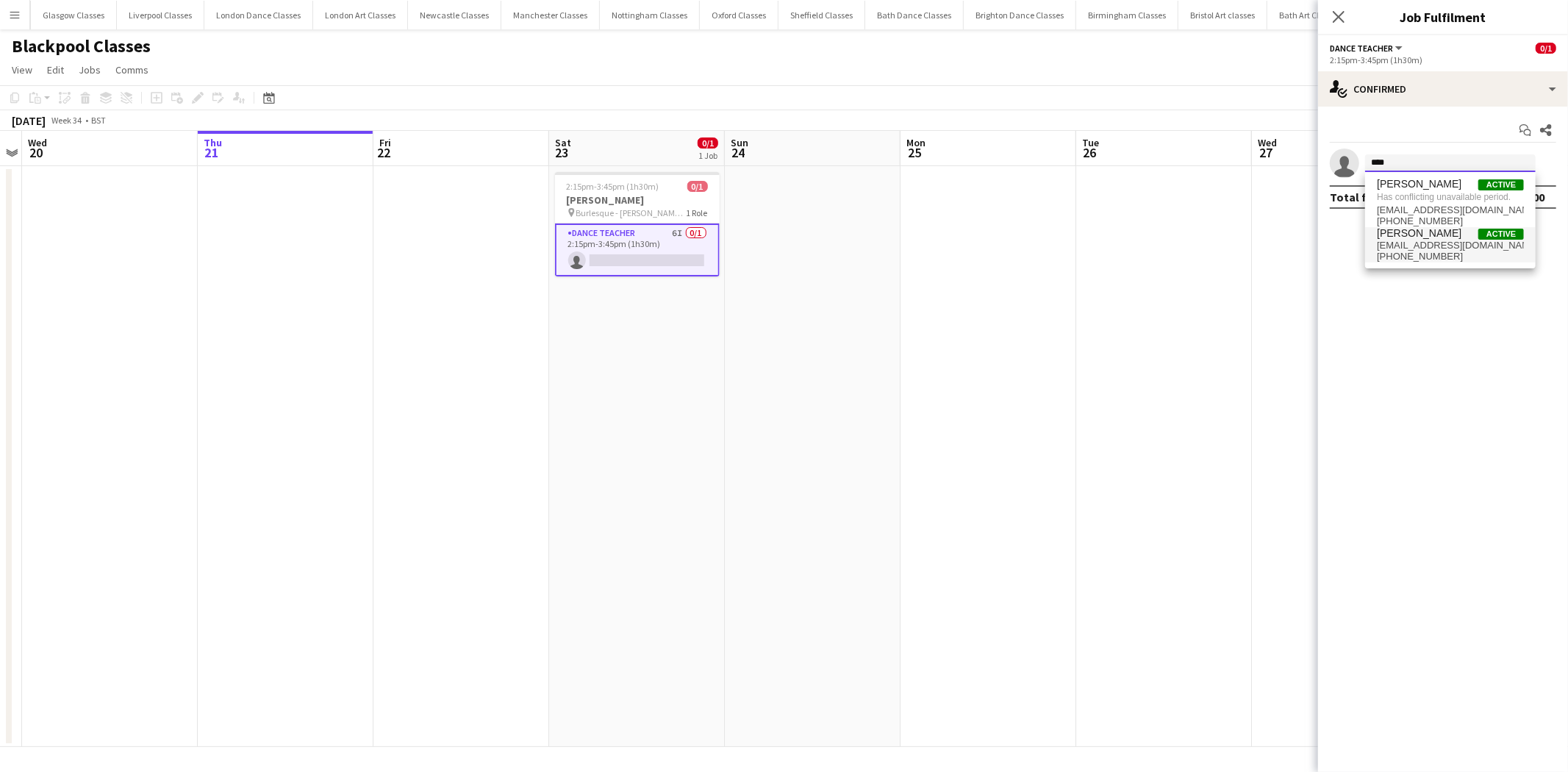
type input "****"
click at [1427, 242] on span "wadey937@gmail.com" at bounding box center [1450, 246] width 147 height 12
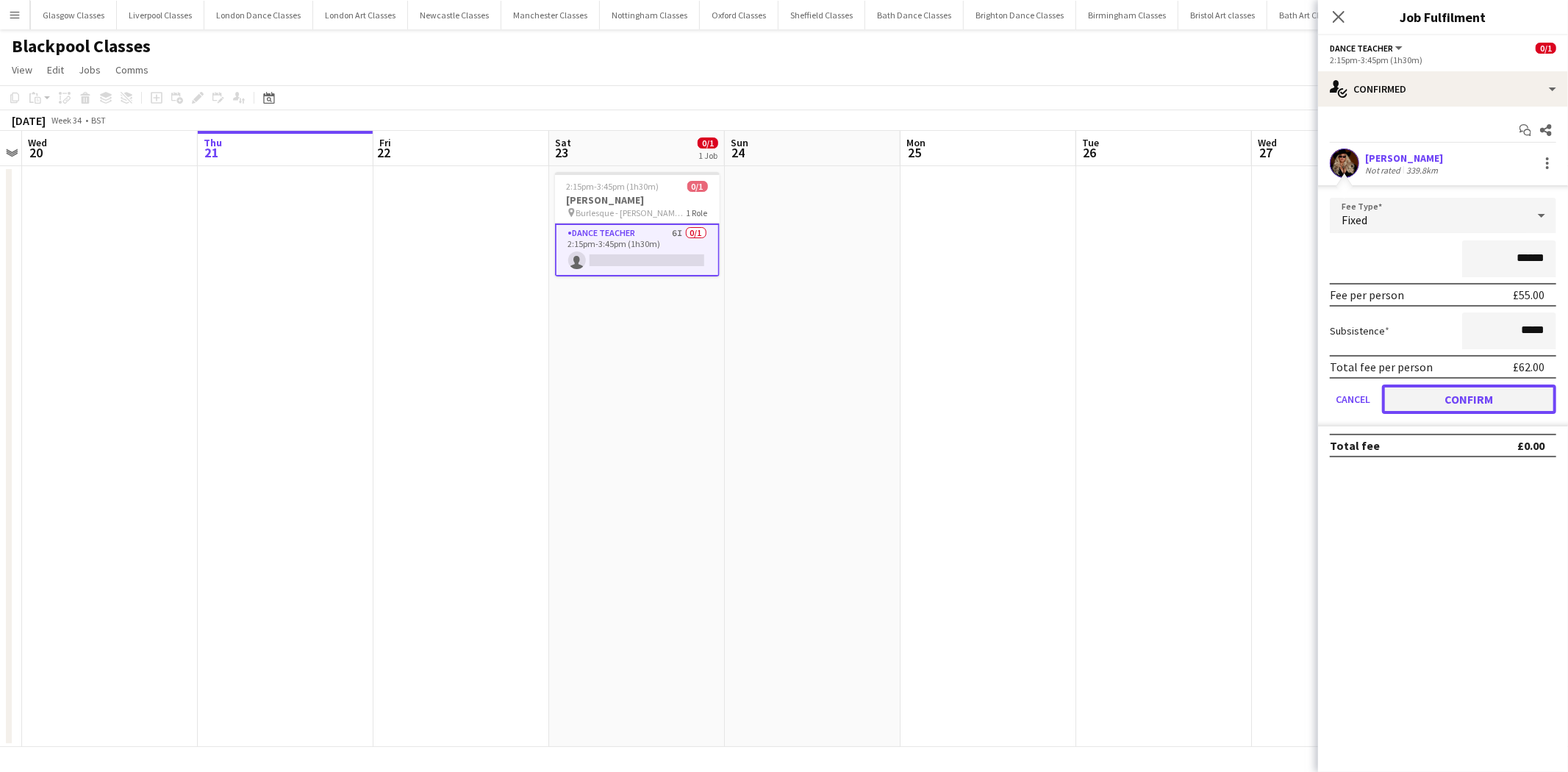
click at [1466, 397] on button "Confirm" at bounding box center [1469, 399] width 175 height 29
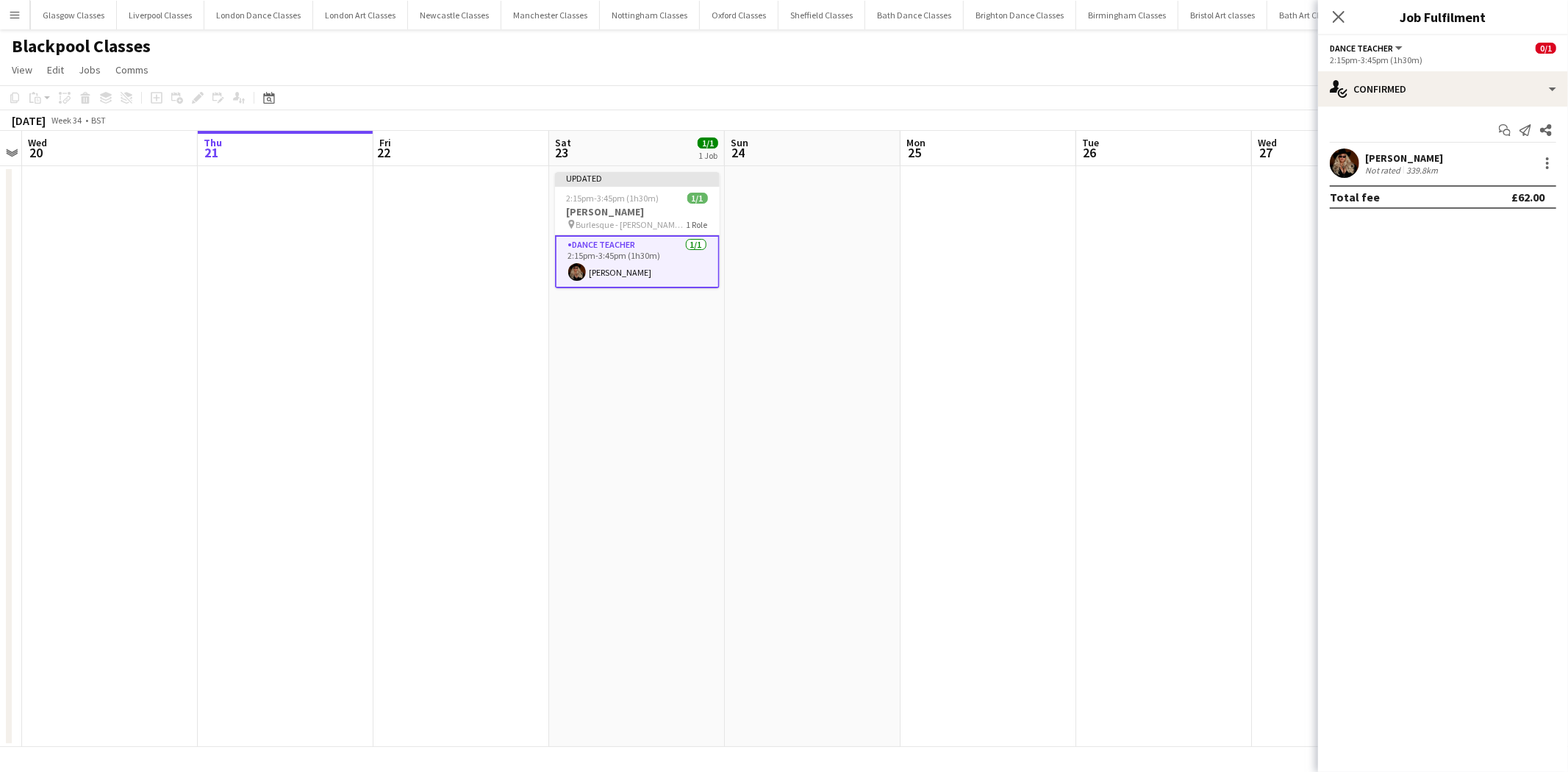
click at [957, 371] on app-date-cell at bounding box center [989, 456] width 175 height 581
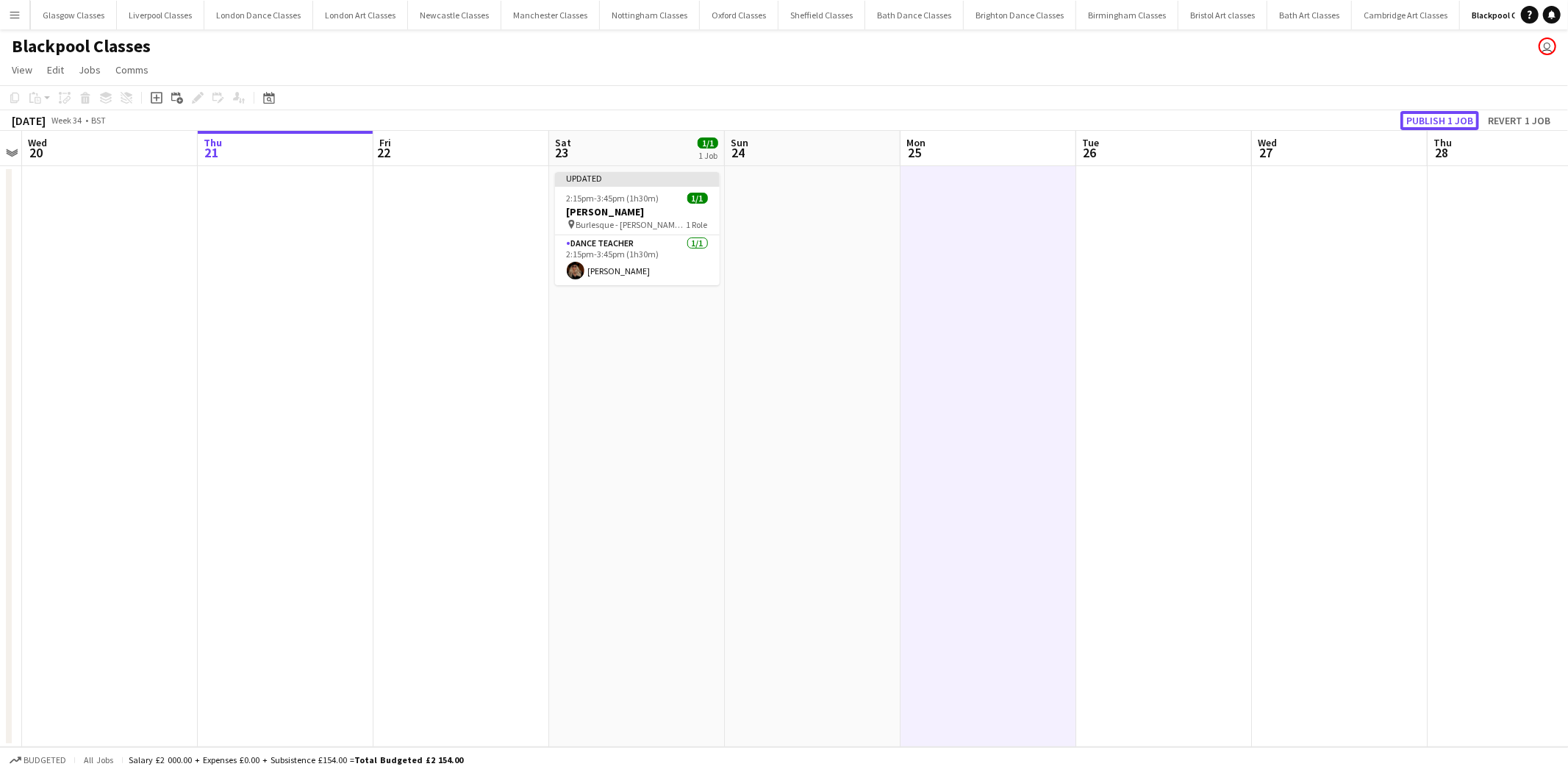
drag, startPoint x: 1436, startPoint y: 119, endPoint x: 1426, endPoint y: 120, distance: 10.0
click at [1430, 119] on button "Publish 1 job" at bounding box center [1440, 120] width 79 height 19
